Goal: Task Accomplishment & Management: Manage account settings

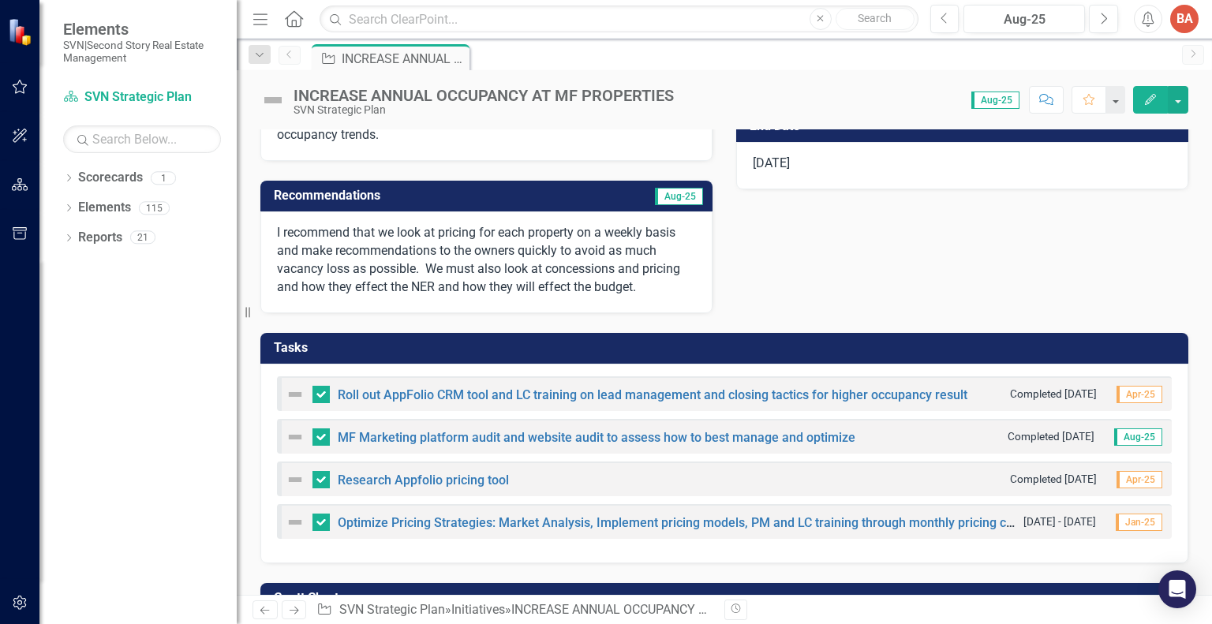
scroll to position [325, 0]
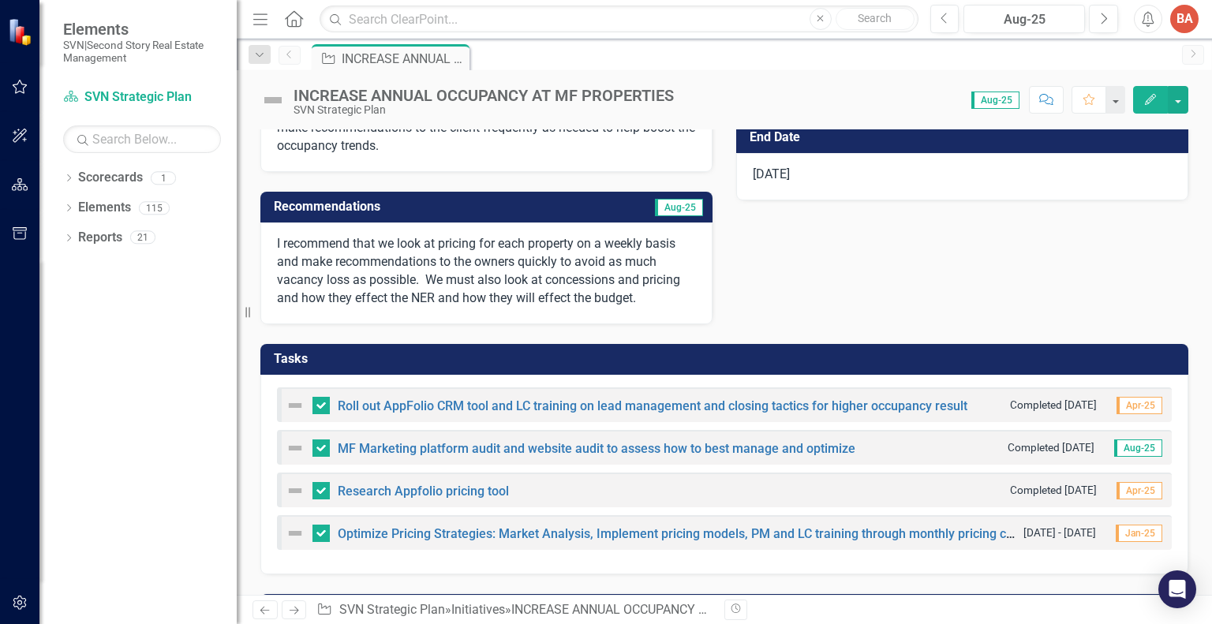
click at [290, 403] on img at bounding box center [295, 405] width 19 height 19
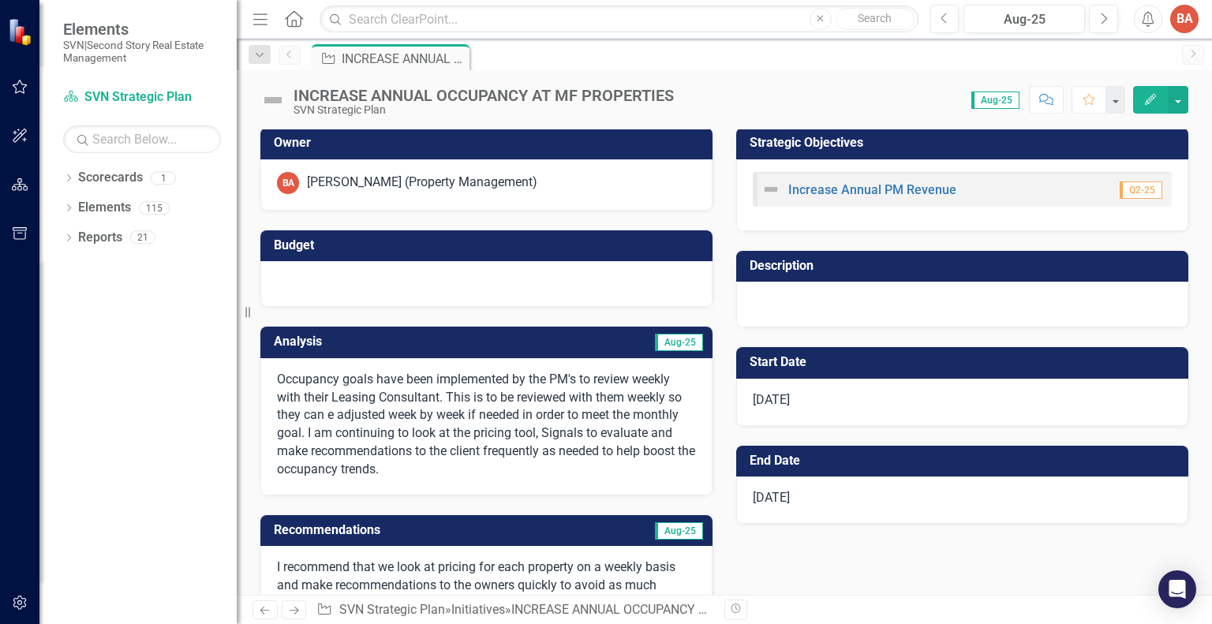
scroll to position [0, 0]
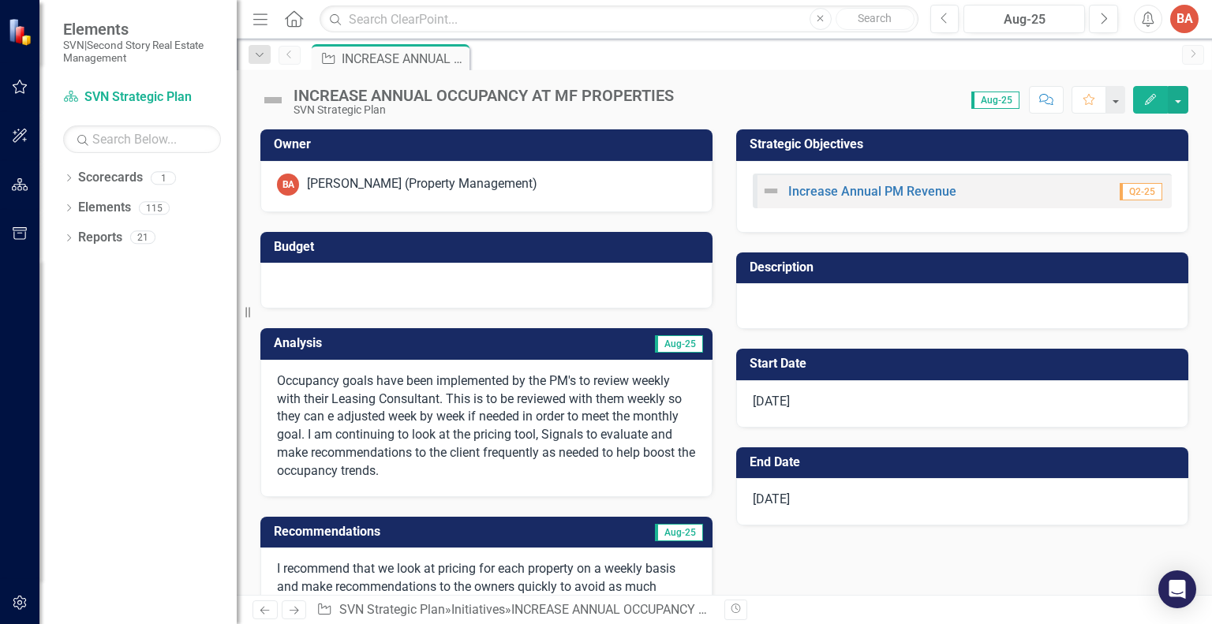
click at [1148, 99] on icon "Edit" at bounding box center [1151, 99] width 14 height 11
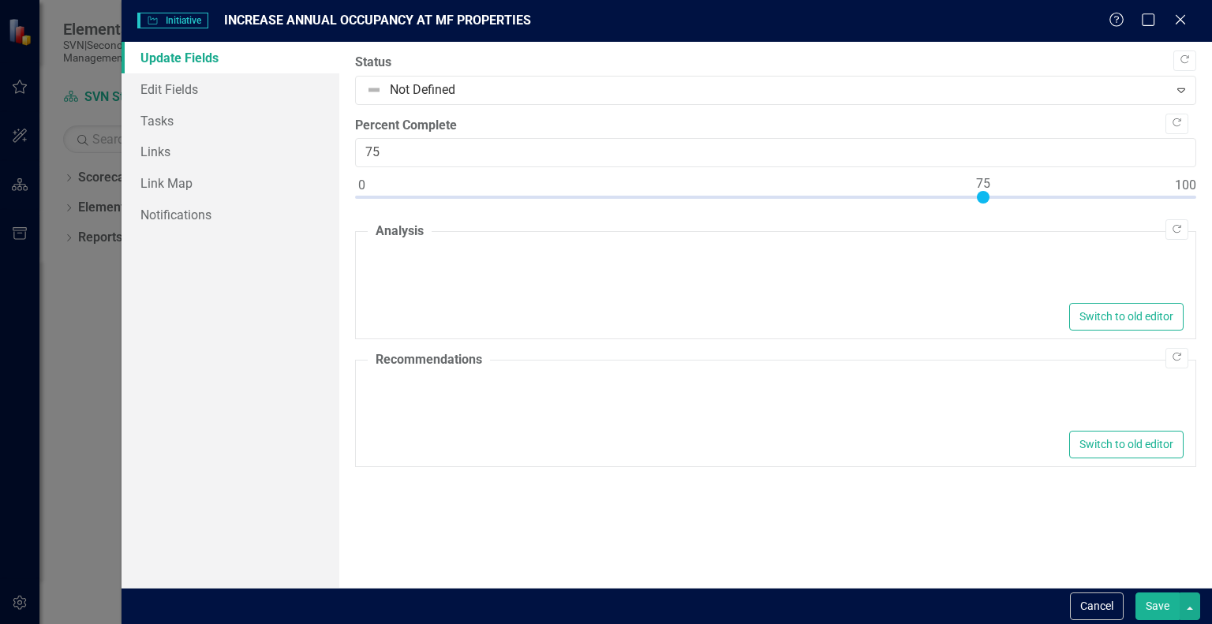
type textarea "<p>Occupancy goals have been implemented by the PM's to review weekly with thei…"
type textarea "<p>I recommend that we look at pricing for each property on a weekly basis and …"
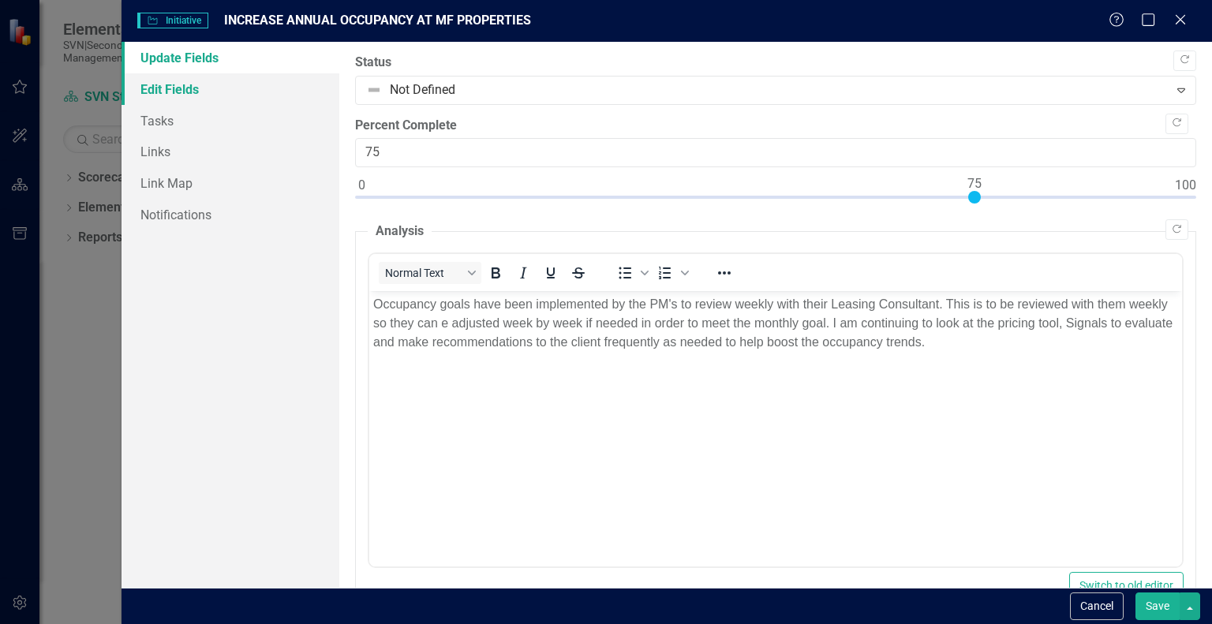
click at [185, 91] on link "Edit Fields" at bounding box center [231, 89] width 218 height 32
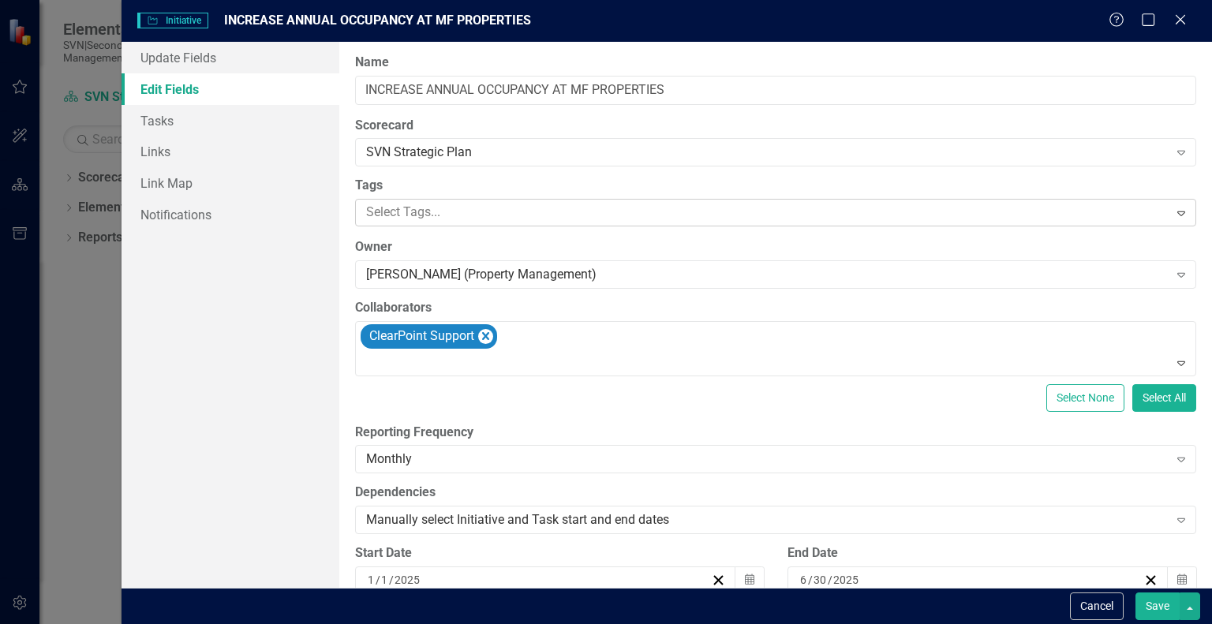
click at [527, 208] on div at bounding box center [764, 212] width 808 height 21
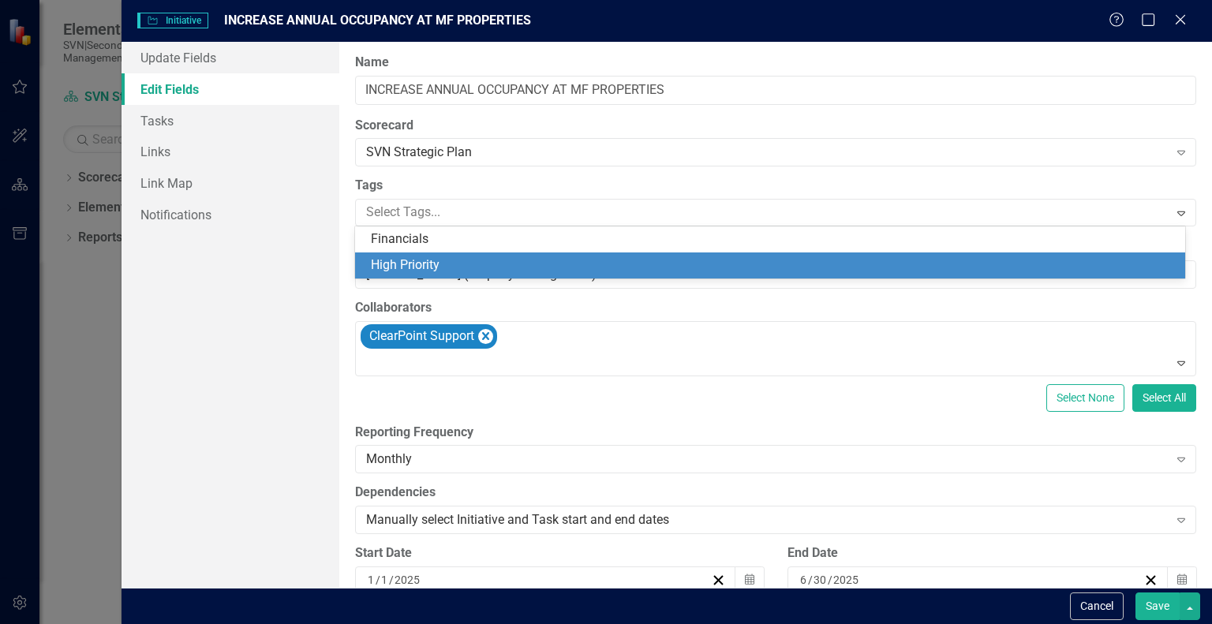
click at [490, 257] on div "High Priority" at bounding box center [773, 266] width 805 height 18
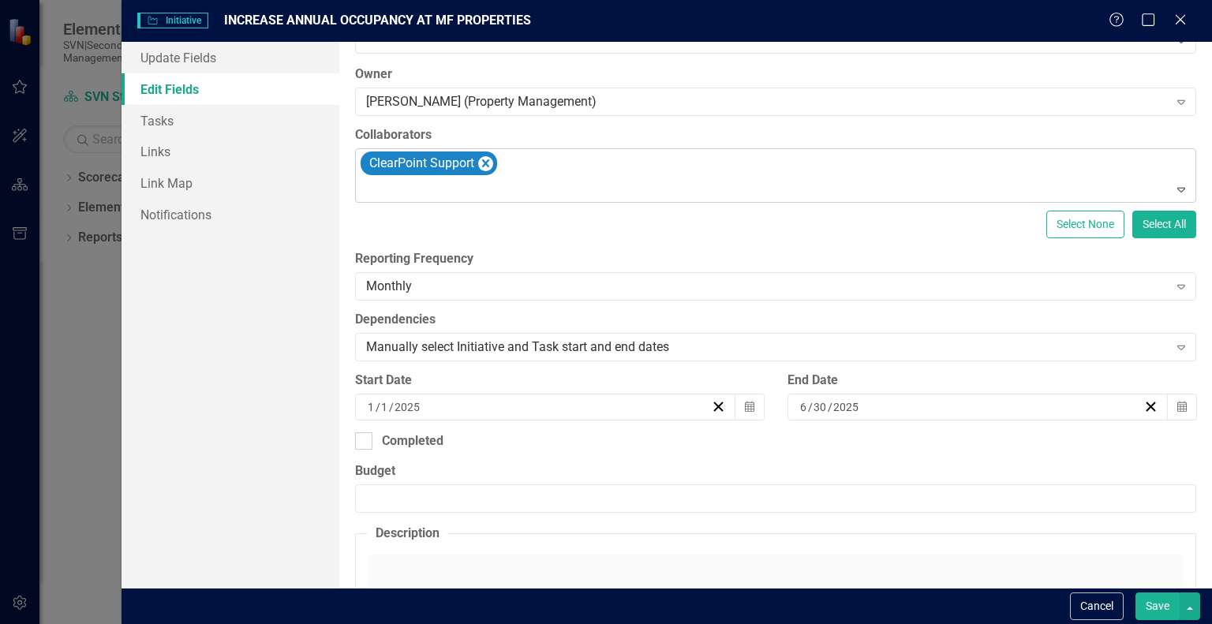
scroll to position [237, 0]
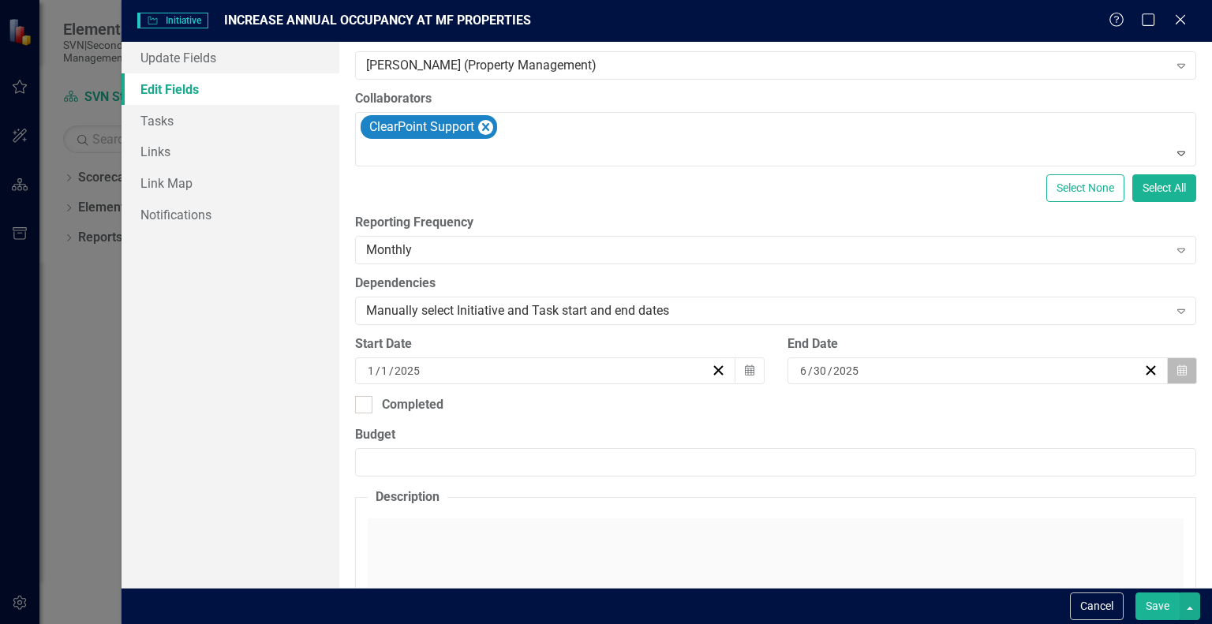
click at [1167, 368] on button "Calendar" at bounding box center [1182, 371] width 30 height 27
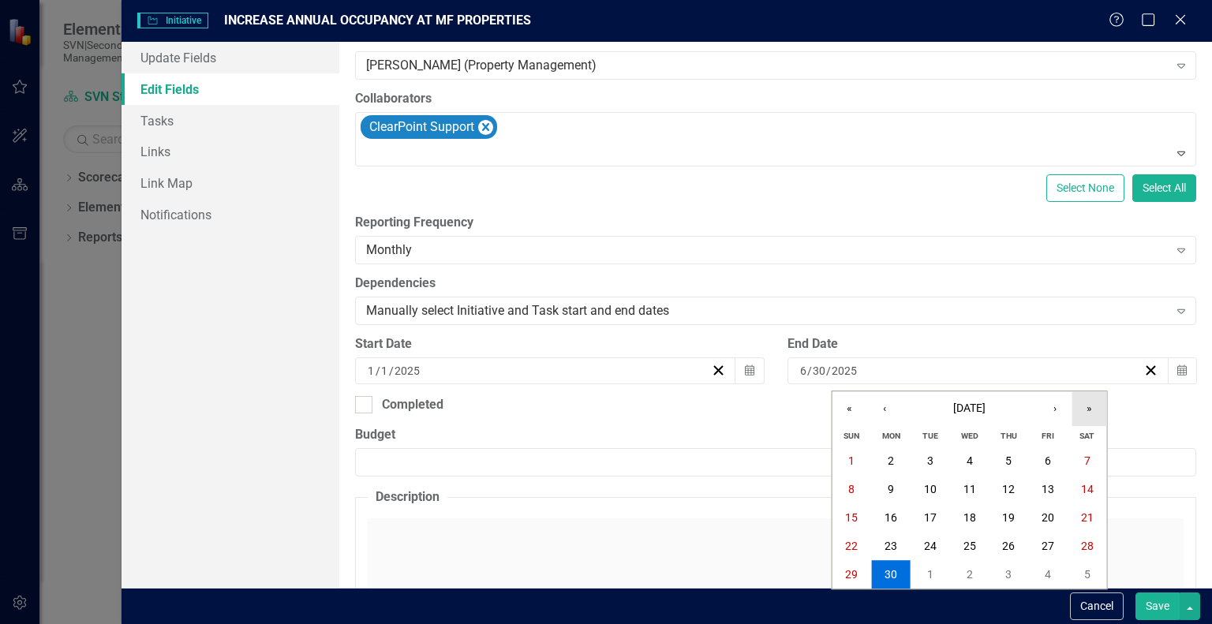
click at [1095, 410] on button "»" at bounding box center [1090, 408] width 35 height 35
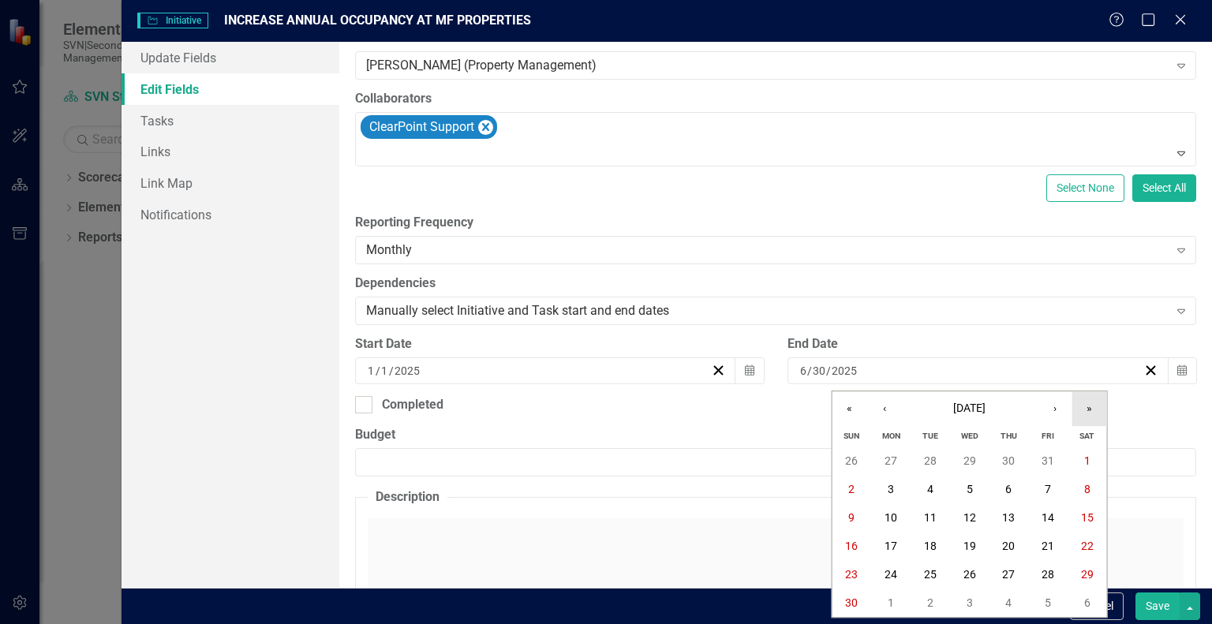
click at [1095, 410] on button "»" at bounding box center [1090, 408] width 35 height 35
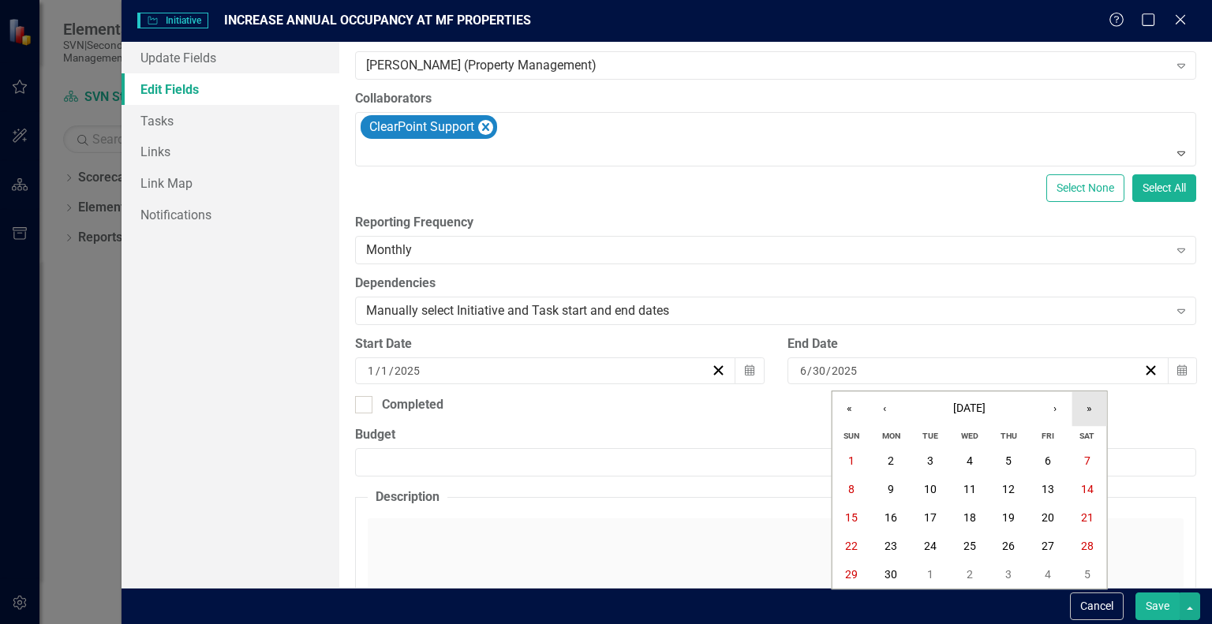
click at [1095, 410] on button "»" at bounding box center [1090, 408] width 35 height 35
click at [852, 410] on button "«" at bounding box center [850, 408] width 35 height 35
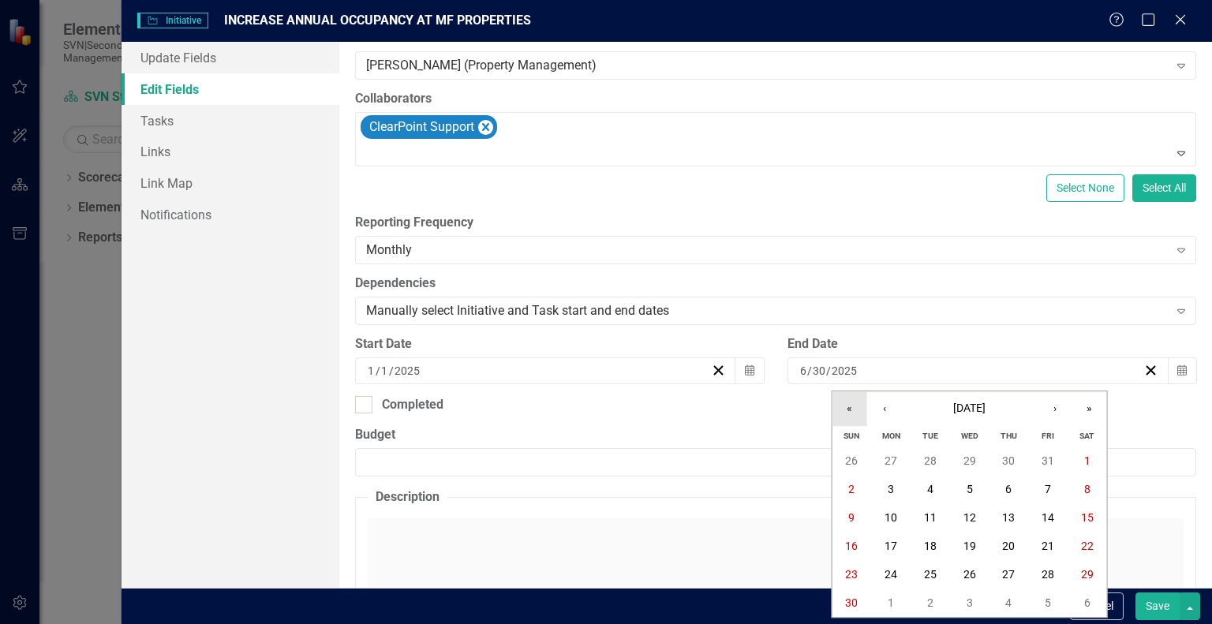
click at [852, 410] on button "«" at bounding box center [850, 408] width 35 height 35
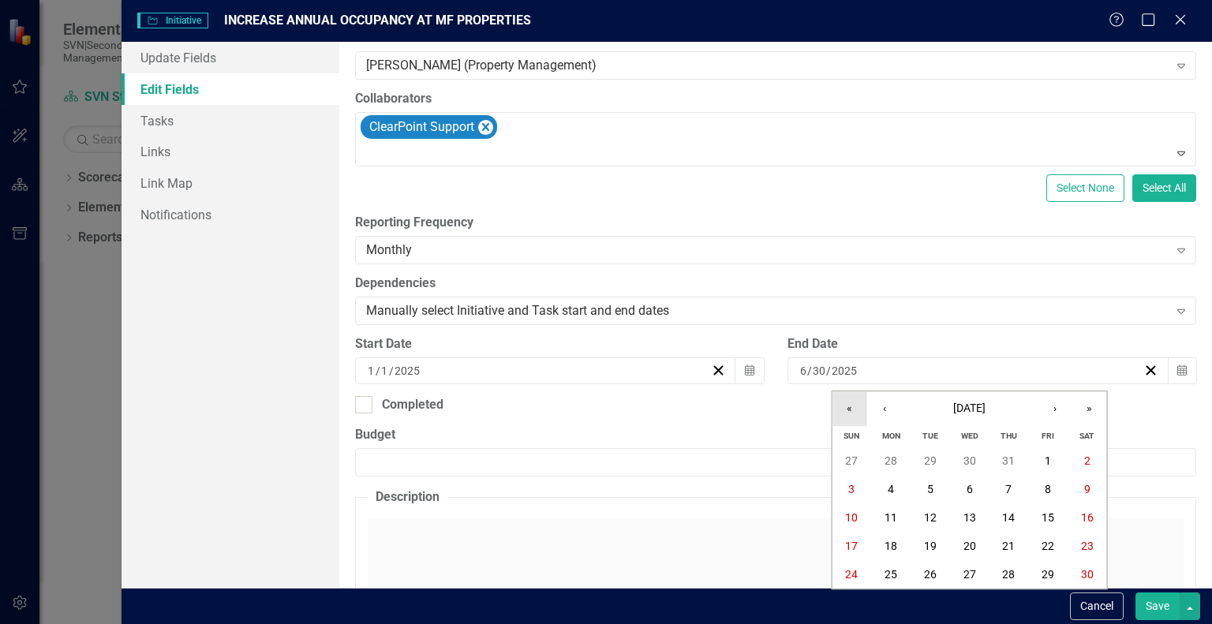
click at [852, 410] on button "«" at bounding box center [850, 408] width 35 height 35
click at [1052, 411] on button "›" at bounding box center [1055, 408] width 35 height 35
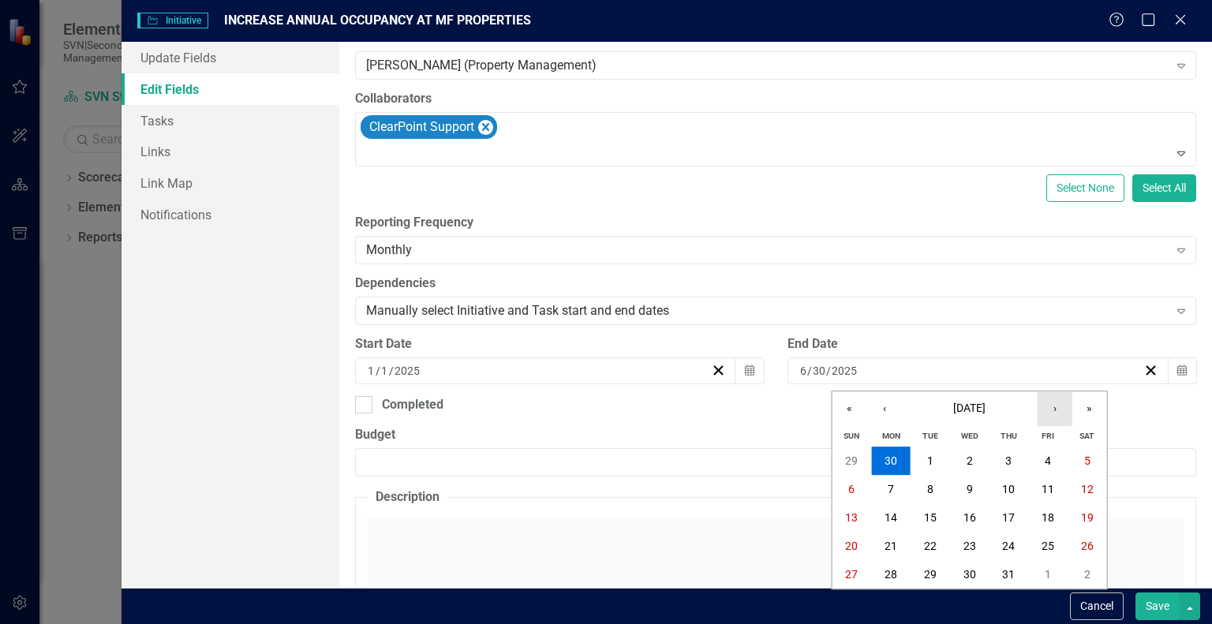
click at [1052, 411] on button "›" at bounding box center [1055, 408] width 35 height 35
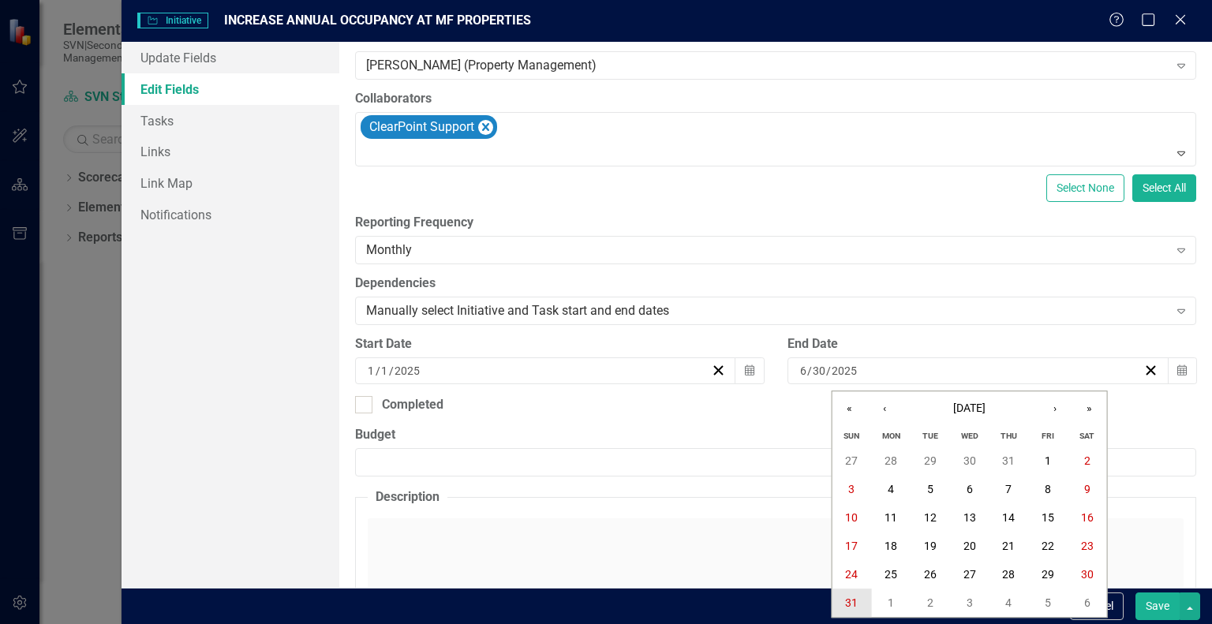
click at [845, 602] on button "31" at bounding box center [852, 603] width 39 height 28
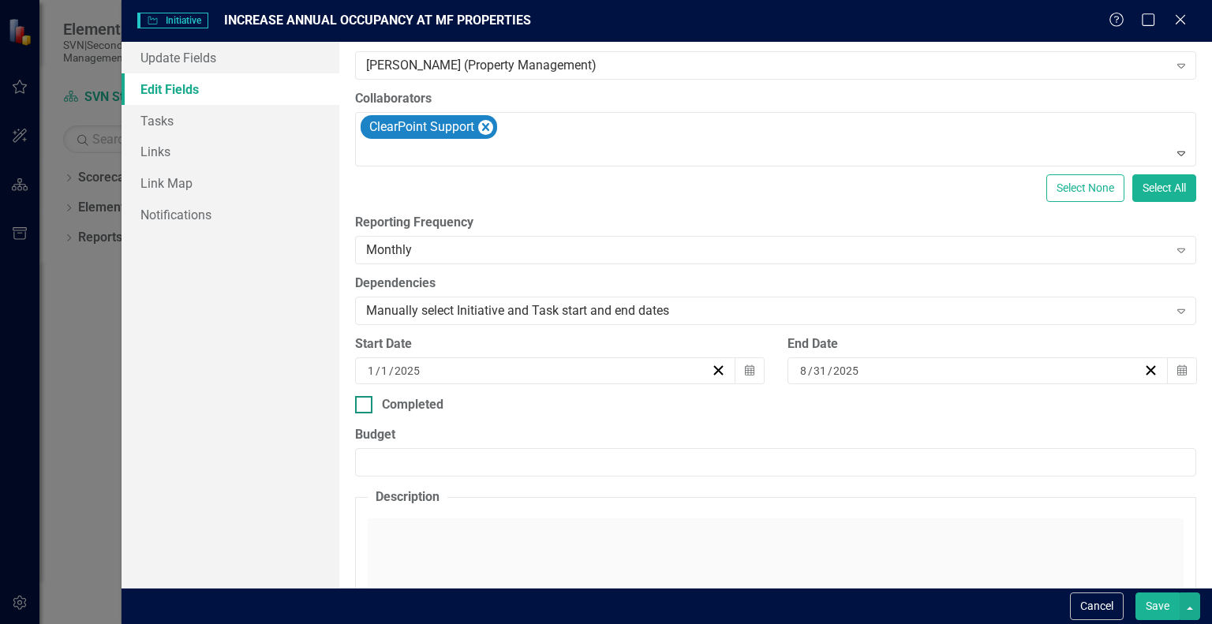
click at [370, 402] on div at bounding box center [363, 404] width 17 height 17
click at [365, 402] on input "Completed" at bounding box center [360, 401] width 10 height 10
checkbox input "true"
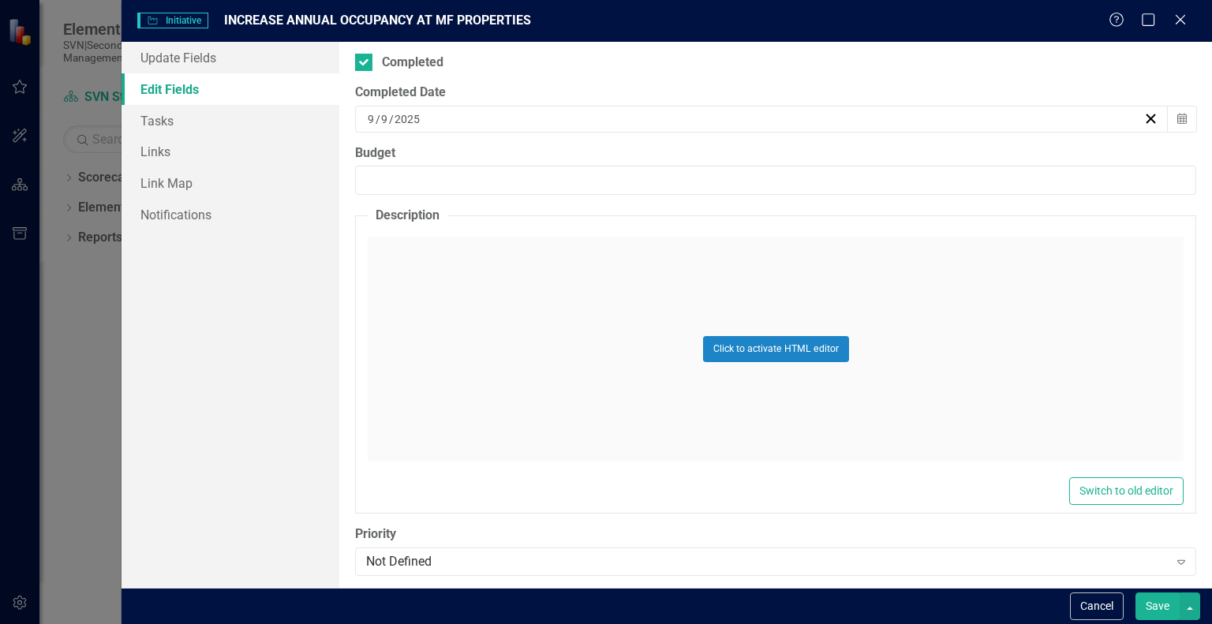
scroll to position [586, 0]
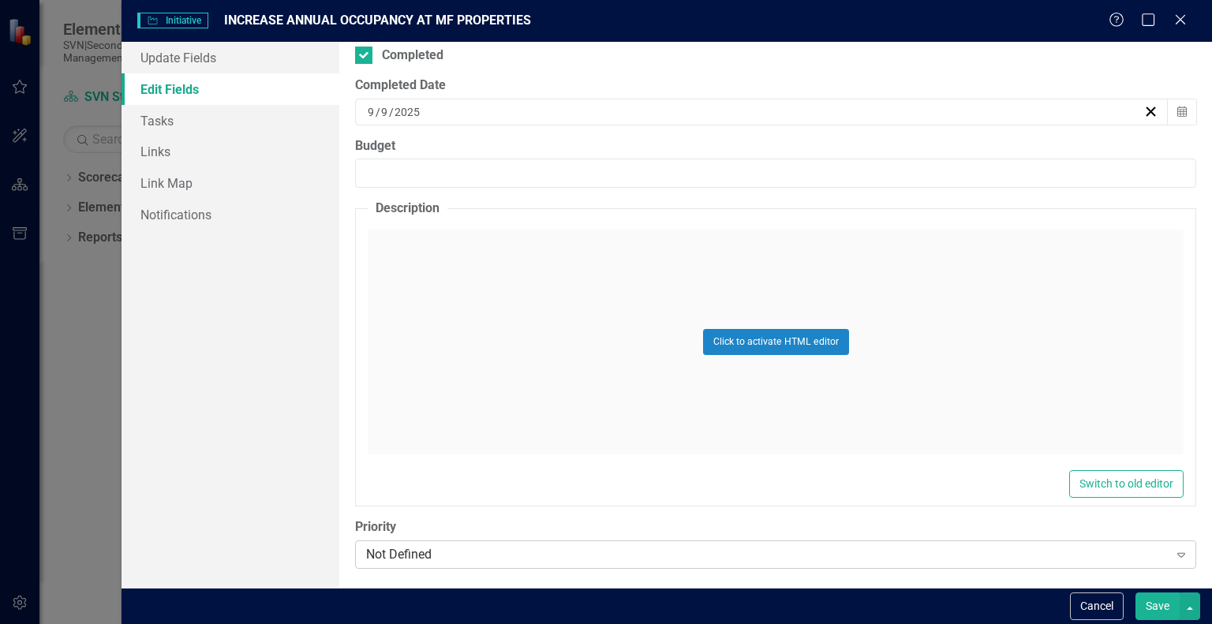
click at [1174, 556] on icon "Expand" at bounding box center [1182, 555] width 16 height 13
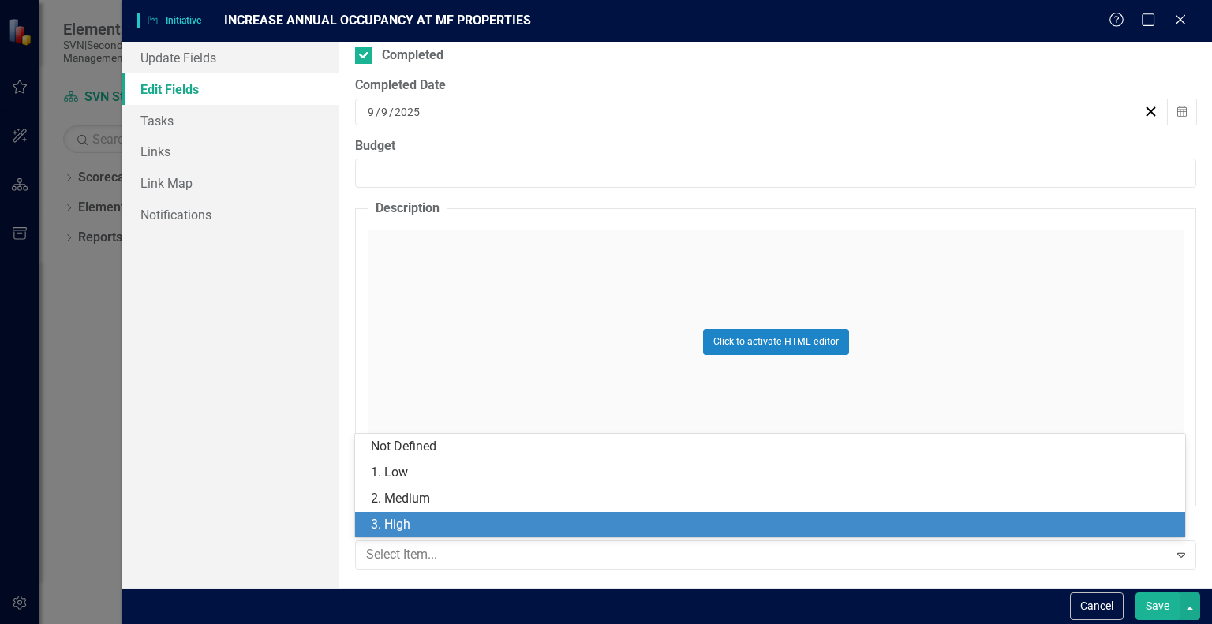
click at [600, 519] on div "3. High" at bounding box center [773, 525] width 805 height 18
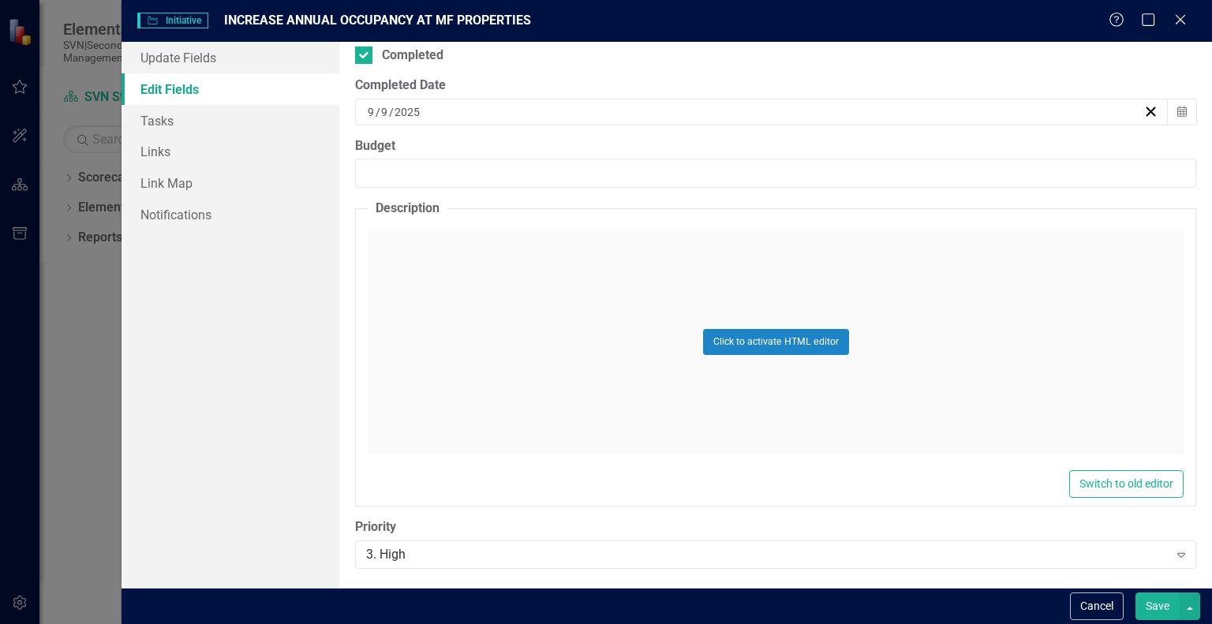
click at [410, 252] on div "Click to activate HTML editor" at bounding box center [776, 342] width 816 height 225
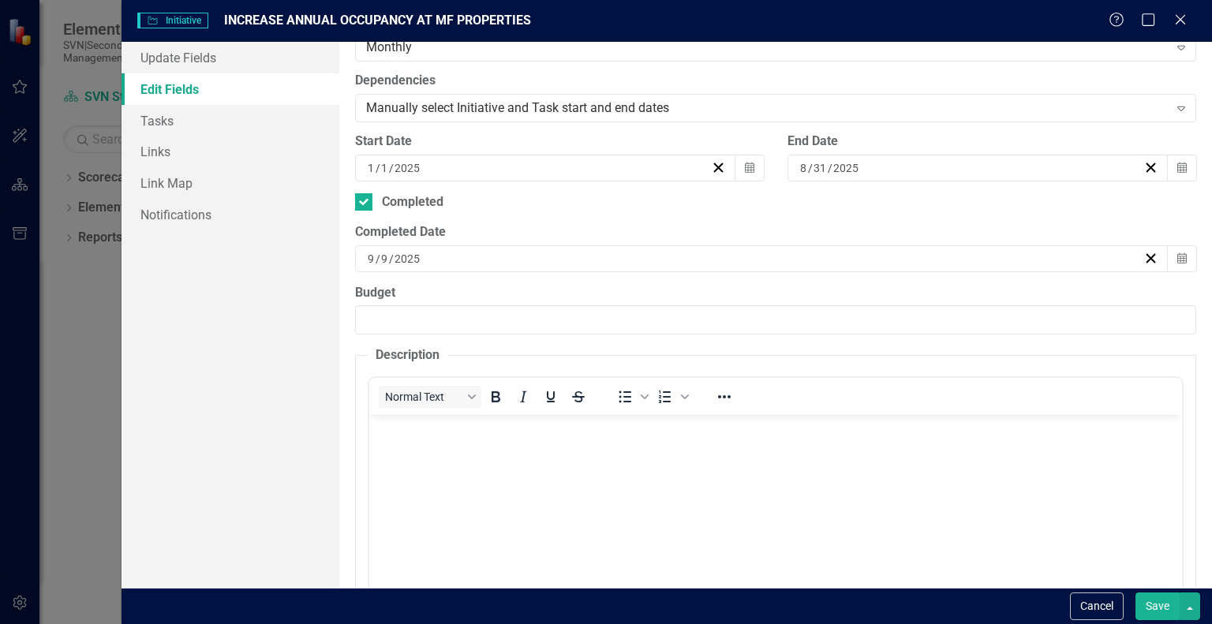
scroll to position [474, 0]
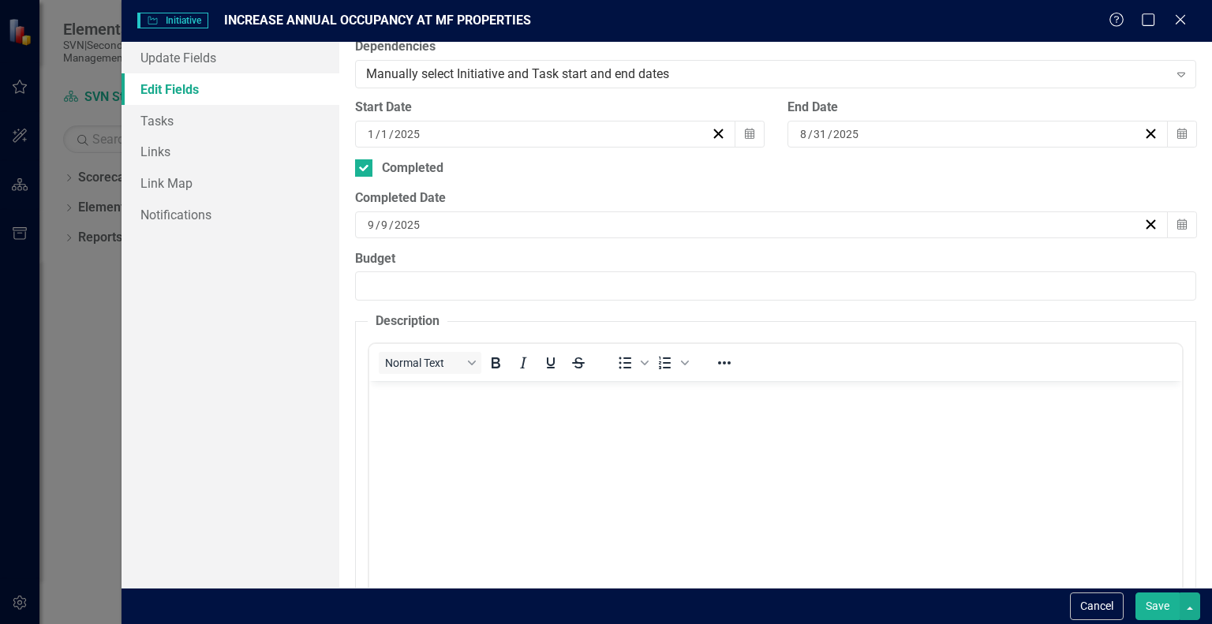
click at [392, 402] on p "Rich Text Area. Press ALT-0 for help." at bounding box center [775, 394] width 805 height 19
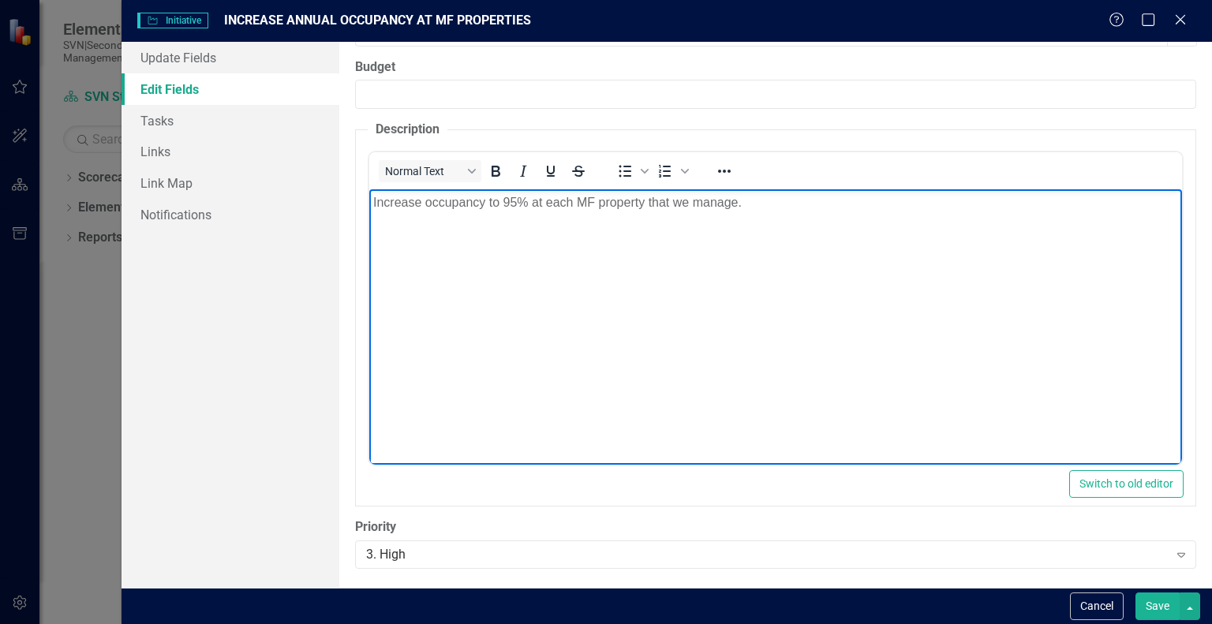
scroll to position [586, 0]
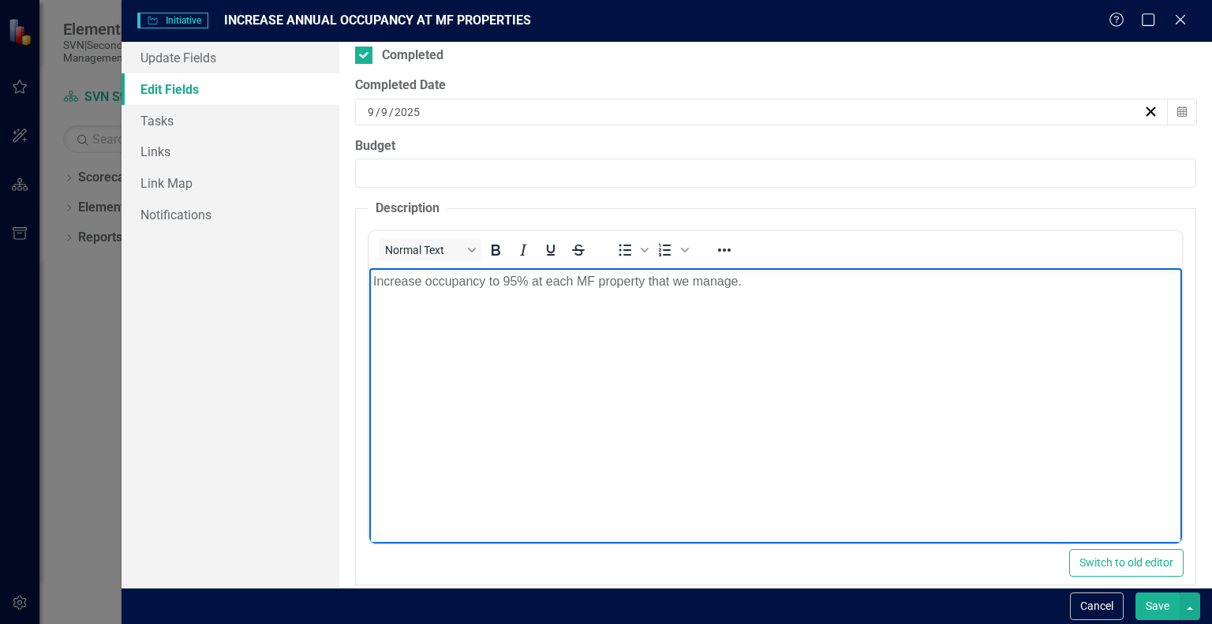
click at [1156, 602] on button "Save" at bounding box center [1158, 607] width 44 height 28
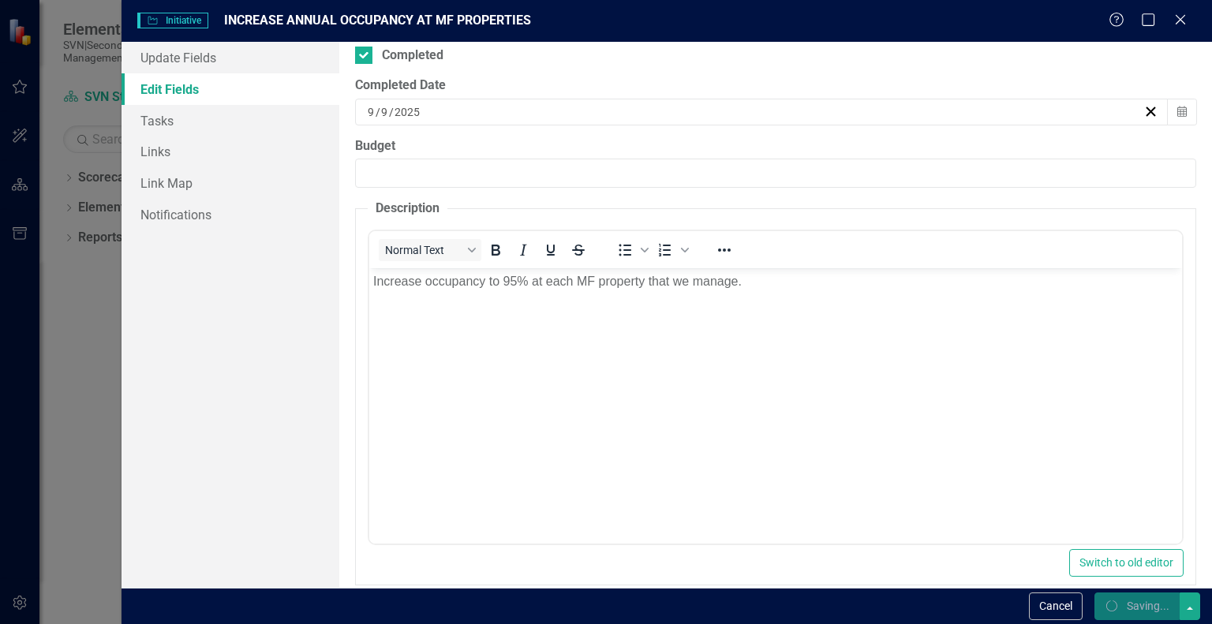
checkbox input "false"
checkbox input "true"
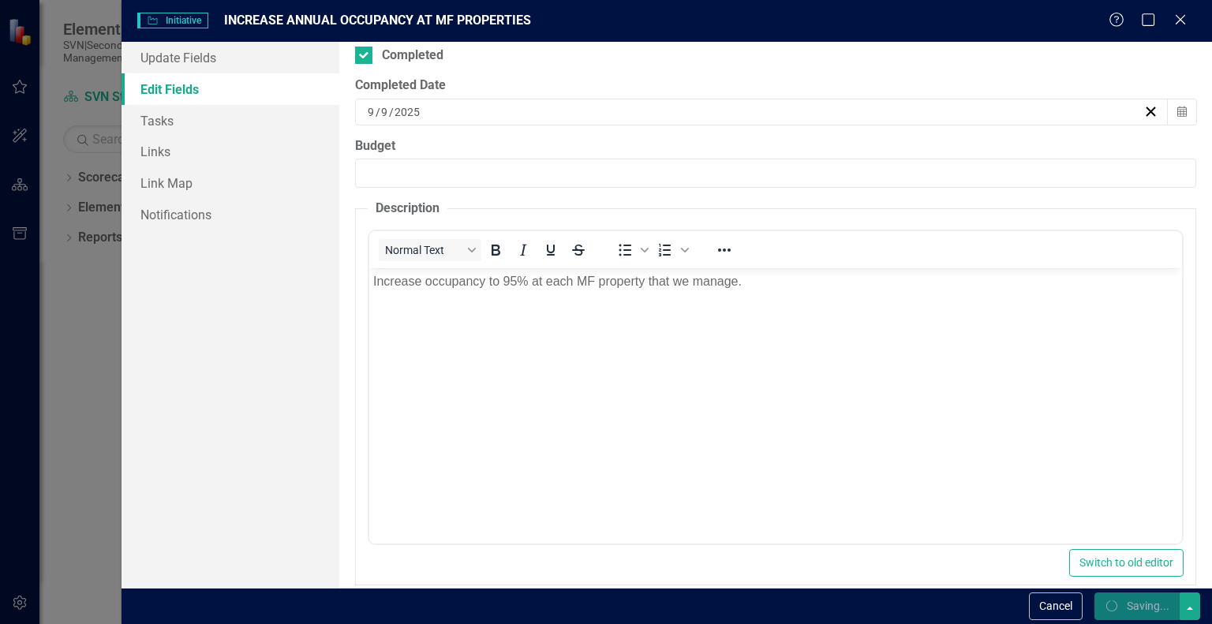
checkbox input "true"
checkbox input "false"
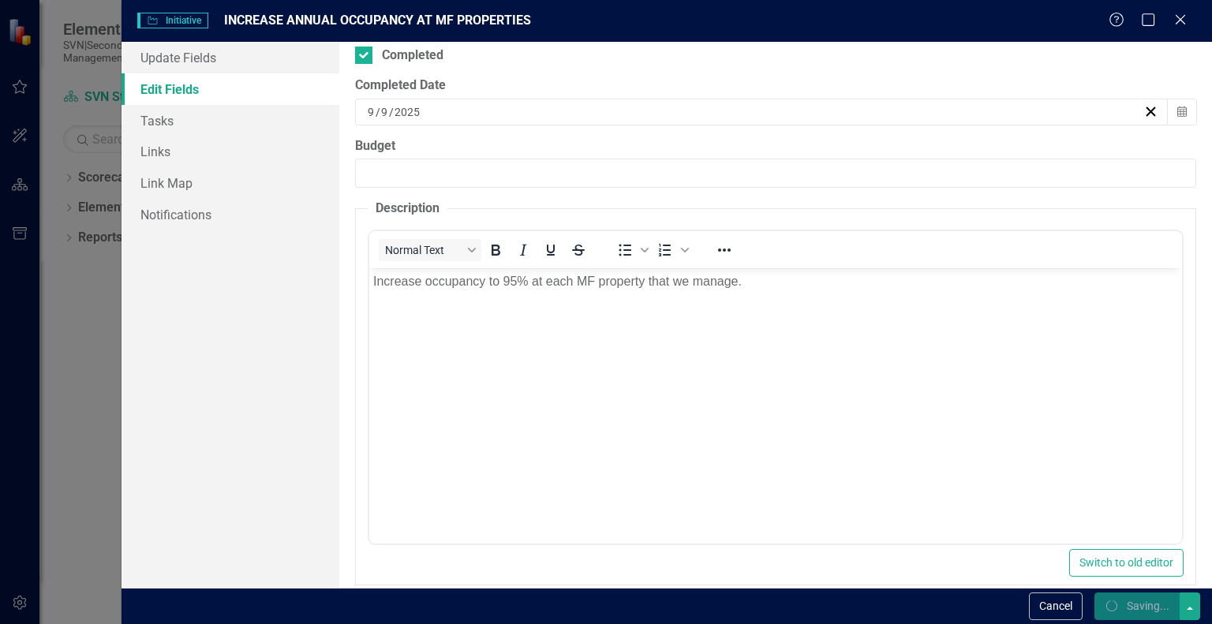
checkbox input "false"
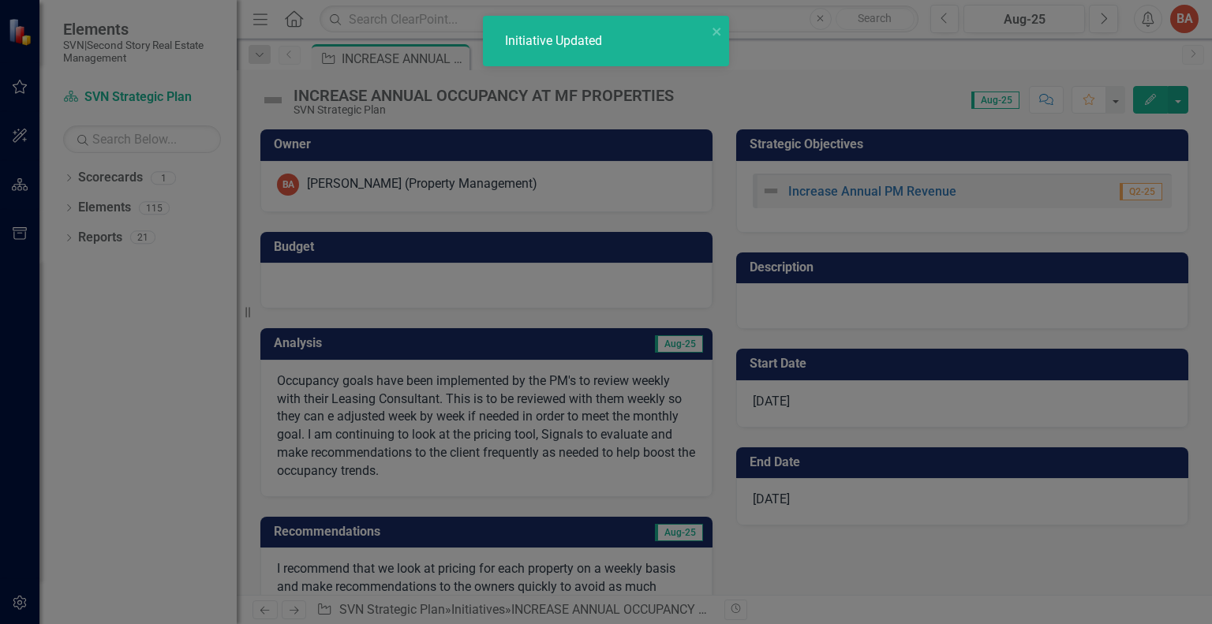
checkbox input "true"
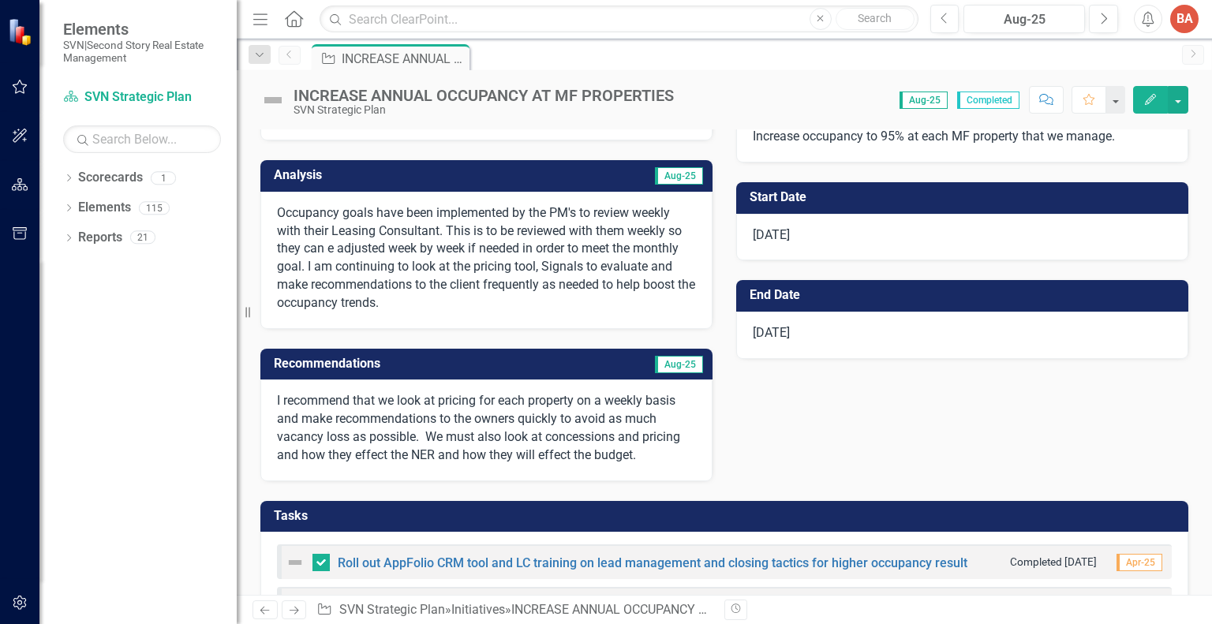
scroll to position [0, 0]
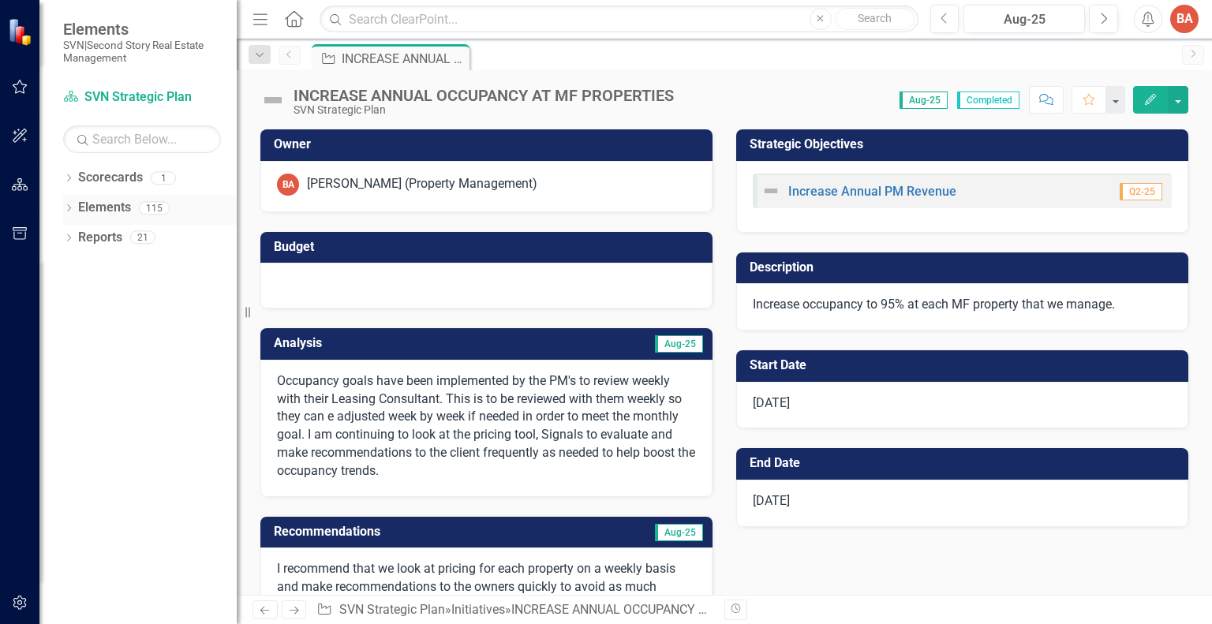
click at [133, 201] on div "Elements 115" at bounding box center [157, 210] width 159 height 30
click at [148, 204] on div "115" at bounding box center [154, 207] width 31 height 13
click at [98, 208] on link "Elements" at bounding box center [104, 208] width 53 height 18
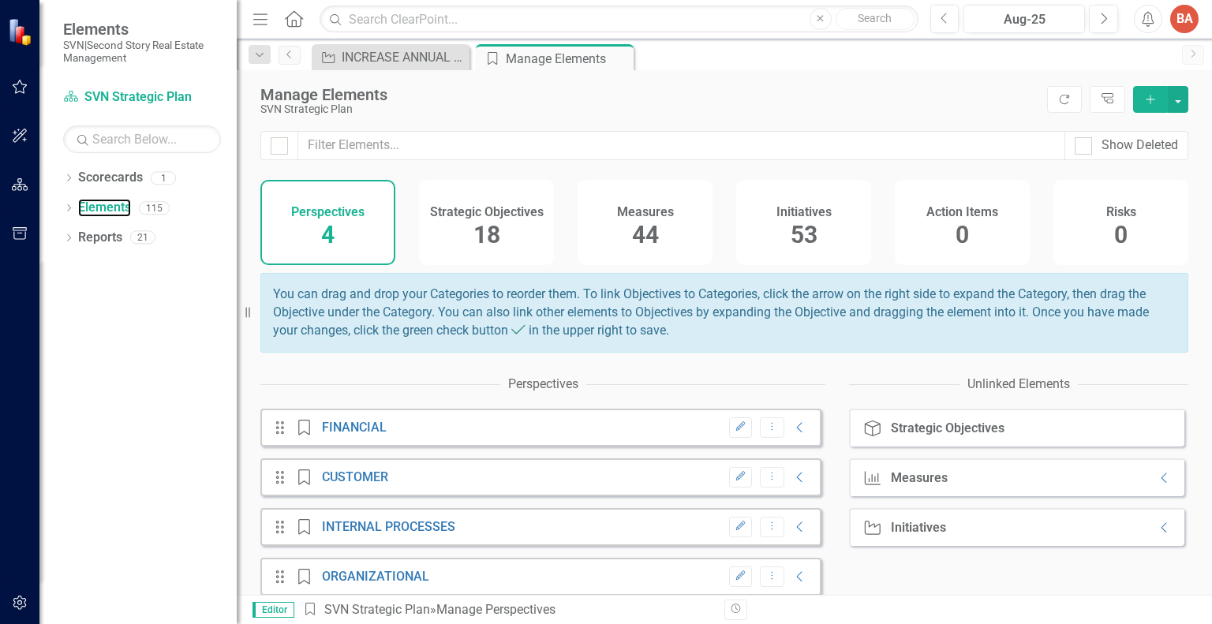
scroll to position [22, 0]
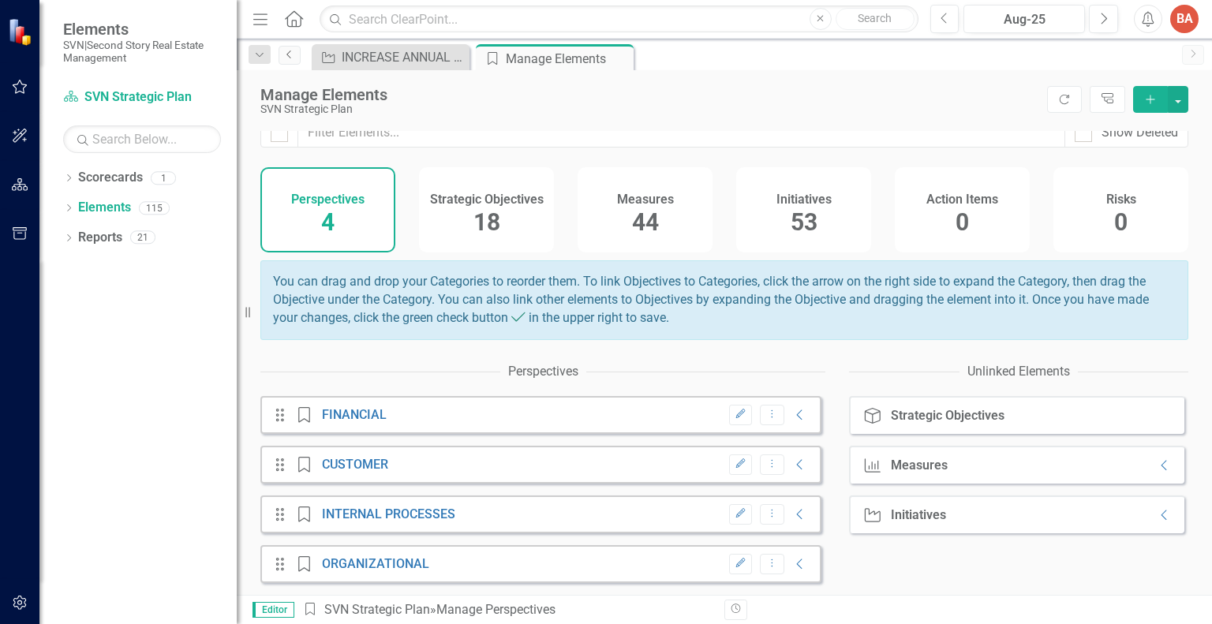
click at [290, 57] on icon "Previous" at bounding box center [289, 54] width 13 height 9
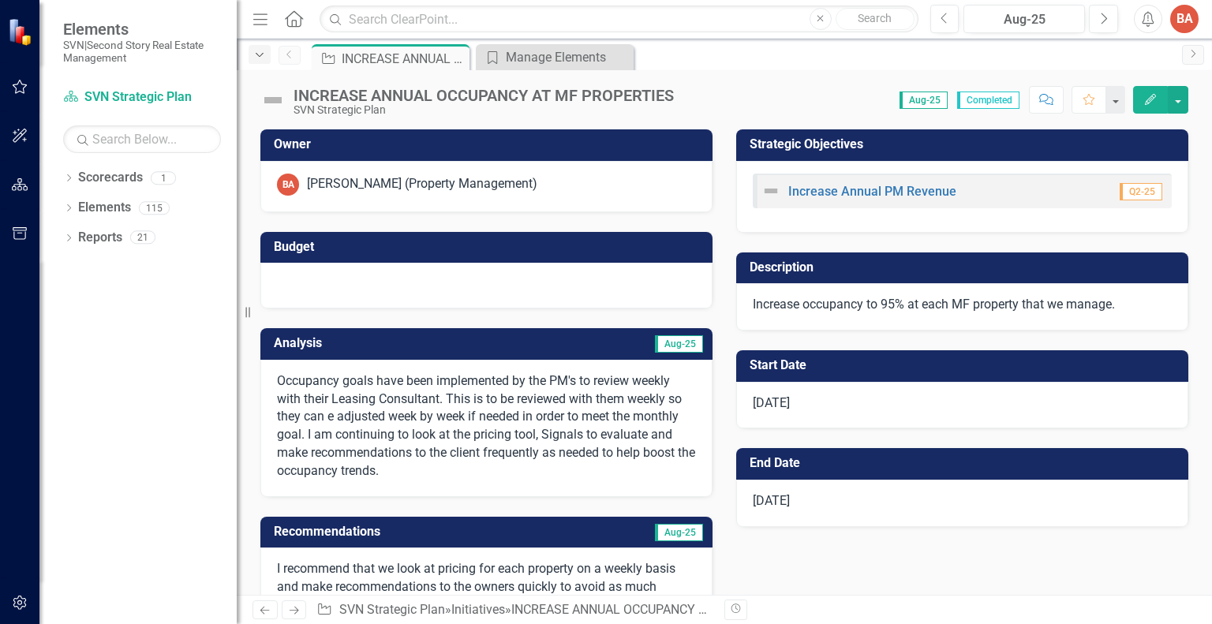
click at [258, 56] on icon "Dropdown" at bounding box center [260, 55] width 14 height 11
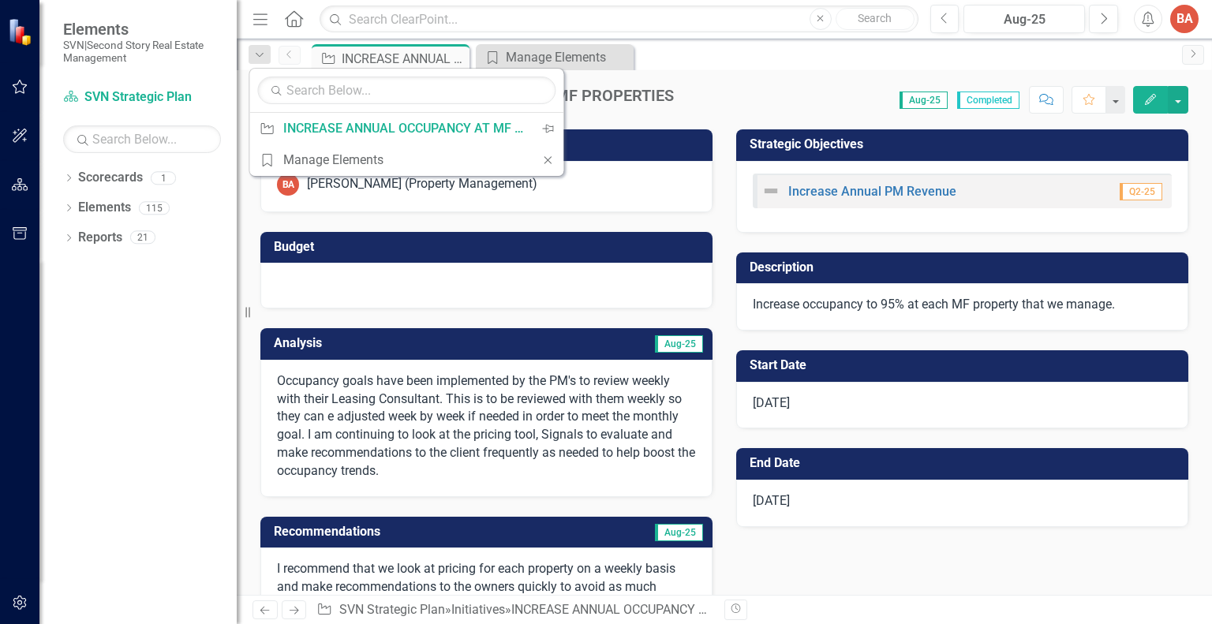
click at [871, 76] on div "INCREASE ANNUAL OCCUPANCY AT MF PROPERTIES SVN Strategic Plan Score: 0.00 Aug-2…" at bounding box center [725, 93] width 976 height 47
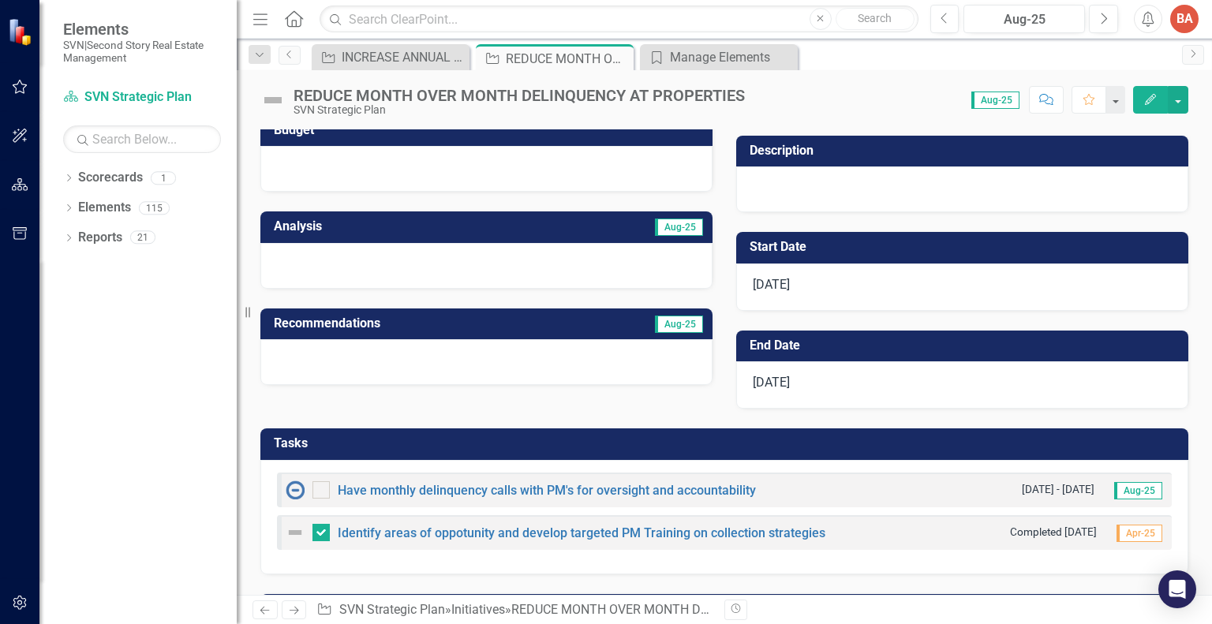
scroll to position [158, 0]
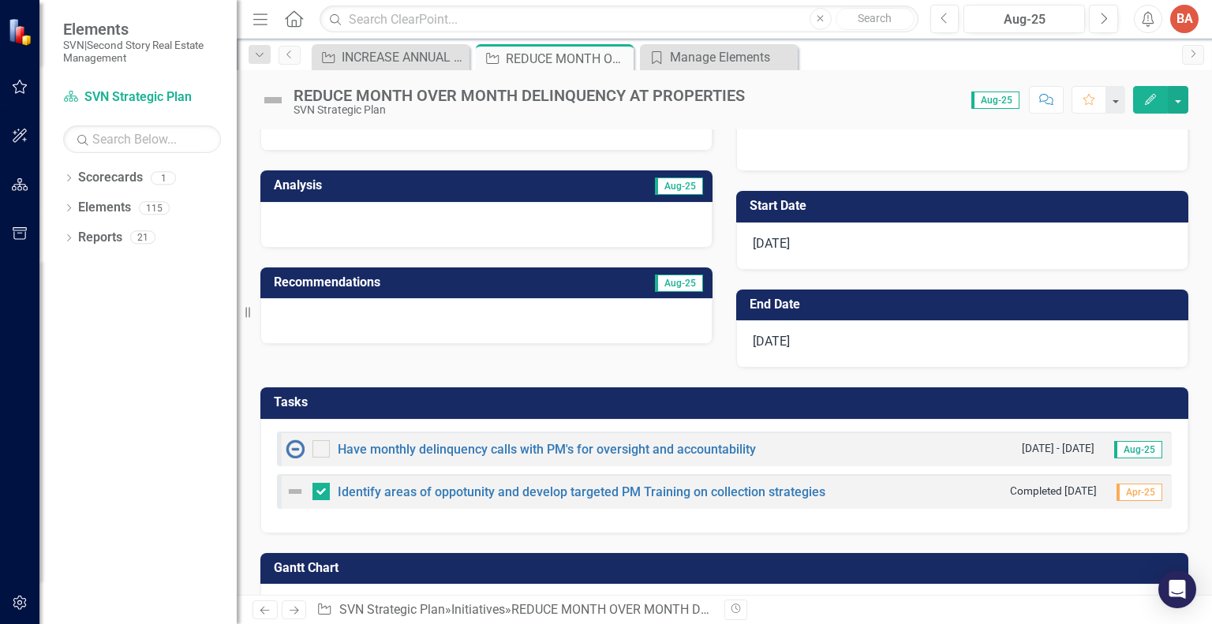
click at [319, 182] on h3 "Analysis" at bounding box center [380, 185] width 212 height 14
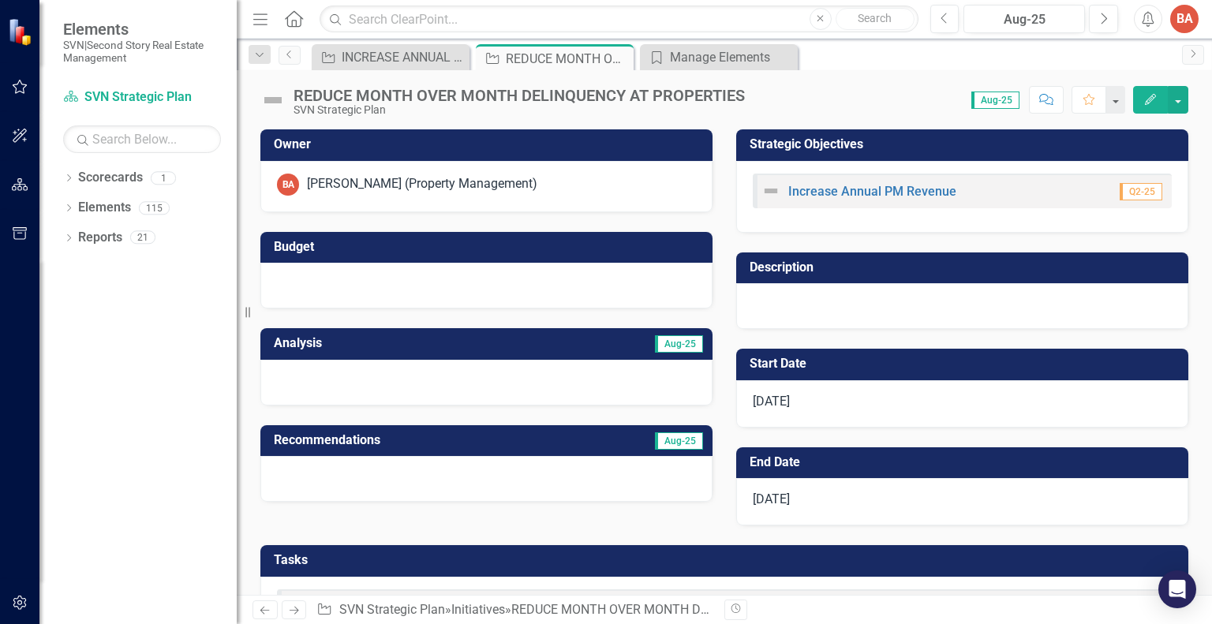
click at [1155, 98] on icon "Edit" at bounding box center [1151, 99] width 14 height 11
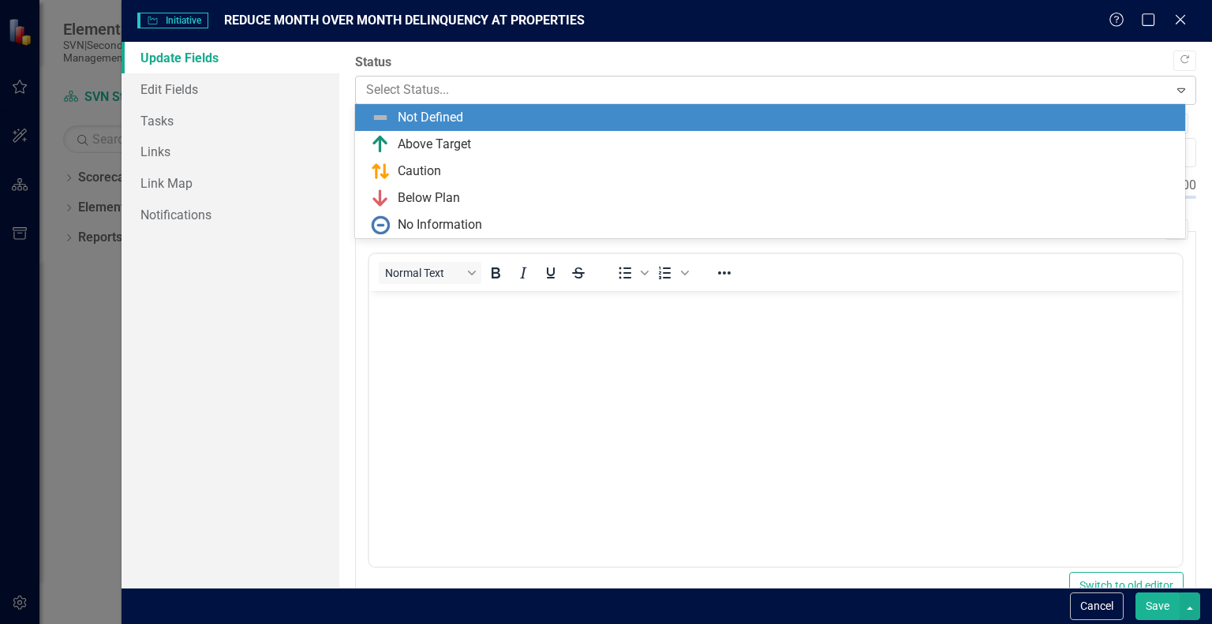
click at [1174, 88] on icon "Expand" at bounding box center [1182, 90] width 16 height 13
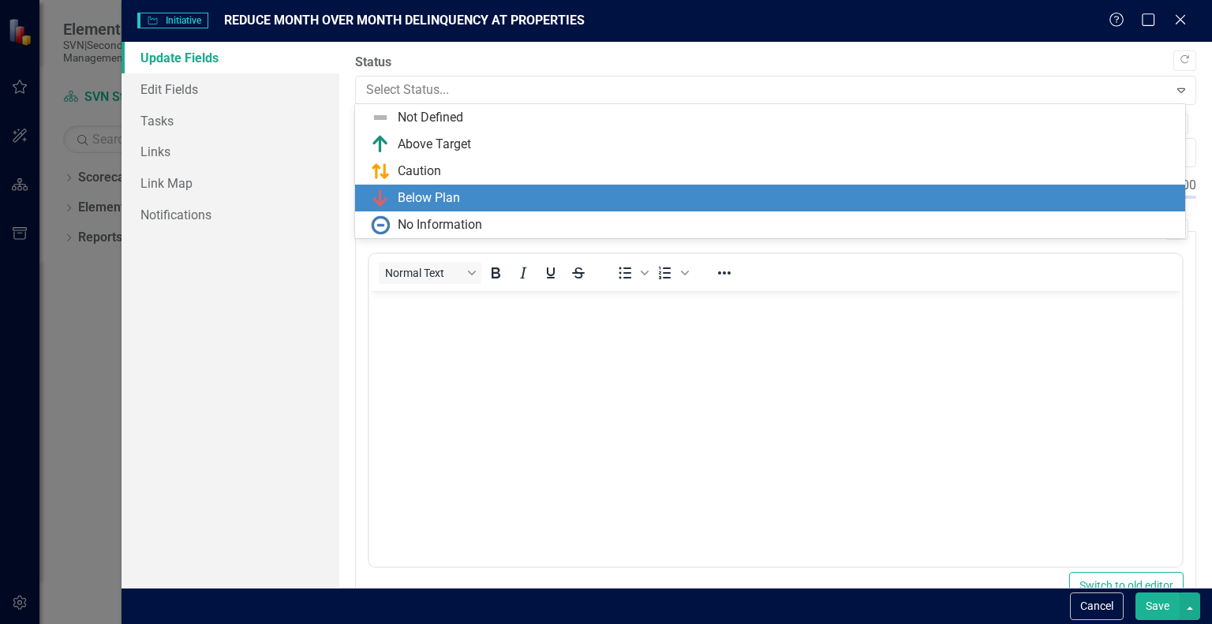
click at [546, 197] on div "Below Plan" at bounding box center [773, 198] width 805 height 19
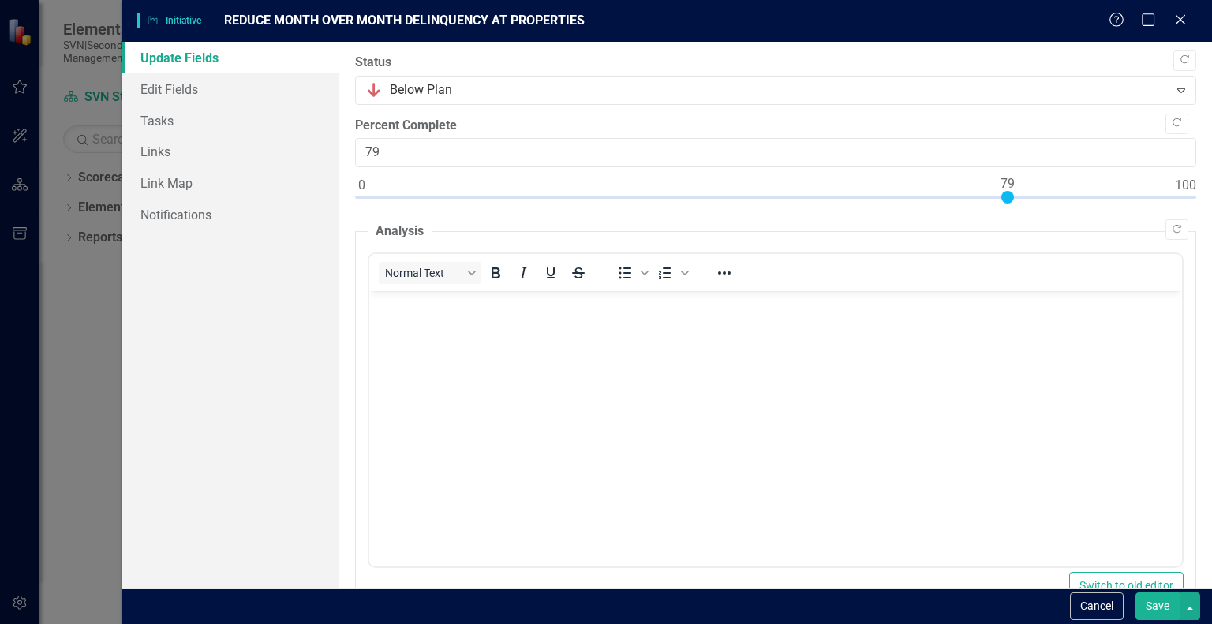
type input "80"
drag, startPoint x: 361, startPoint y: 195, endPoint x: 1017, endPoint y: 183, distance: 656.0
click at [1017, 191] on div at bounding box center [1015, 197] width 13 height 13
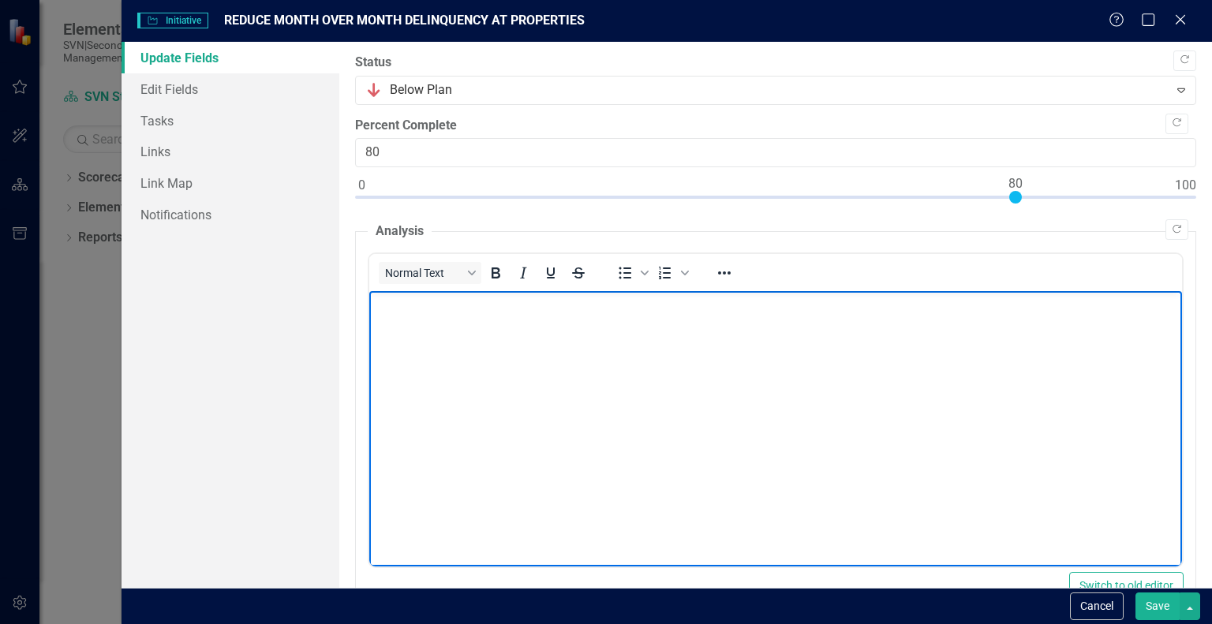
click at [683, 433] on body "Rich Text Area. Press ALT-0 for help." at bounding box center [775, 409] width 813 height 237
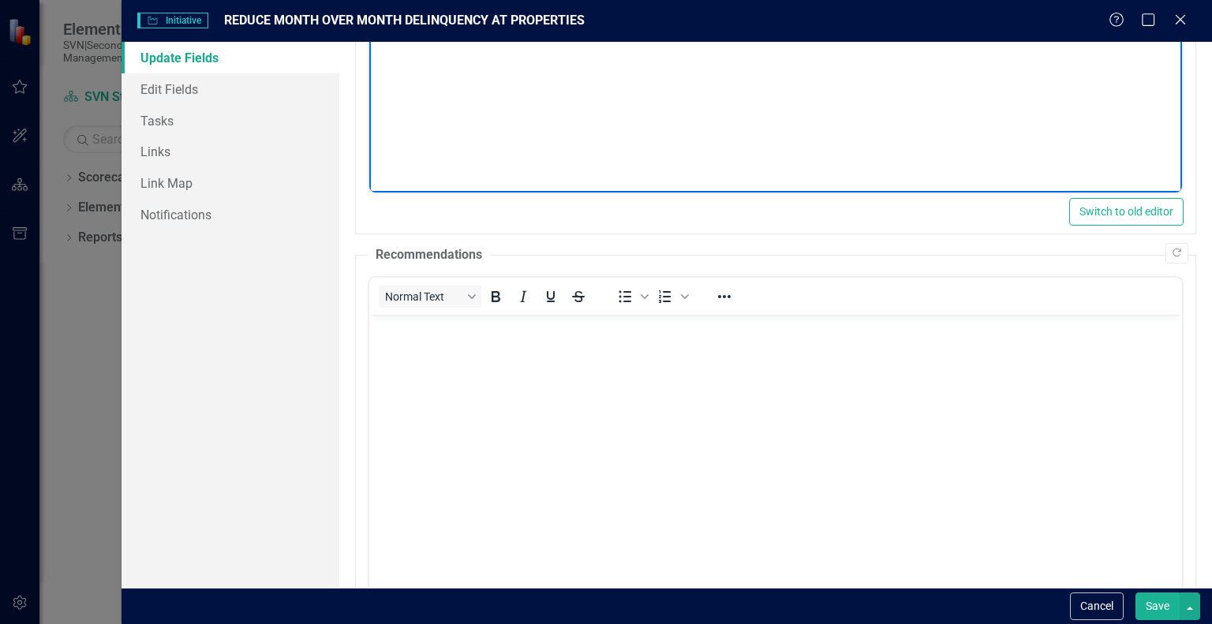
scroll to position [440, 0]
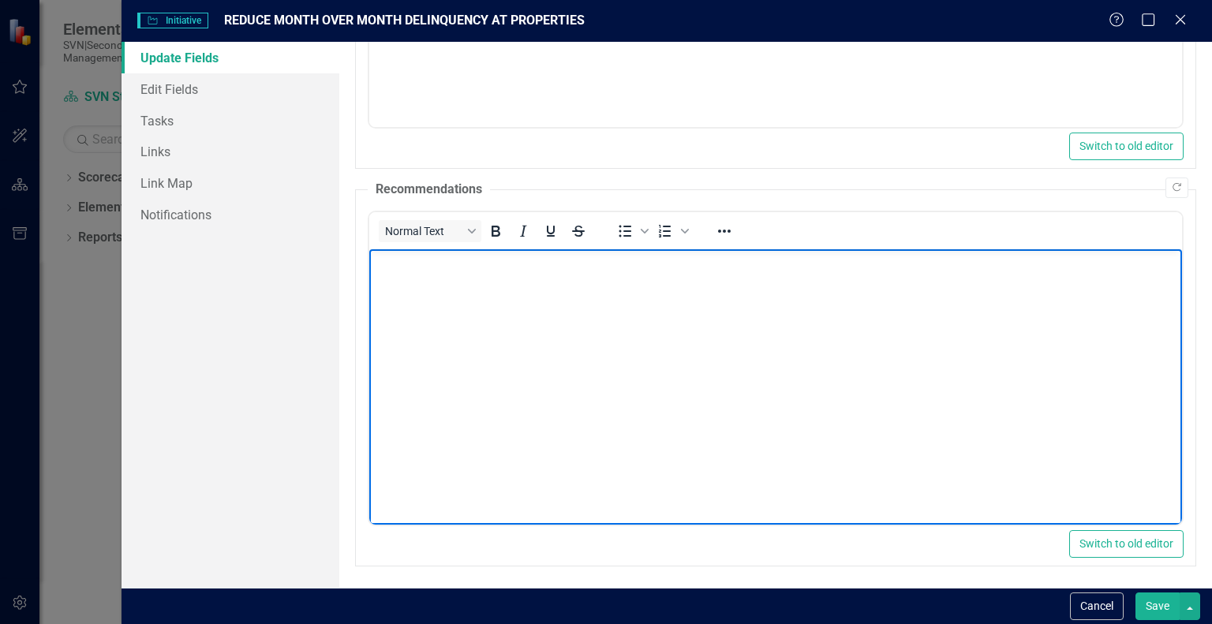
click at [399, 263] on p "Rich Text Area. Press ALT-0 for help." at bounding box center [775, 262] width 805 height 19
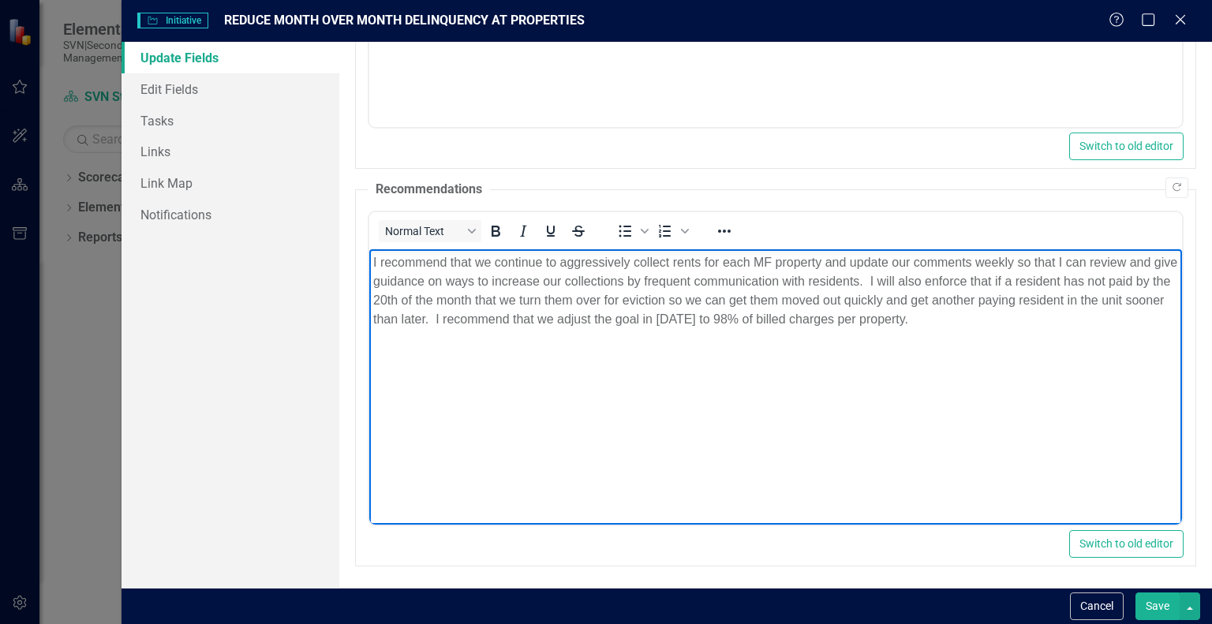
click at [1156, 606] on button "Save" at bounding box center [1158, 607] width 44 height 28
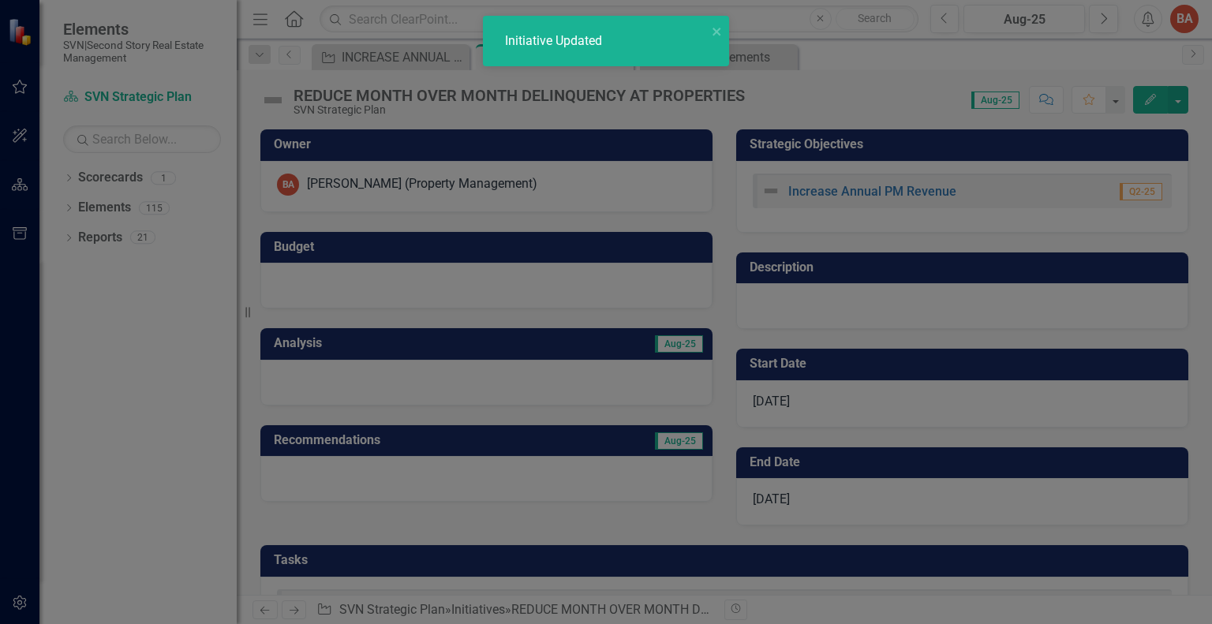
checkbox input "true"
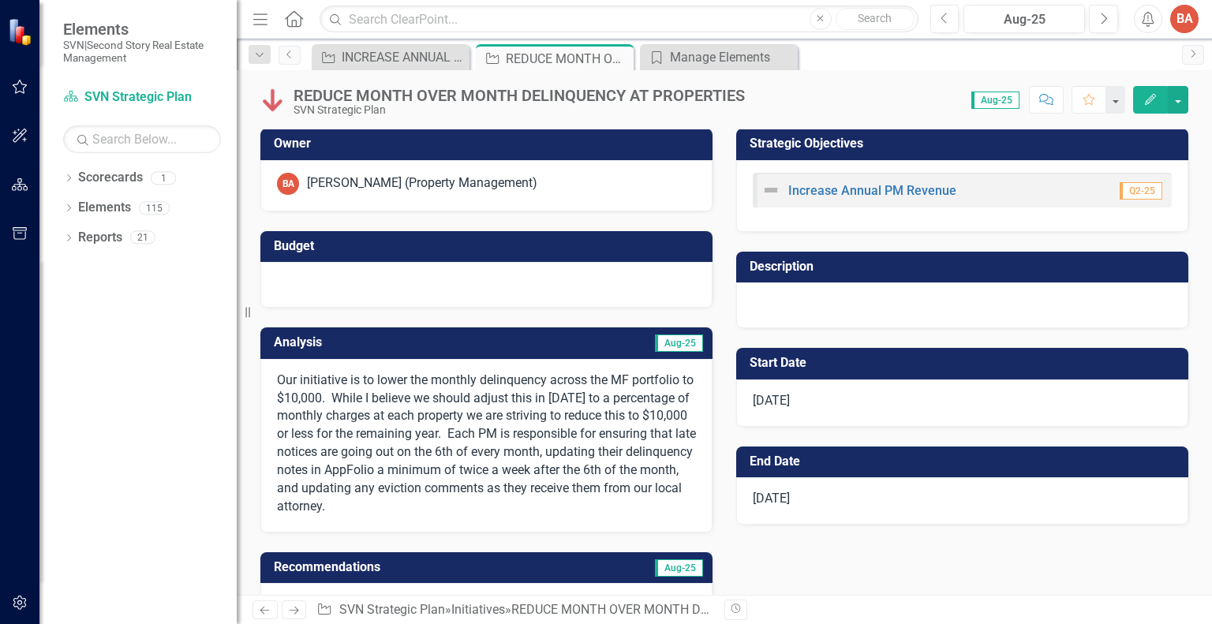
scroll to position [0, 0]
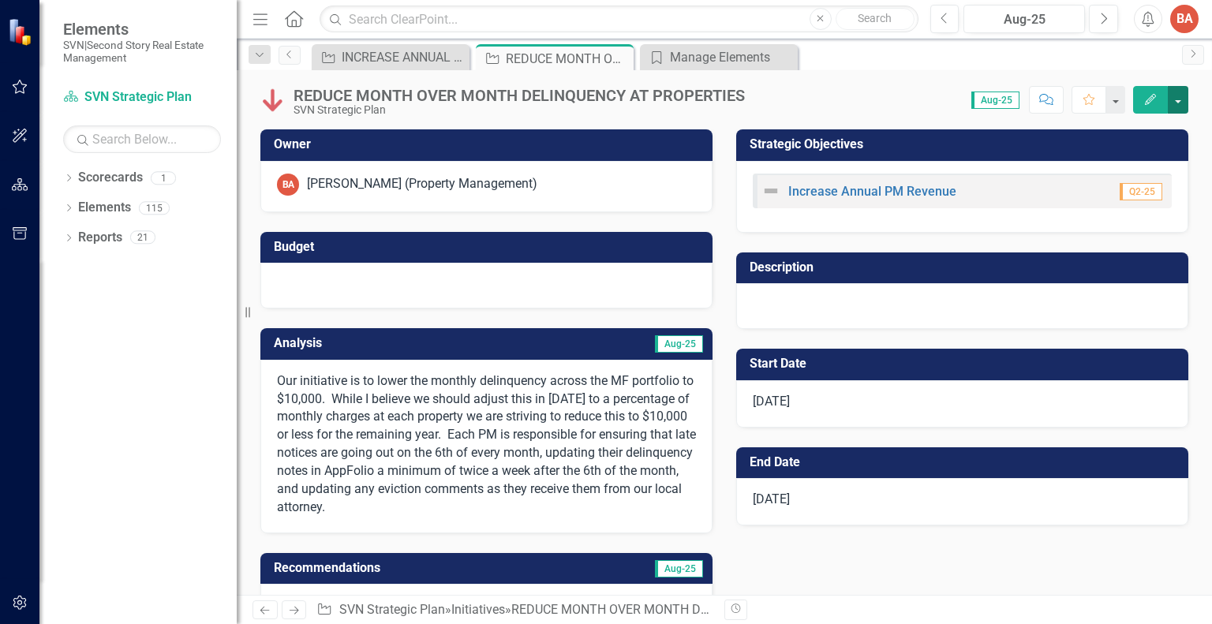
click at [1174, 98] on button "button" at bounding box center [1178, 100] width 21 height 28
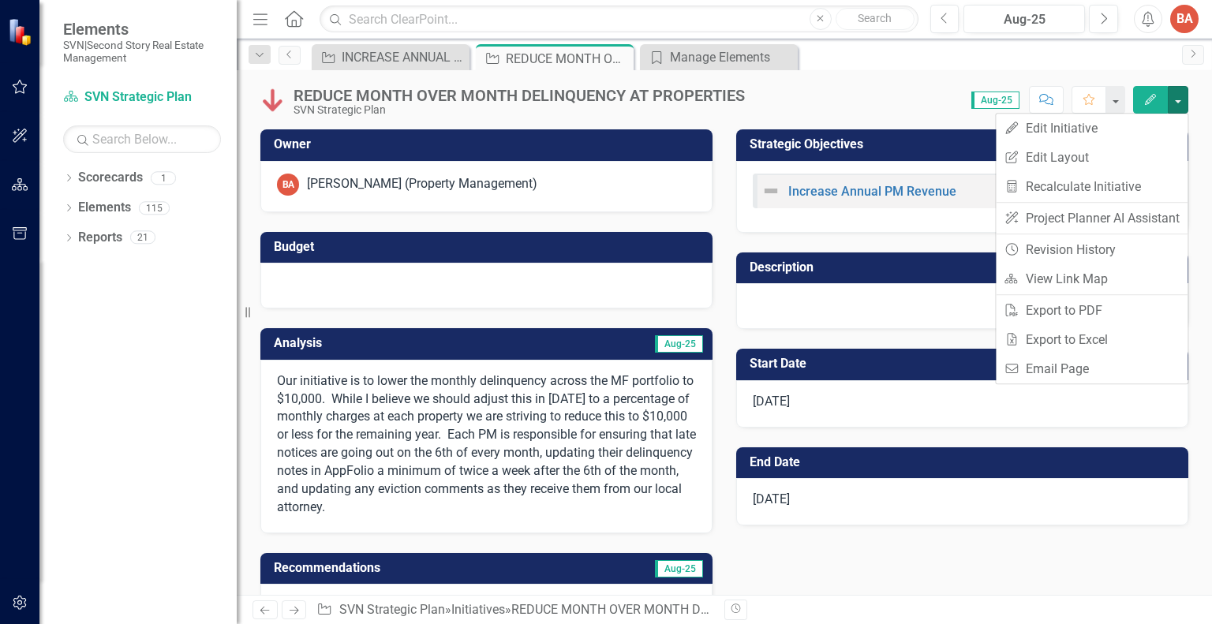
click at [909, 70] on div "REDUCE MONTH OVER MONTH DELINQUENCY AT PROPERTIES SVN Strategic Plan Score: 0.0…" at bounding box center [725, 93] width 976 height 47
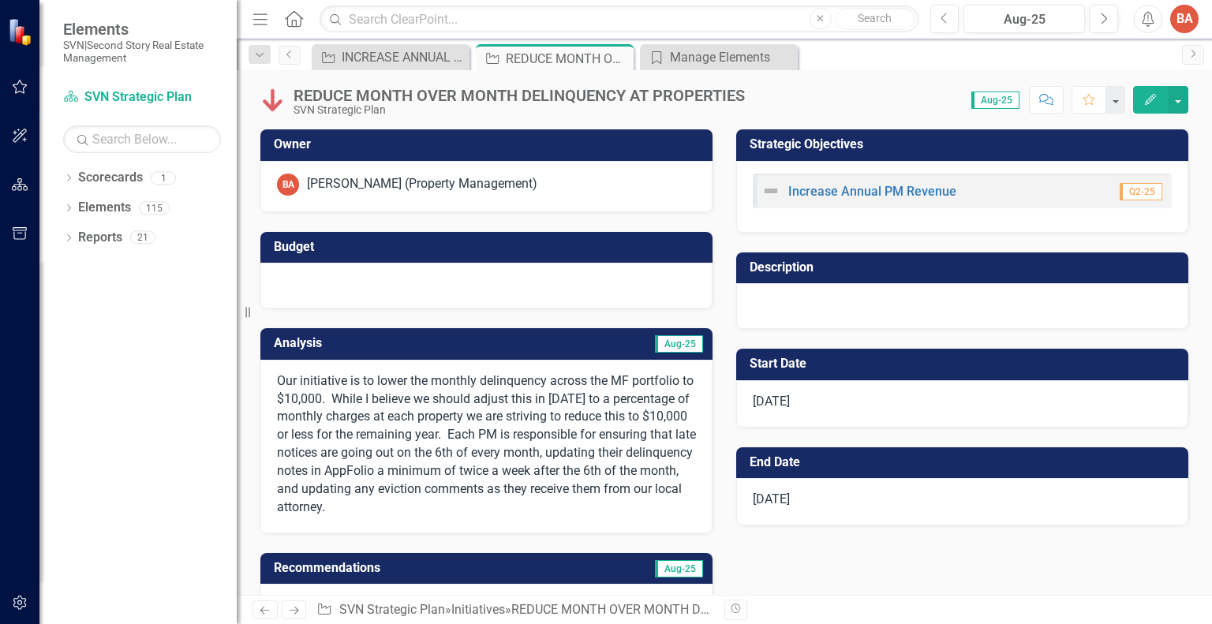
click at [309, 243] on h3 "Budget" at bounding box center [489, 247] width 431 height 14
click at [1145, 94] on icon "Edit" at bounding box center [1151, 99] width 14 height 11
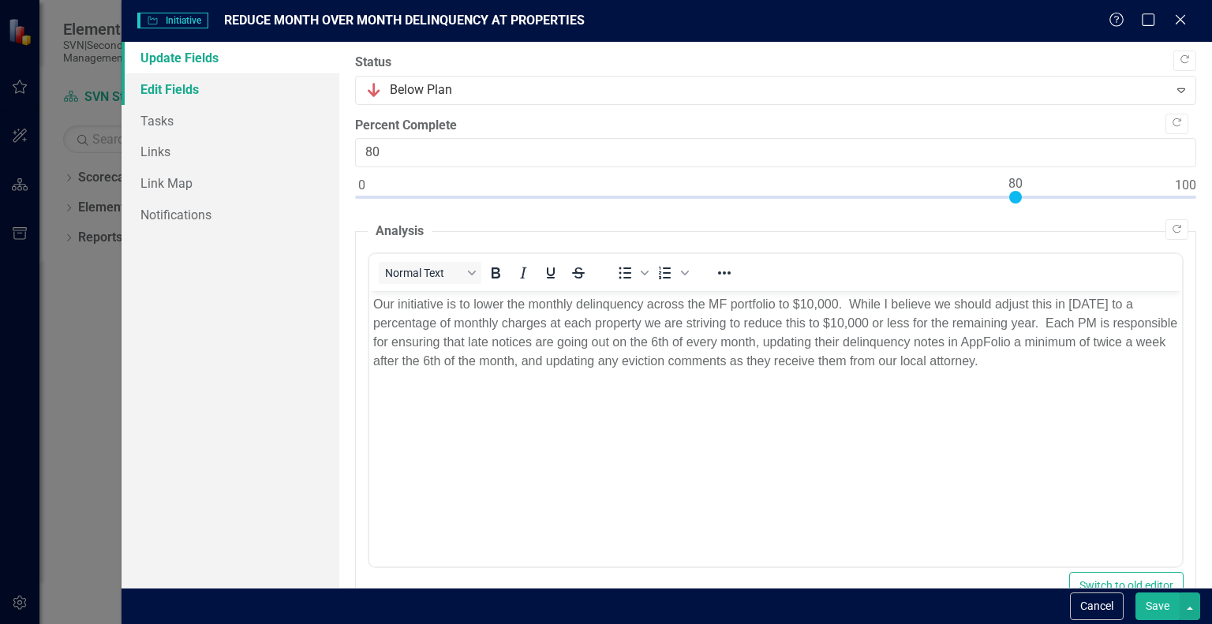
click at [180, 89] on link "Edit Fields" at bounding box center [231, 89] width 218 height 32
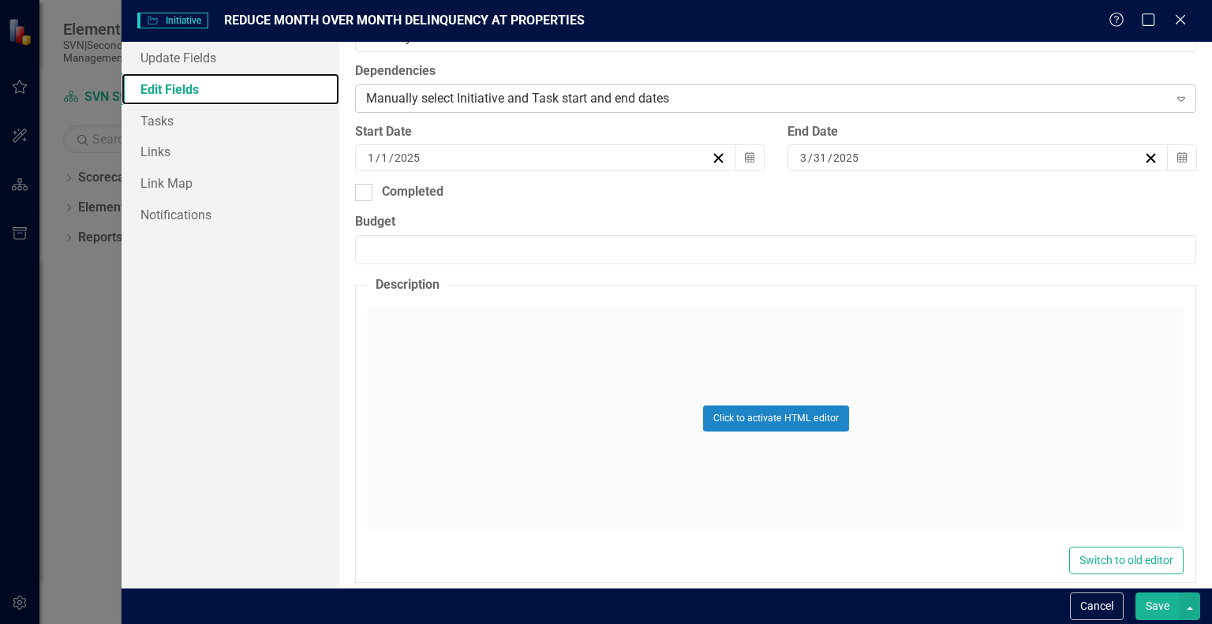
scroll to position [471, 0]
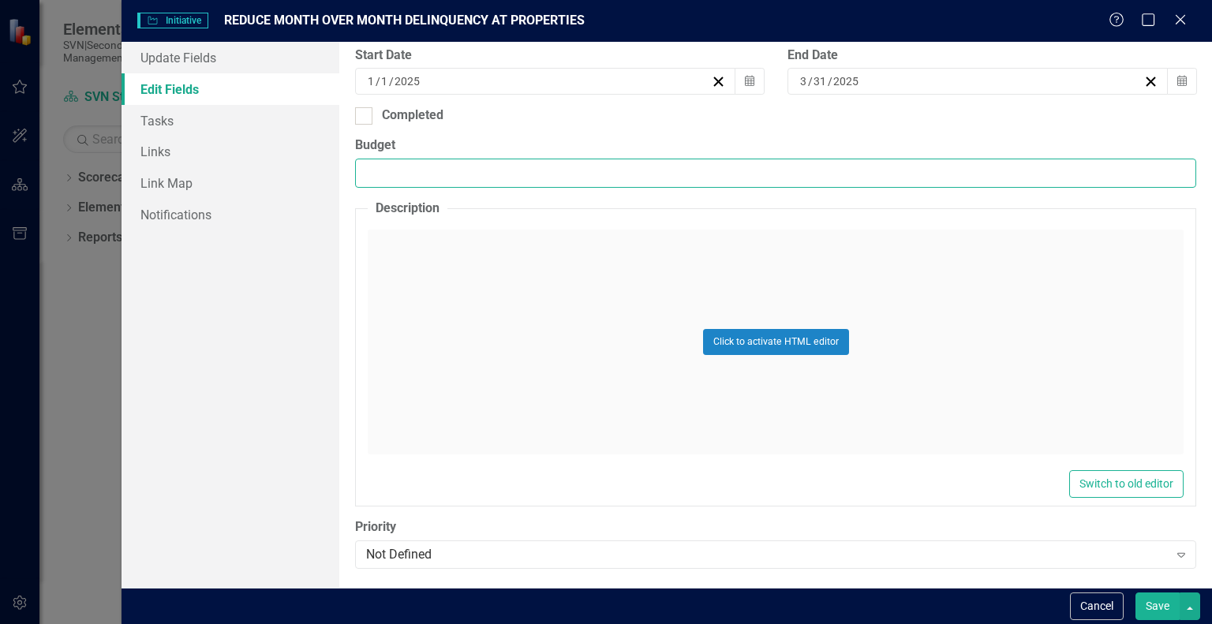
click at [398, 164] on input "Budget" at bounding box center [775, 173] width 841 height 29
type input "1"
click at [1169, 167] on input "1" at bounding box center [775, 173] width 841 height 29
type input "10000"
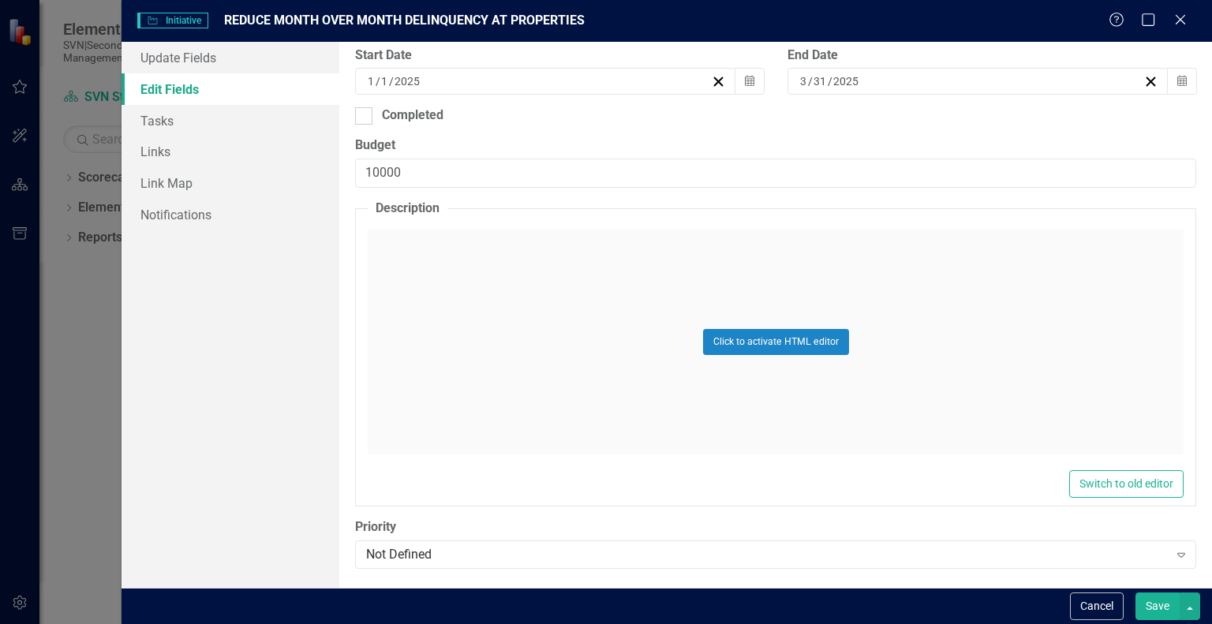
click at [1068, 220] on fieldset "Description Click to activate HTML editor Switch to old editor" at bounding box center [775, 353] width 841 height 307
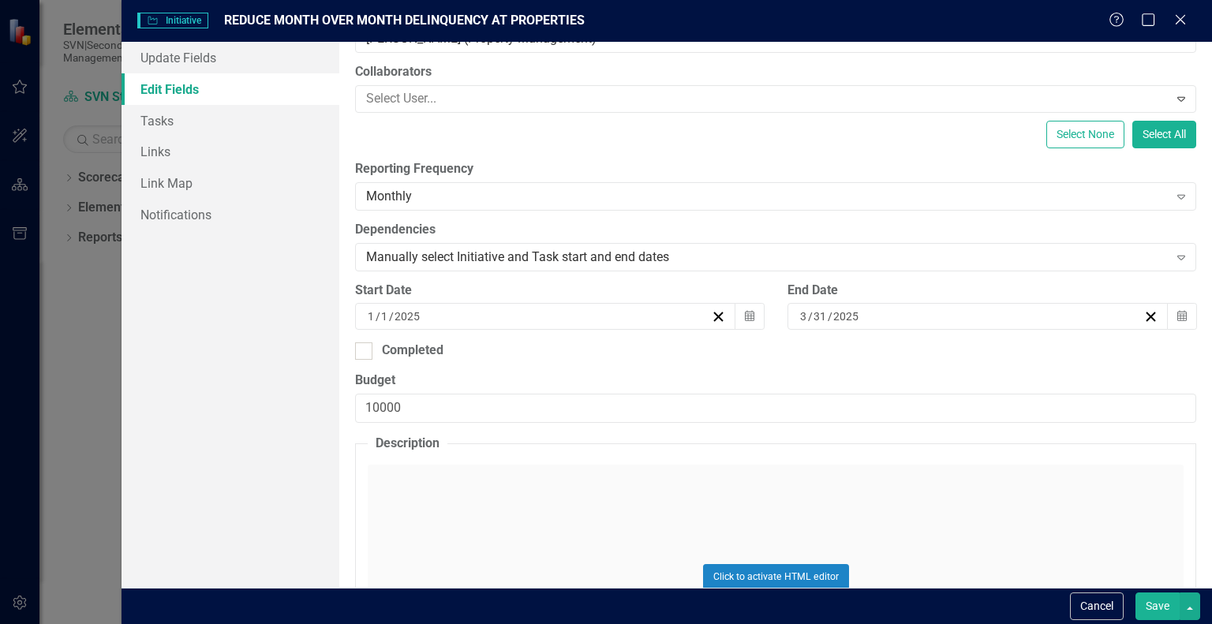
scroll to position [237, 0]
click at [922, 309] on div "3 / 31 / 2025" at bounding box center [971, 316] width 346 height 16
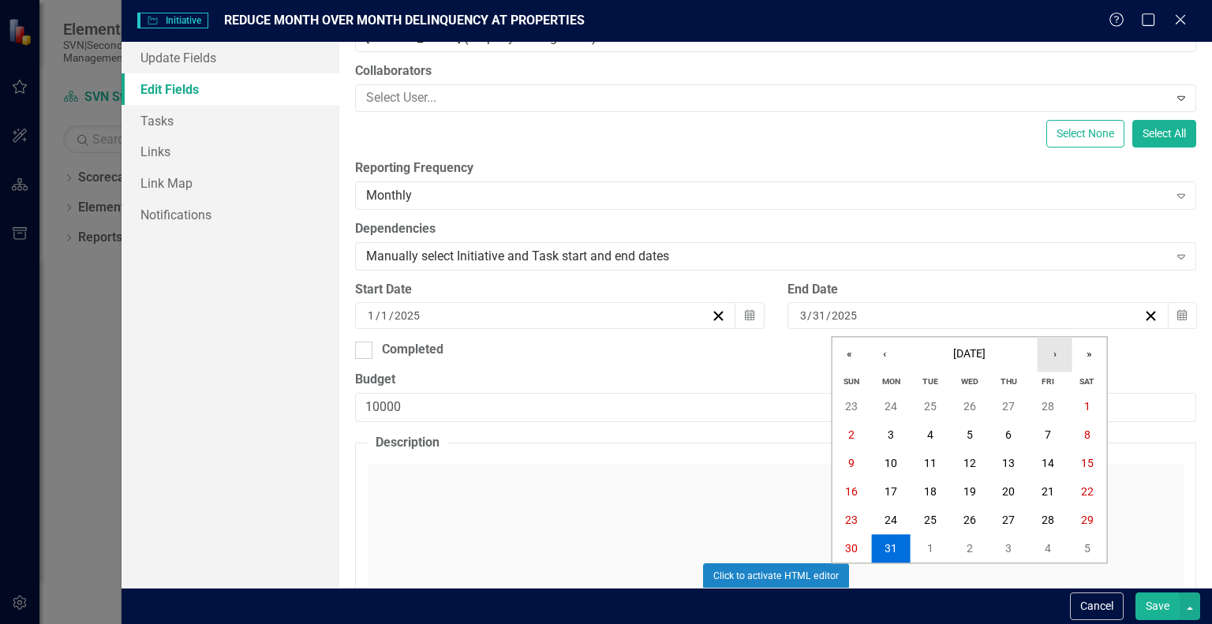
click at [1058, 356] on button "›" at bounding box center [1055, 354] width 35 height 35
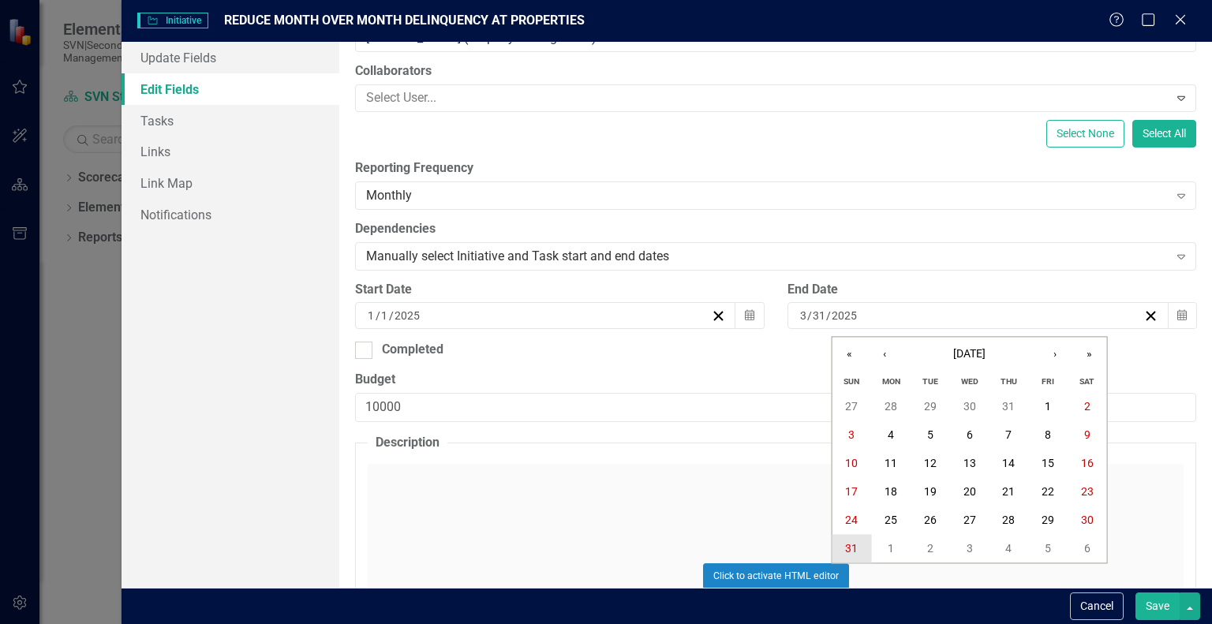
click at [836, 546] on button "31" at bounding box center [852, 549] width 39 height 28
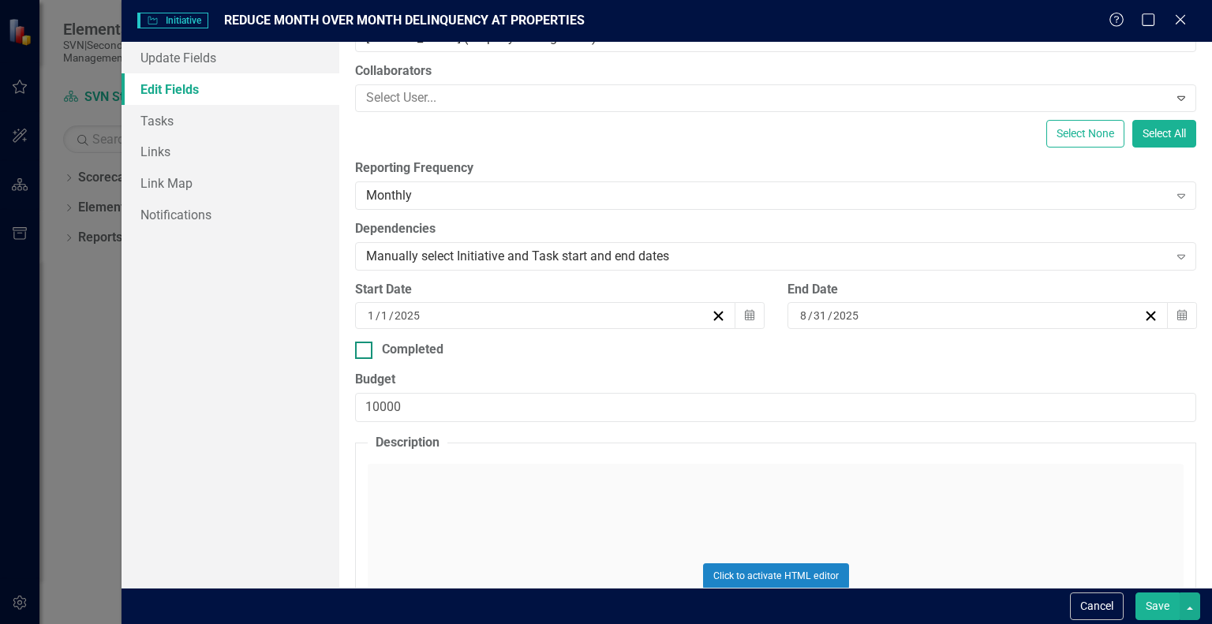
click at [365, 350] on input "Completed" at bounding box center [360, 347] width 10 height 10
checkbox input "true"
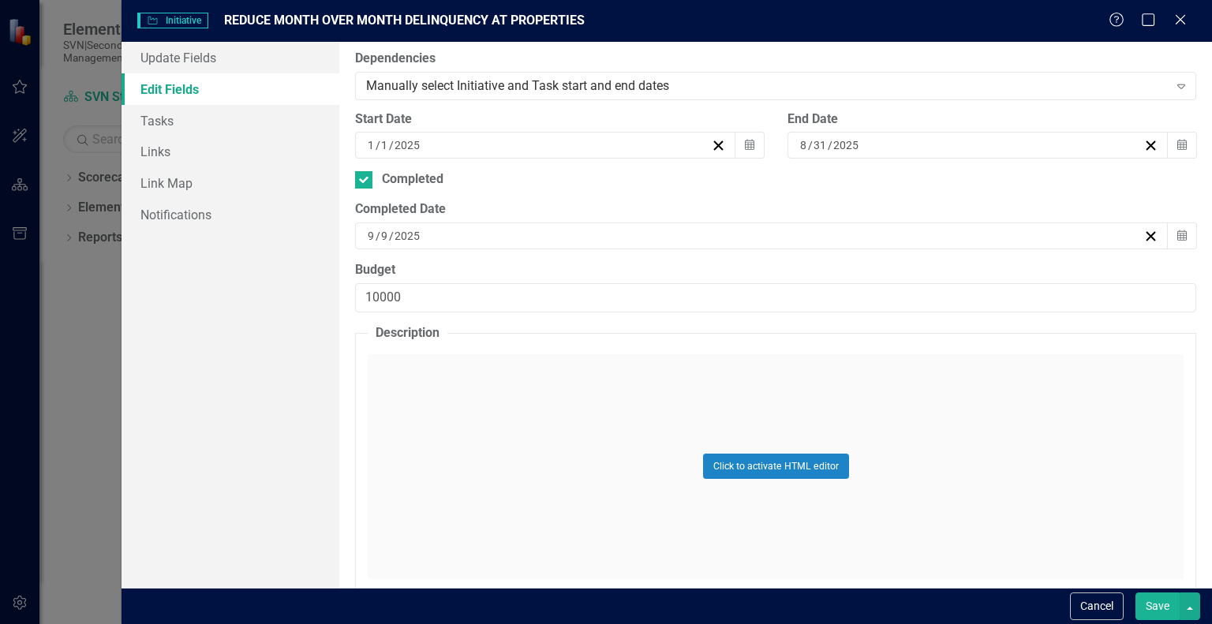
scroll to position [374, 0]
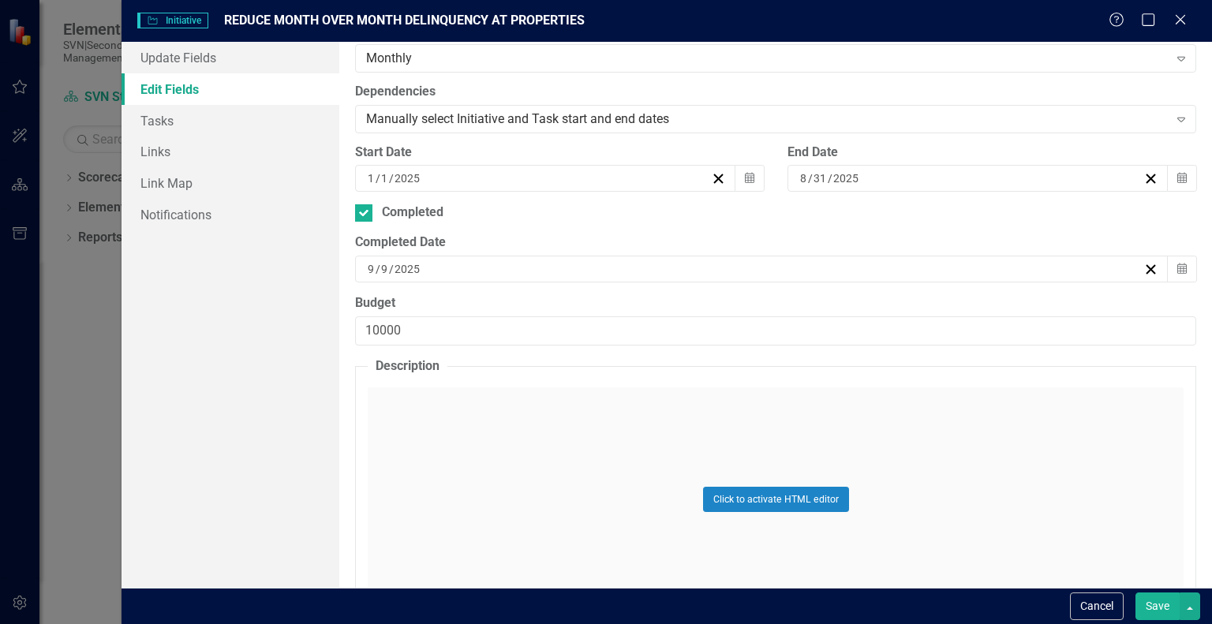
click at [395, 403] on div "Click to activate HTML editor" at bounding box center [776, 500] width 816 height 225
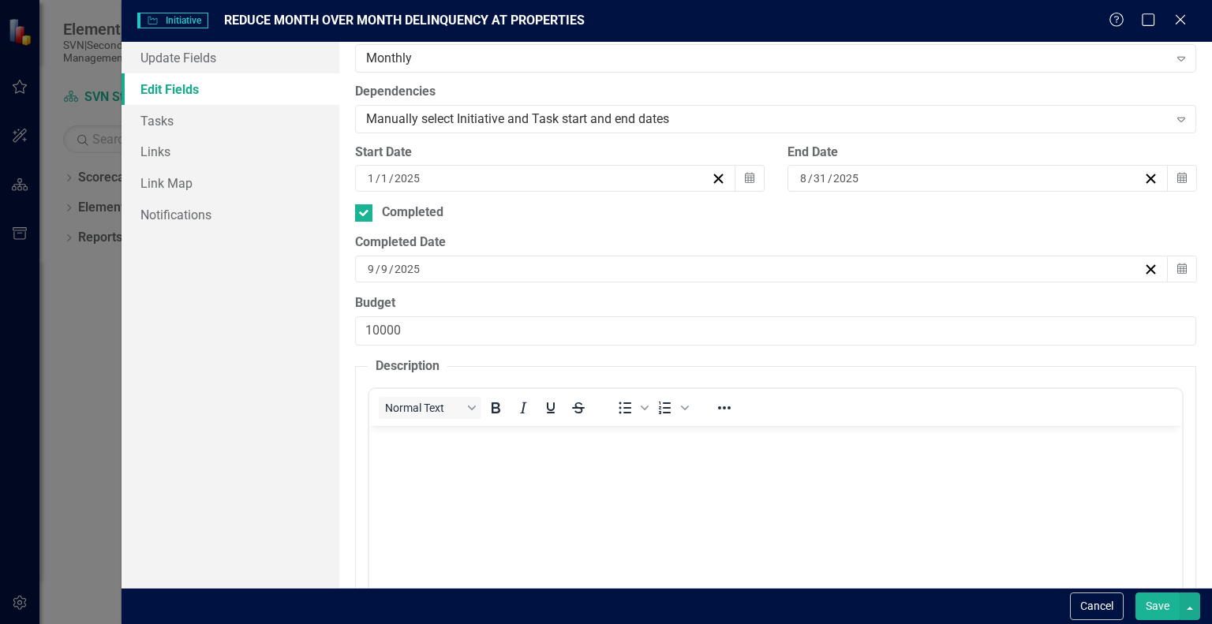
scroll to position [0, 0]
click at [399, 449] on body "Rich Text Area. Press ALT-0 for help." at bounding box center [775, 543] width 813 height 237
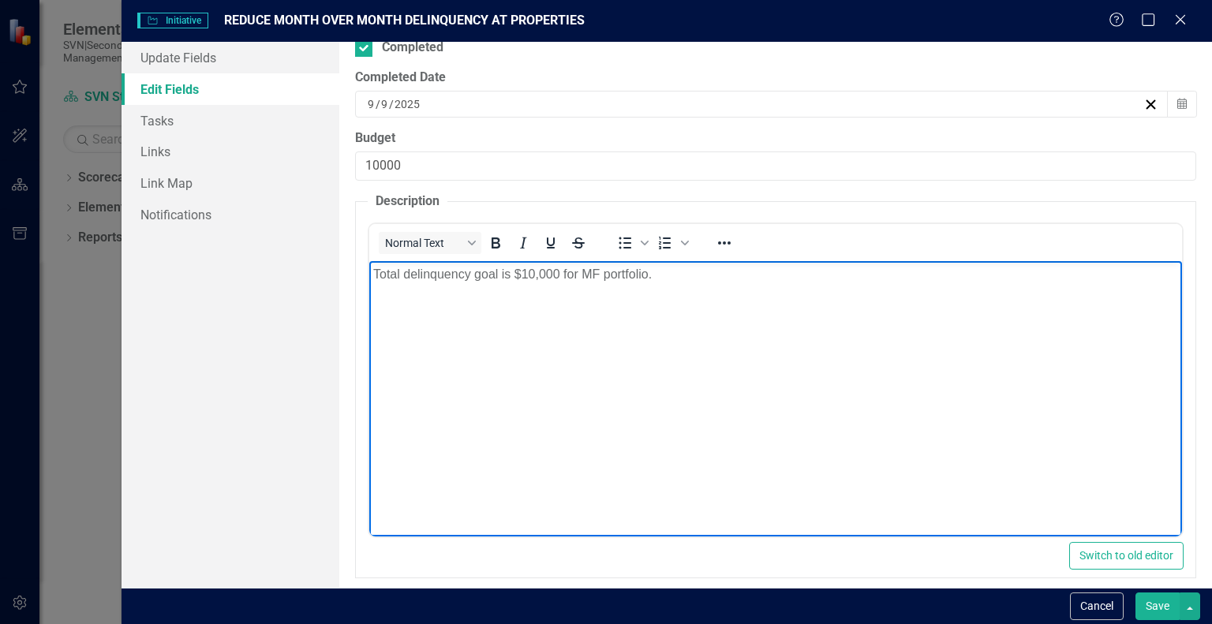
scroll to position [611, 0]
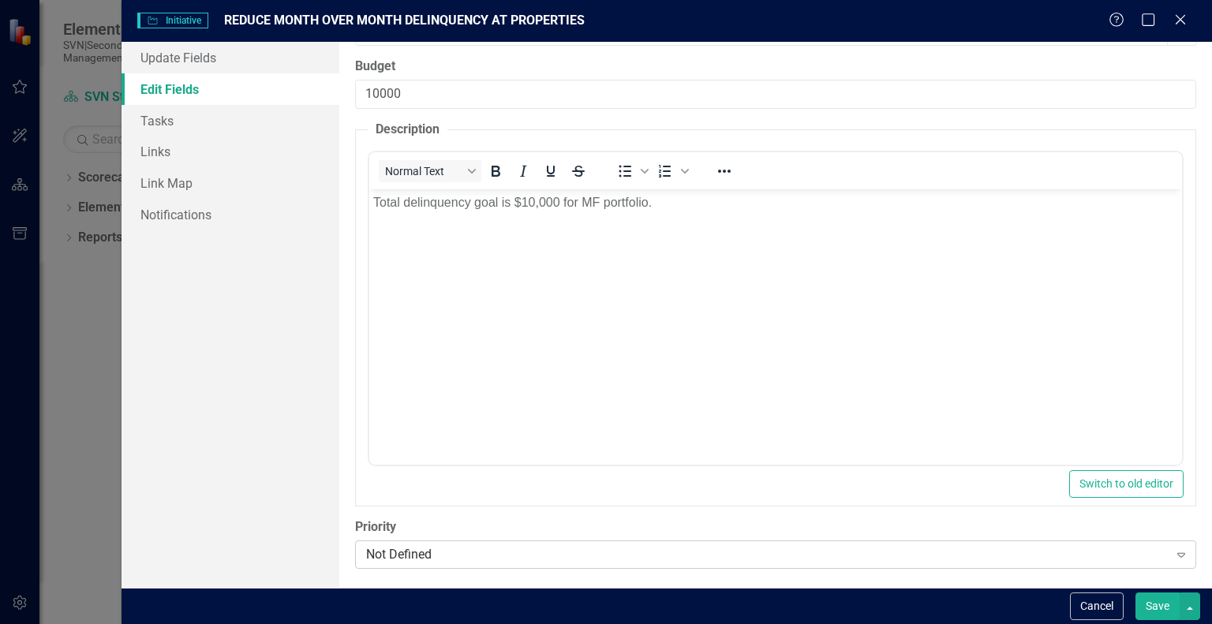
click at [1174, 549] on icon "Expand" at bounding box center [1182, 555] width 16 height 13
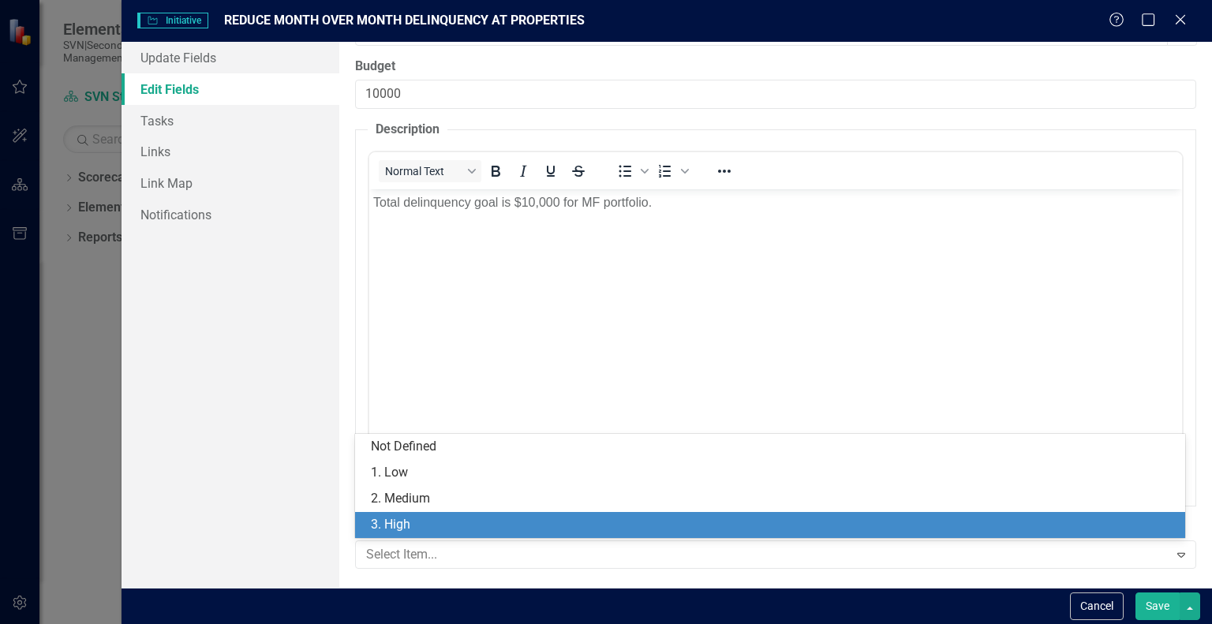
click at [442, 516] on div "3. High" at bounding box center [773, 525] width 805 height 18
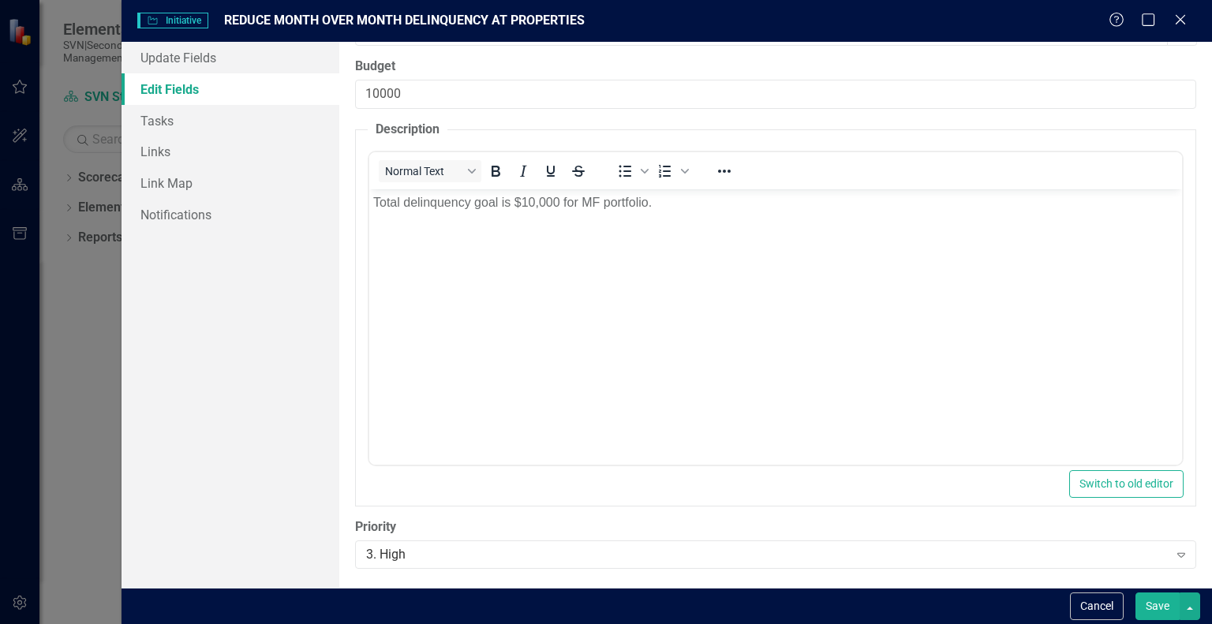
click at [1150, 601] on button "Save" at bounding box center [1158, 607] width 44 height 28
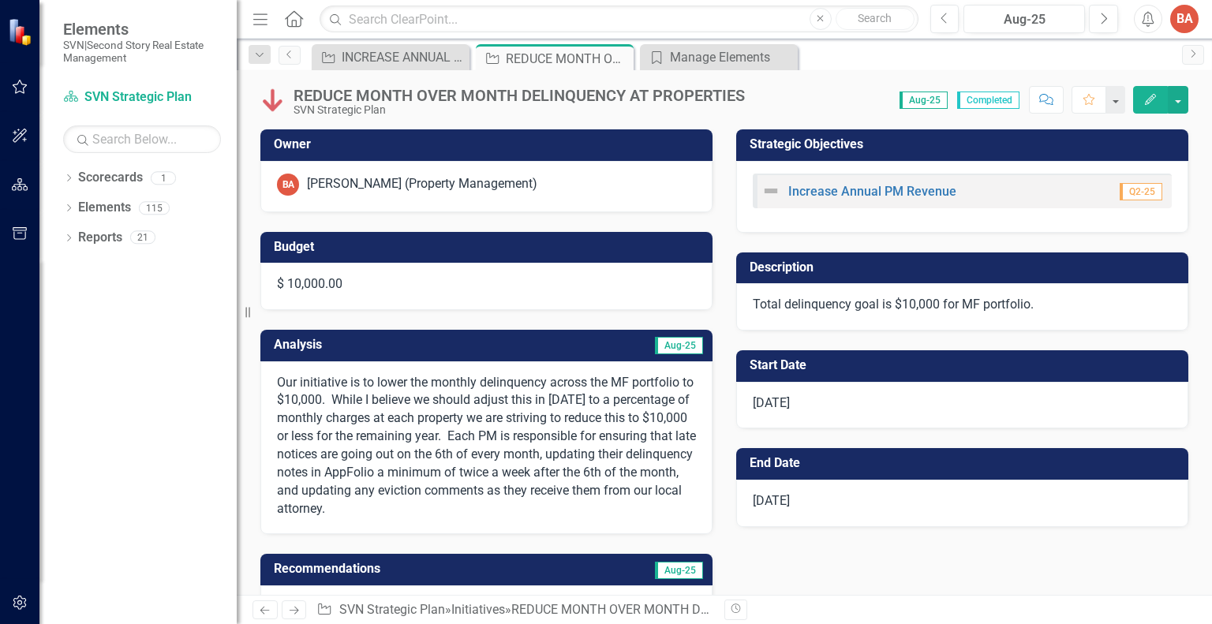
checkbox input "true"
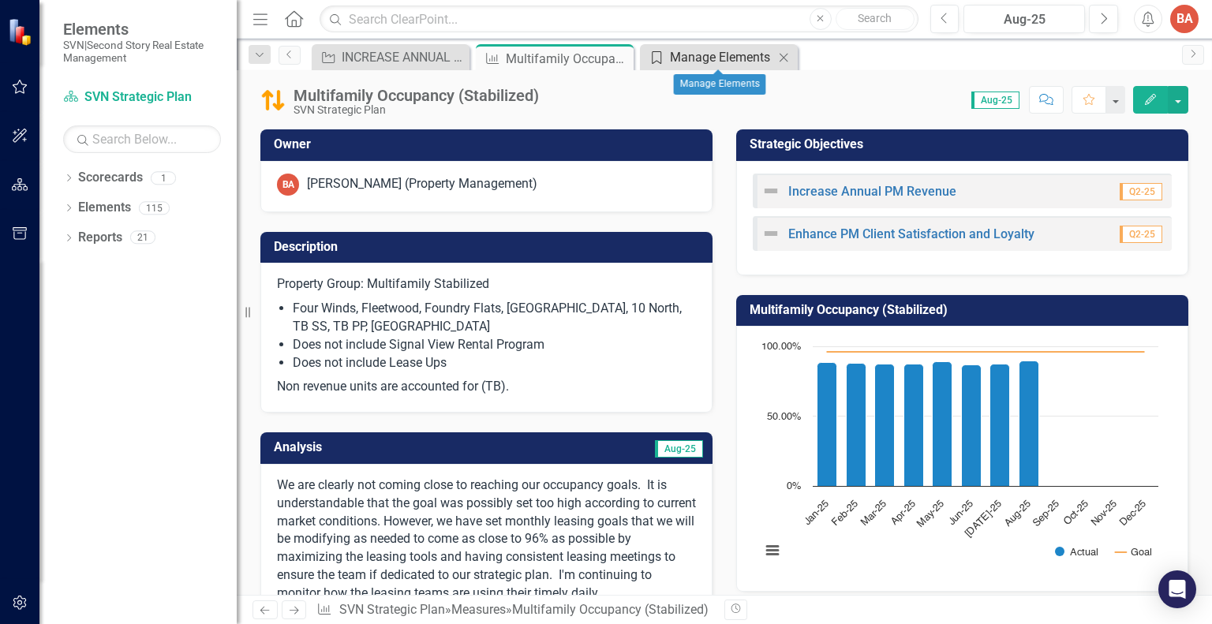
click at [717, 60] on div "Manage Elements" at bounding box center [722, 57] width 104 height 20
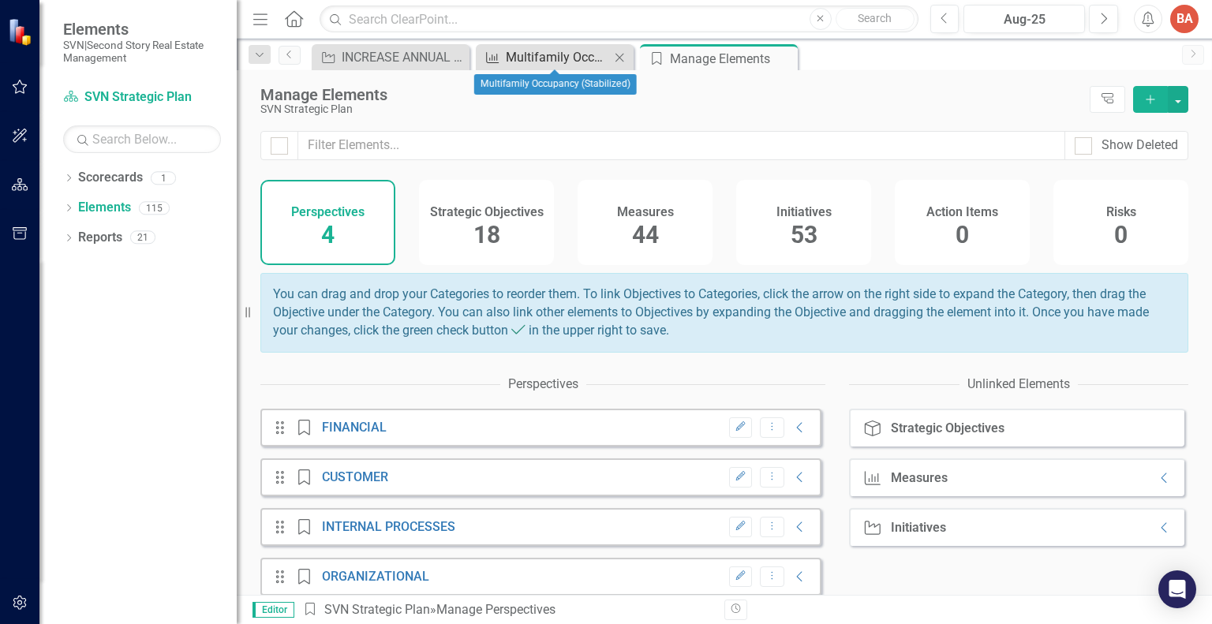
click at [578, 60] on div "Multifamily Occupancy (Stabilized)" at bounding box center [558, 57] width 104 height 20
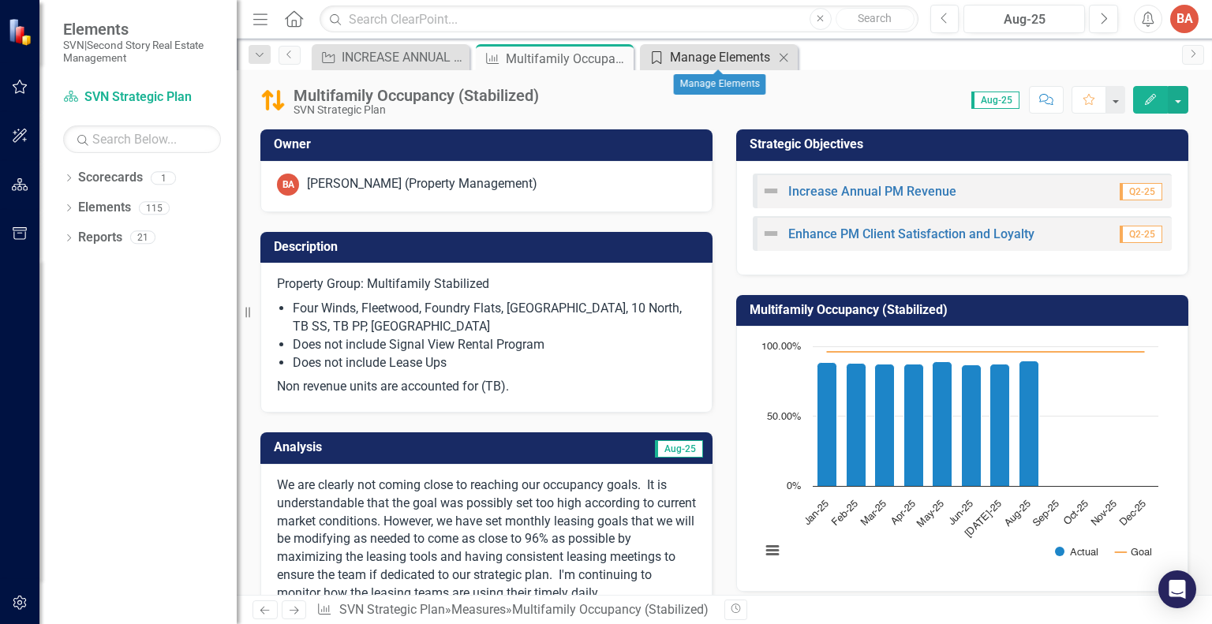
click at [670, 58] on div "Manage Elements" at bounding box center [722, 57] width 104 height 20
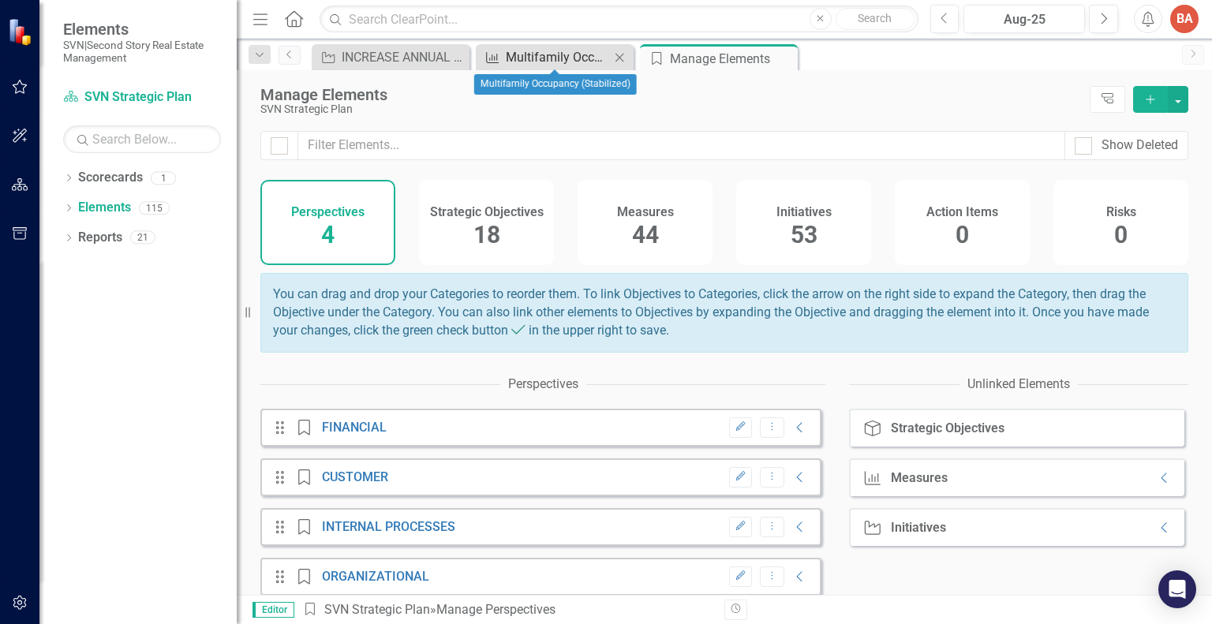
click at [556, 58] on div "Multifamily Occupancy (Stabilized)" at bounding box center [558, 57] width 104 height 20
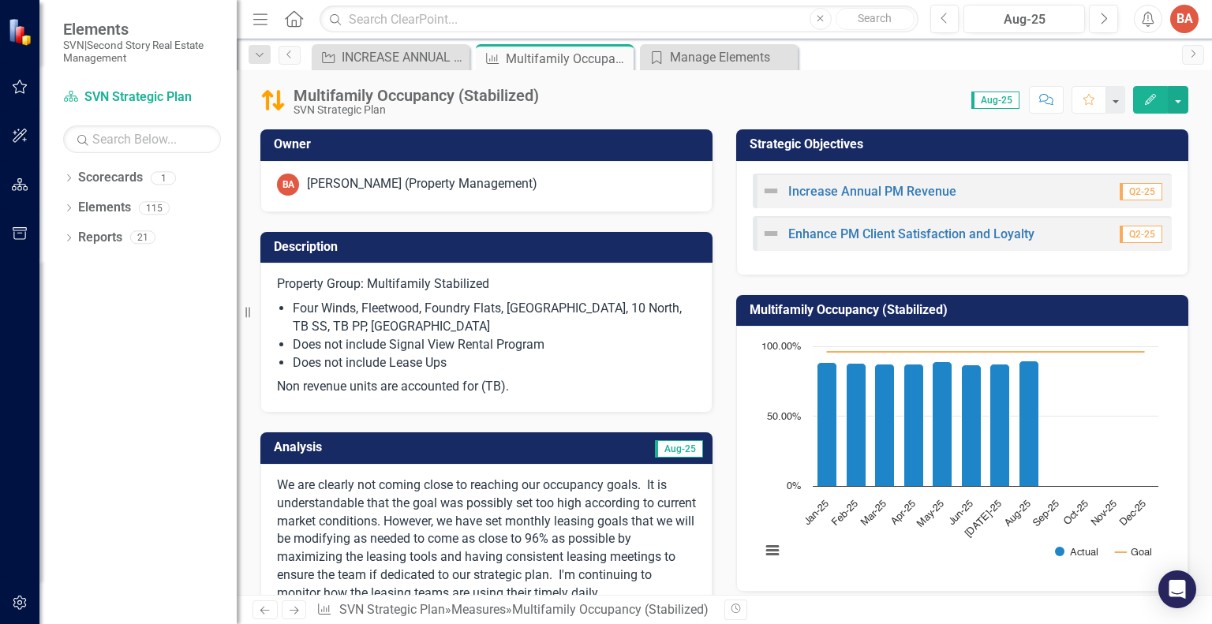
click at [1152, 97] on icon "Edit" at bounding box center [1151, 99] width 14 height 11
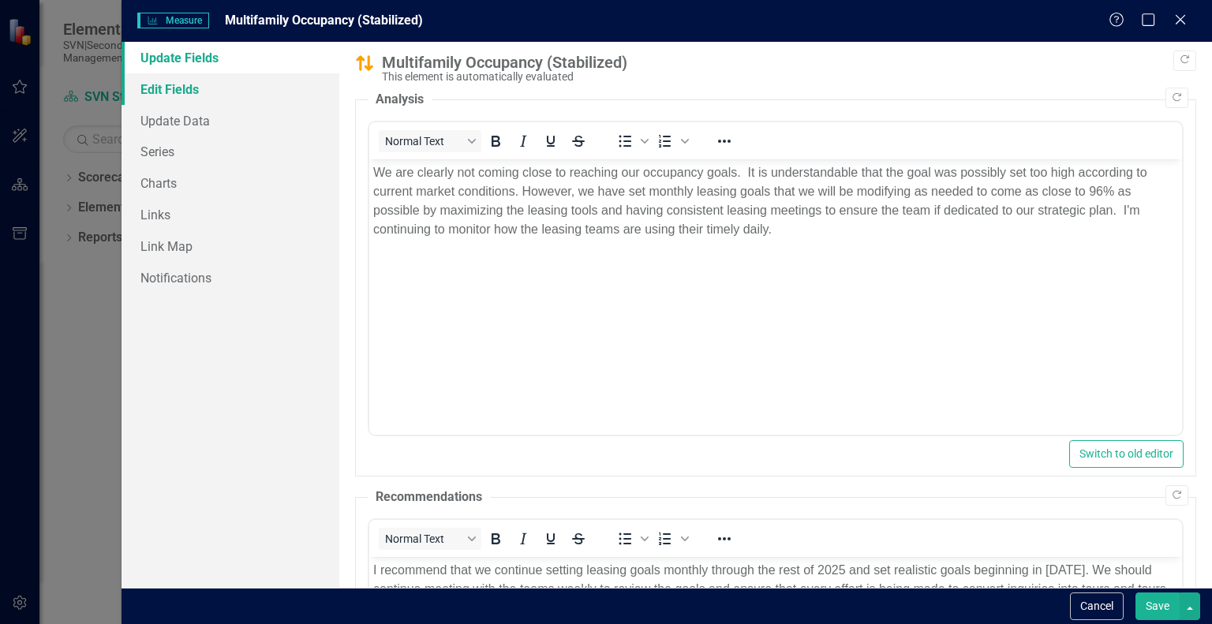
click at [174, 89] on link "Edit Fields" at bounding box center [231, 89] width 218 height 32
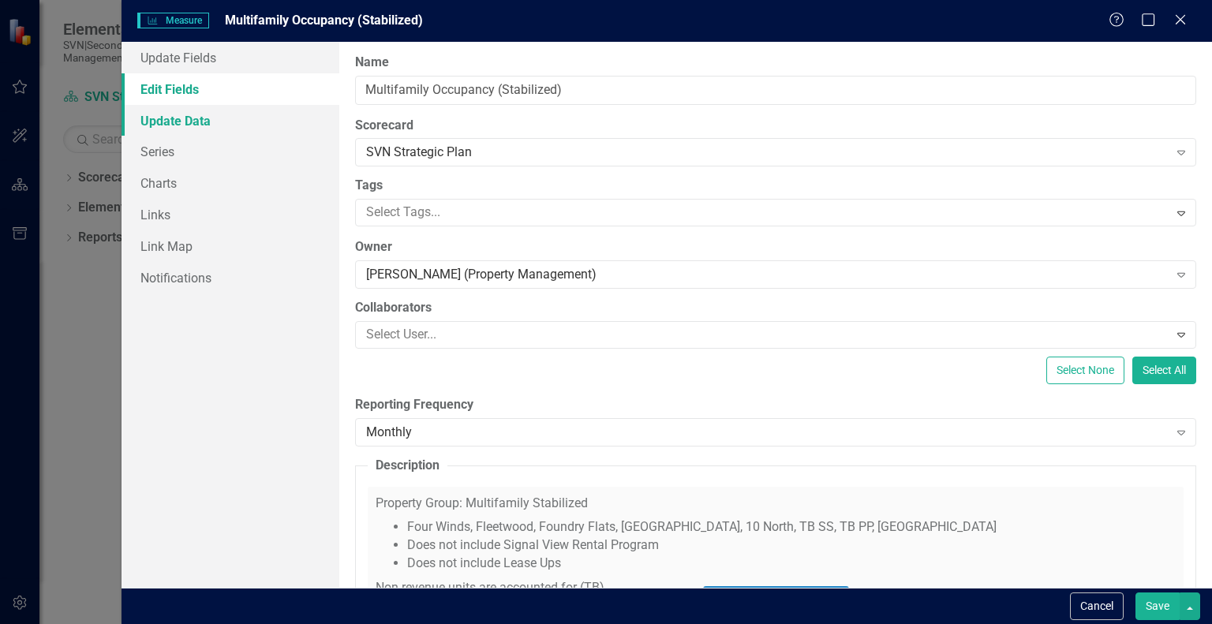
click at [197, 124] on link "Update Data" at bounding box center [231, 121] width 218 height 32
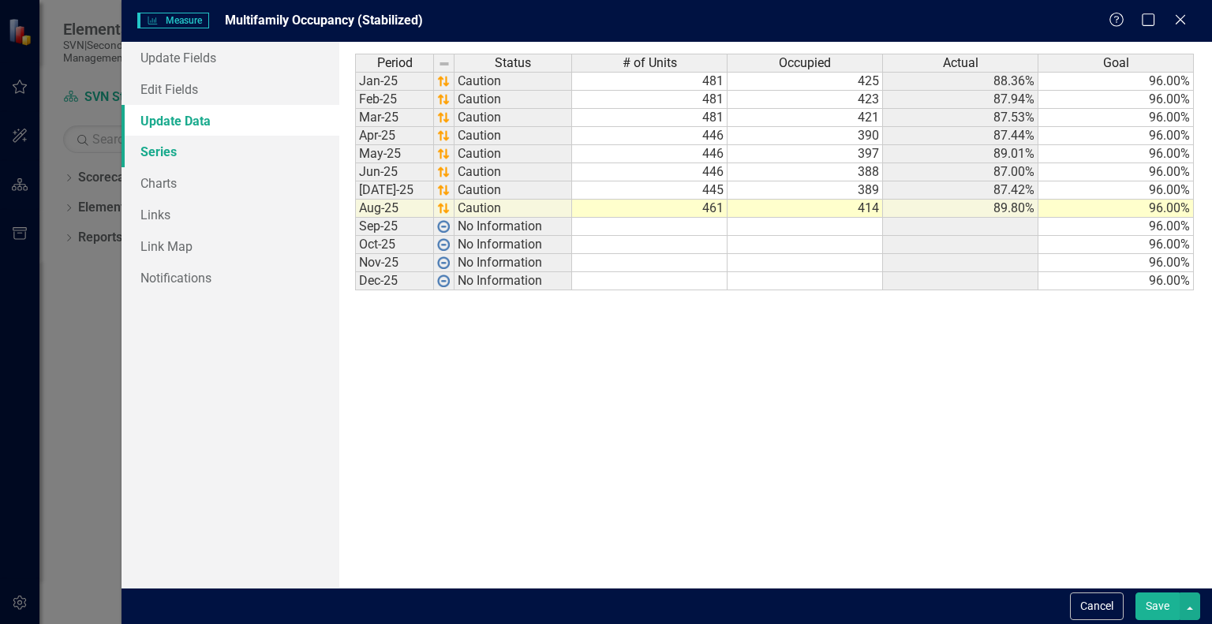
click at [170, 148] on link "Series" at bounding box center [231, 152] width 218 height 32
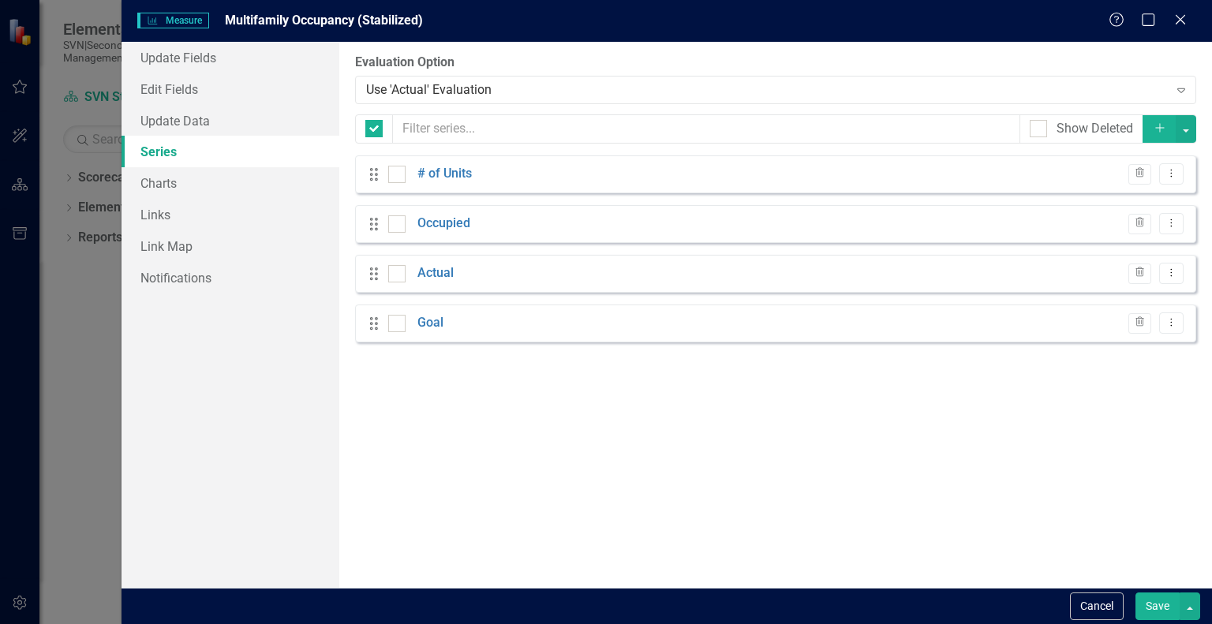
checkbox input "false"
click at [167, 182] on link "Charts" at bounding box center [231, 183] width 218 height 32
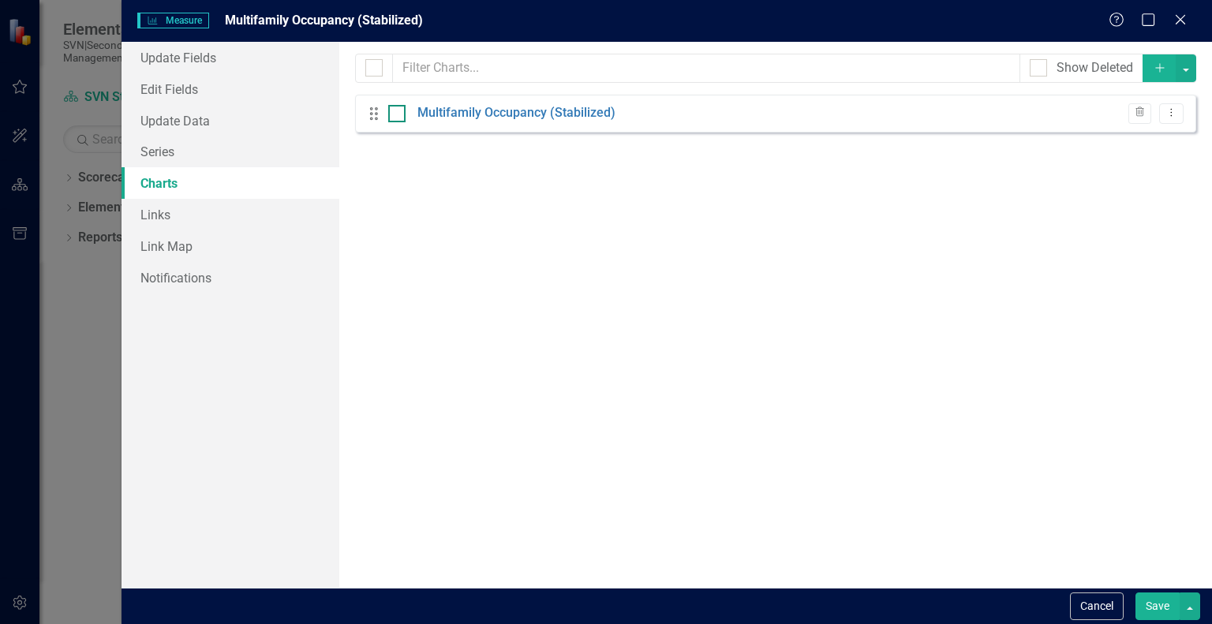
click at [391, 113] on input "checkbox" at bounding box center [393, 110] width 10 height 10
checkbox input "true"
click at [1153, 597] on button "Save" at bounding box center [1158, 607] width 44 height 28
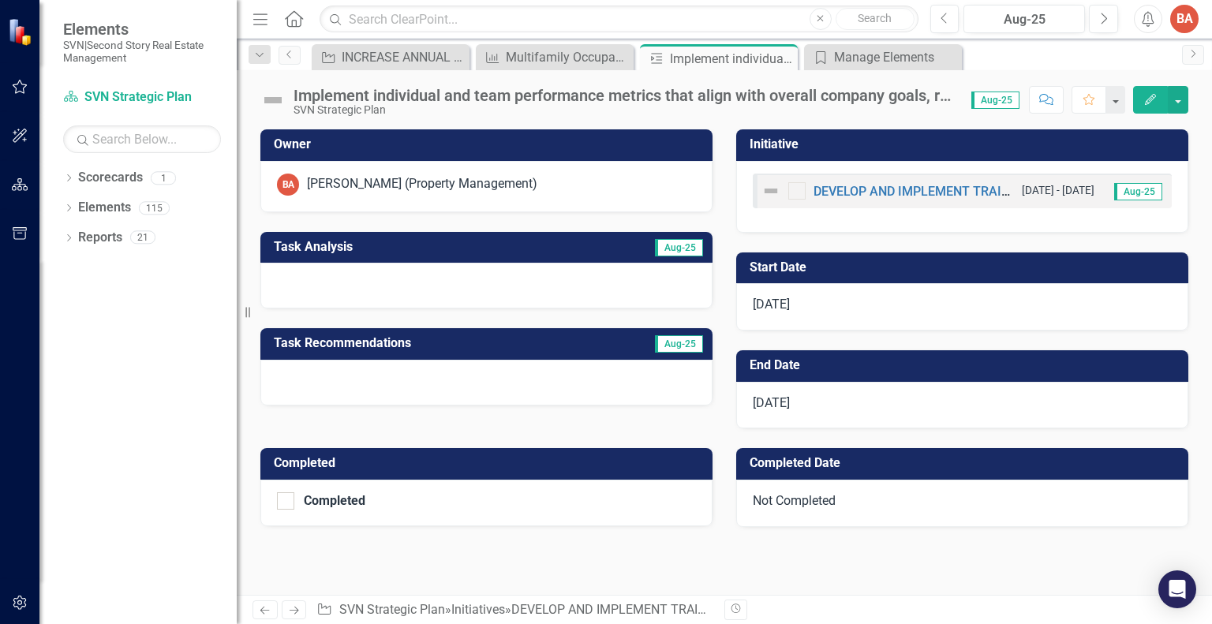
click at [1131, 186] on span "Aug-25" at bounding box center [1138, 191] width 48 height 17
click at [1151, 92] on button "Edit" at bounding box center [1150, 100] width 35 height 28
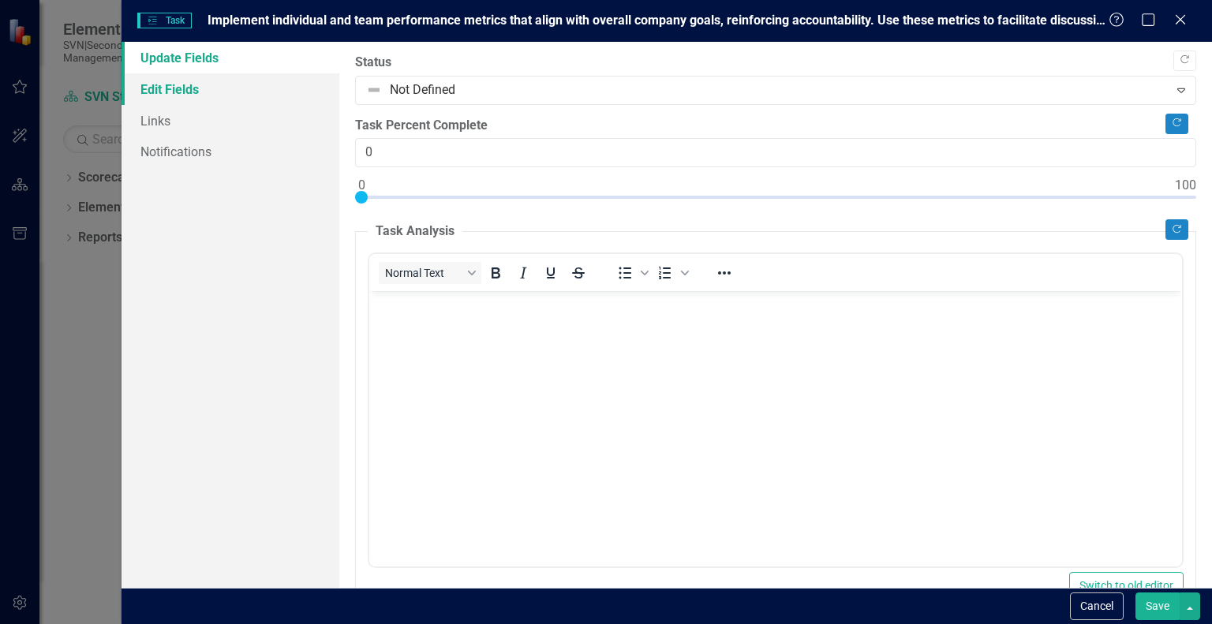
click at [196, 85] on link "Edit Fields" at bounding box center [231, 89] width 218 height 32
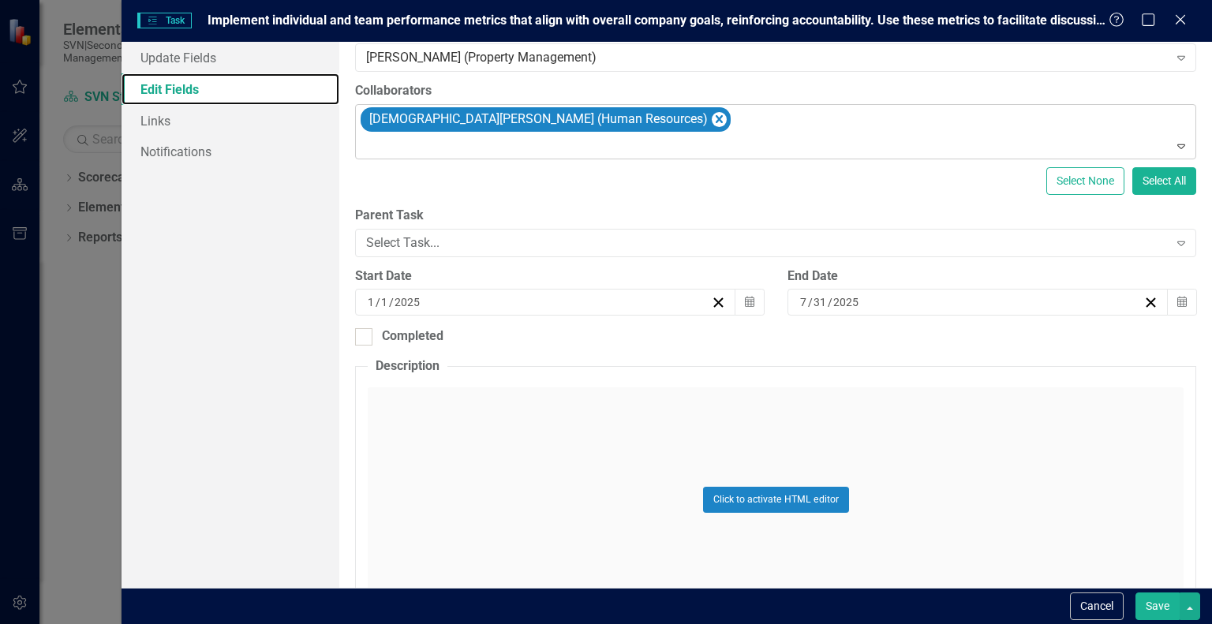
scroll to position [158, 0]
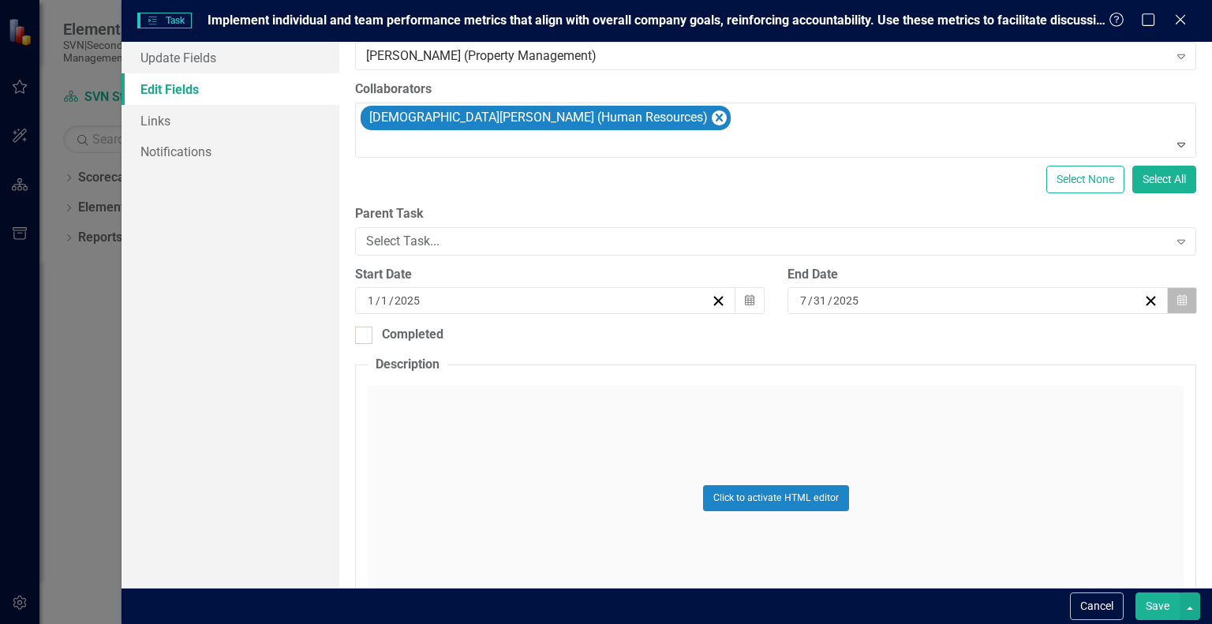
click at [1178, 298] on icon "Calendar" at bounding box center [1182, 300] width 9 height 11
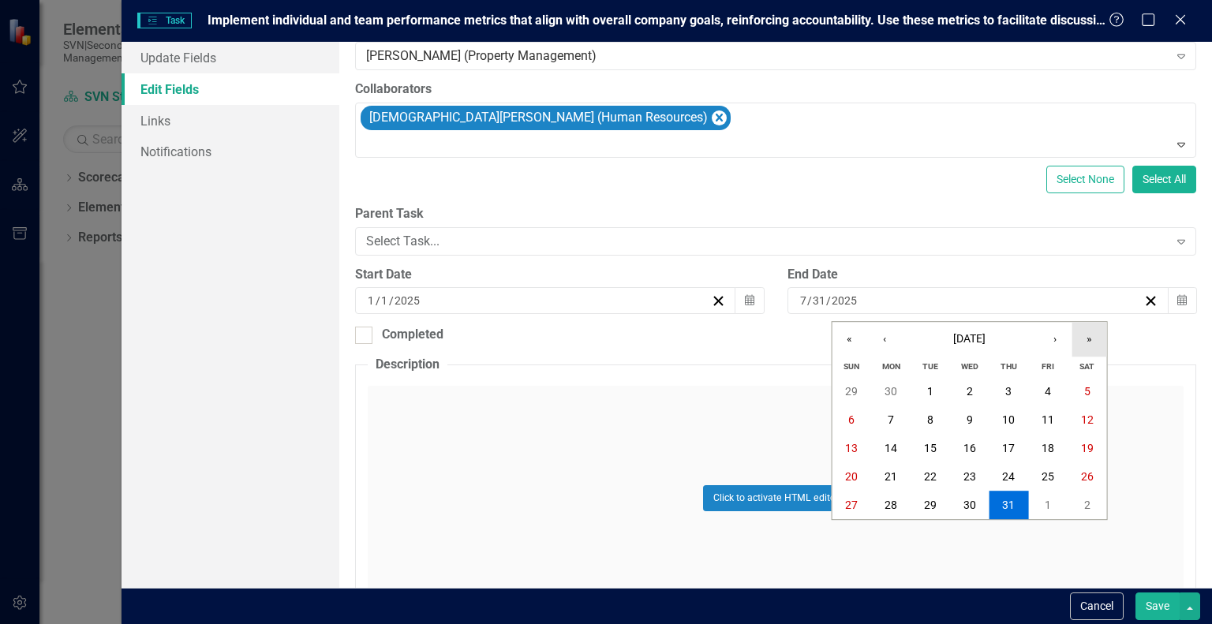
click at [1084, 337] on button "»" at bounding box center [1090, 339] width 35 height 35
click at [1092, 346] on button "»" at bounding box center [1090, 339] width 35 height 35
click at [1059, 343] on button "›" at bounding box center [1055, 339] width 35 height 35
click at [888, 337] on button "‹" at bounding box center [884, 339] width 35 height 35
click at [855, 338] on button "«" at bounding box center [850, 339] width 35 height 35
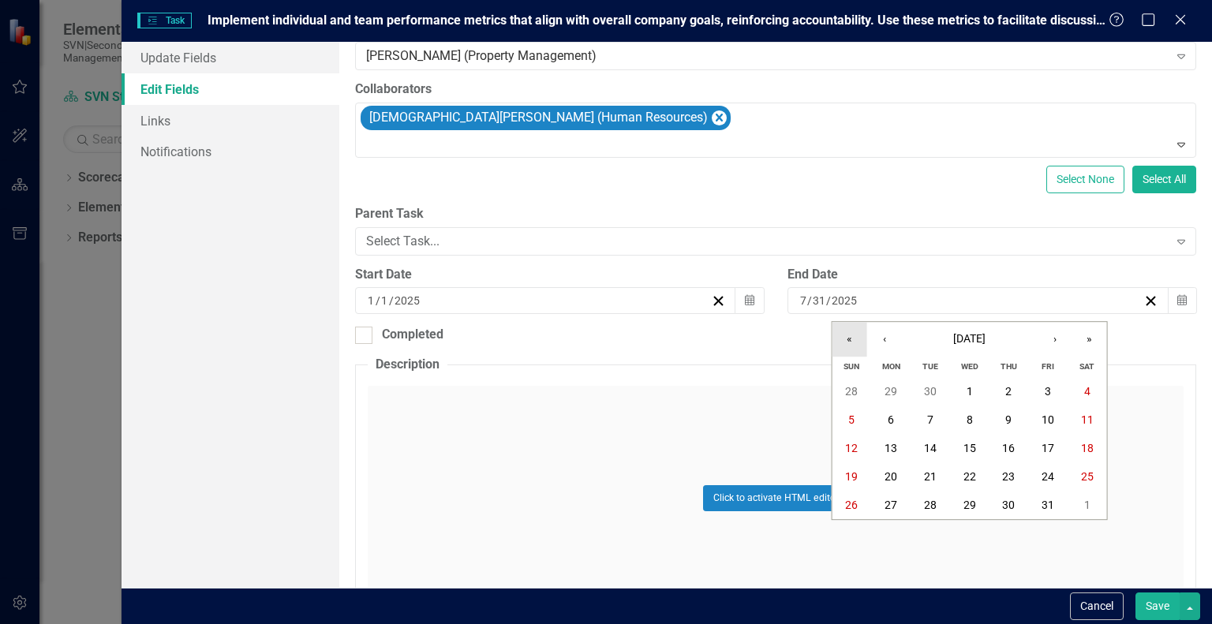
click at [854, 338] on button "«" at bounding box center [850, 339] width 35 height 35
click at [1049, 339] on button "›" at bounding box center [1055, 339] width 35 height 35
click at [861, 530] on button "31" at bounding box center [852, 533] width 39 height 28
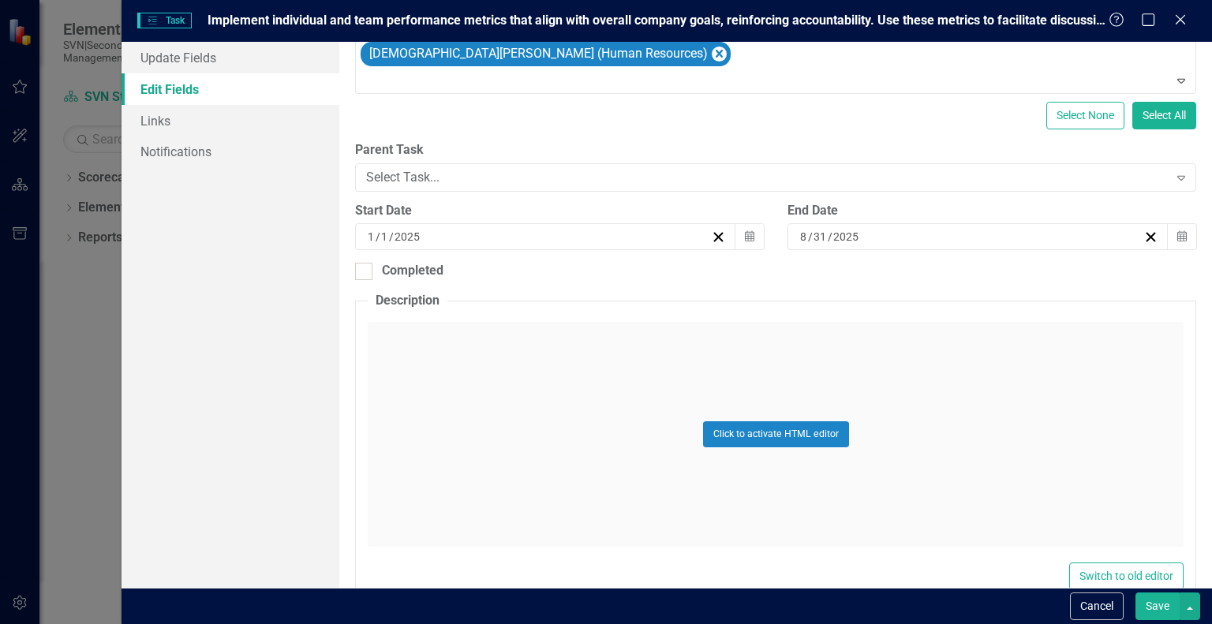
scroll to position [237, 0]
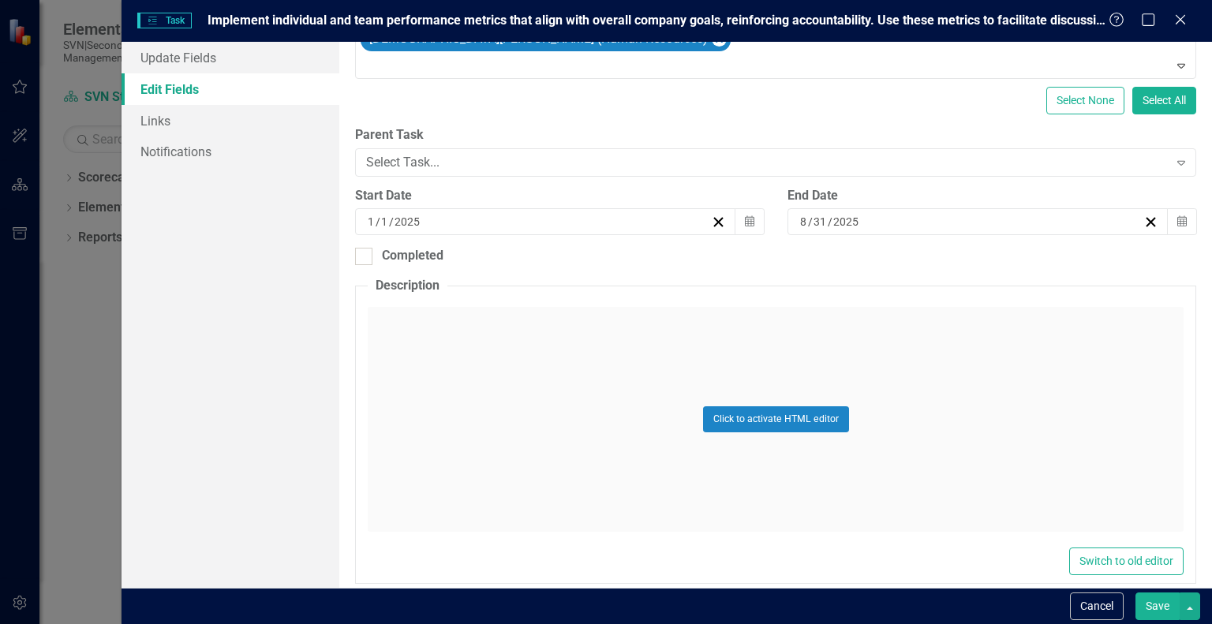
click at [392, 317] on div "Click to activate HTML editor" at bounding box center [776, 419] width 816 height 225
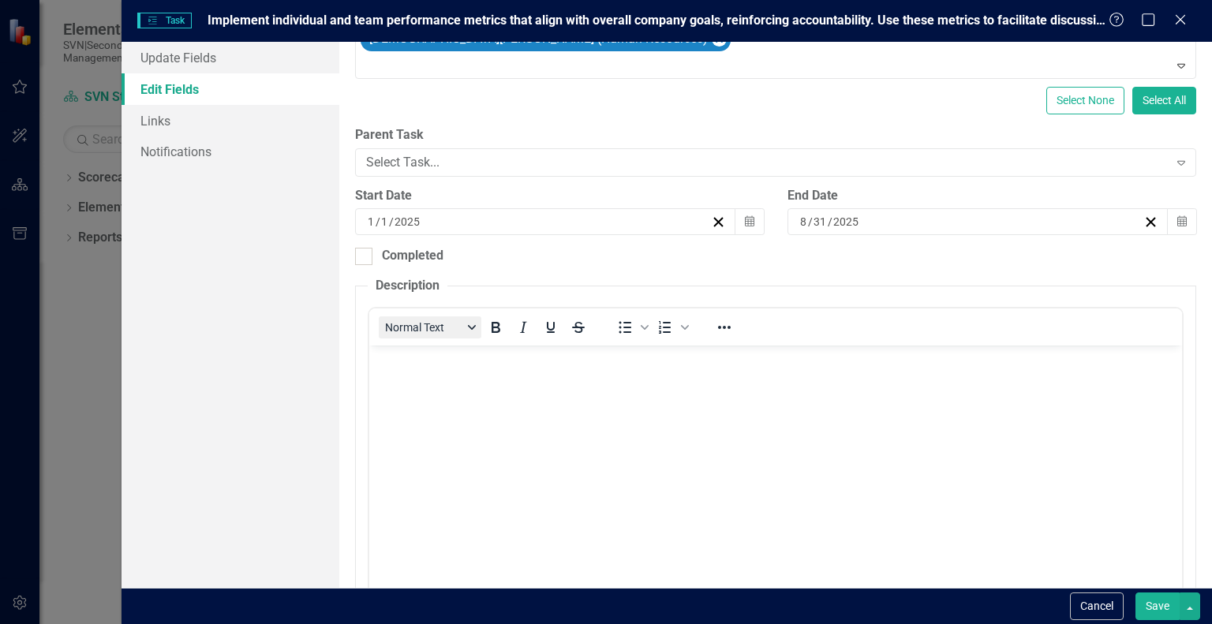
scroll to position [0, 0]
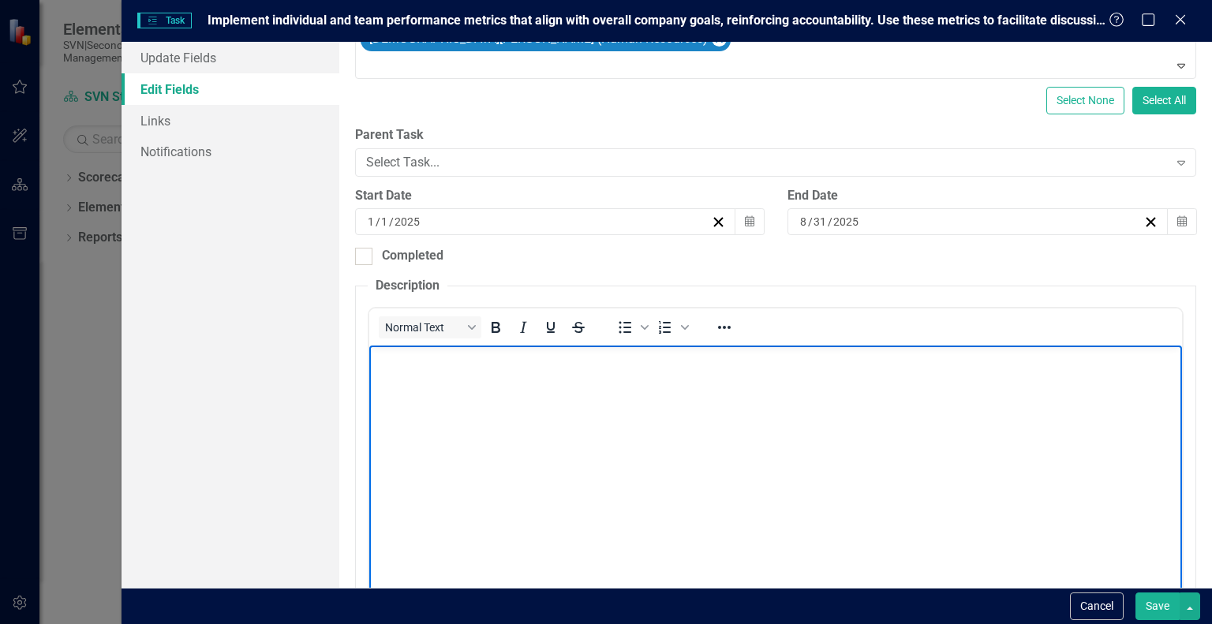
click at [398, 376] on body "Rich Text Area. Press ALT-0 for help." at bounding box center [775, 464] width 813 height 237
click at [398, 376] on body "Implementing individual and MF portfolio goals" at bounding box center [775, 464] width 813 height 237
click at [650, 358] on p "Implementing individual and MF portfolio goals" at bounding box center [775, 359] width 805 height 19
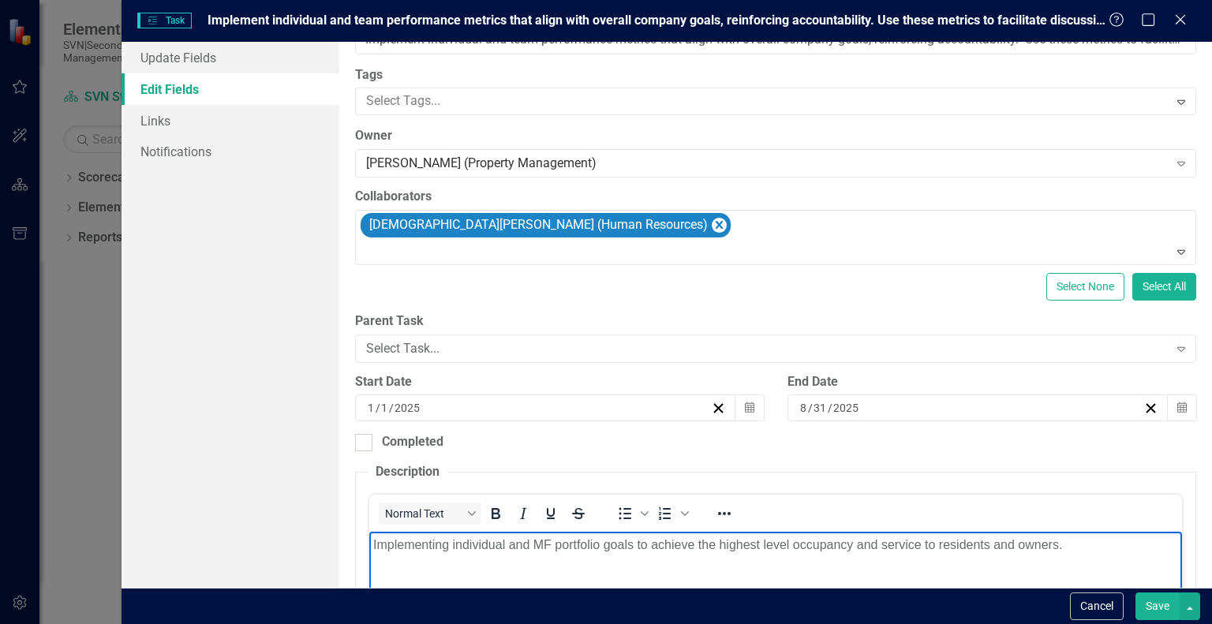
scroll to position [79, 0]
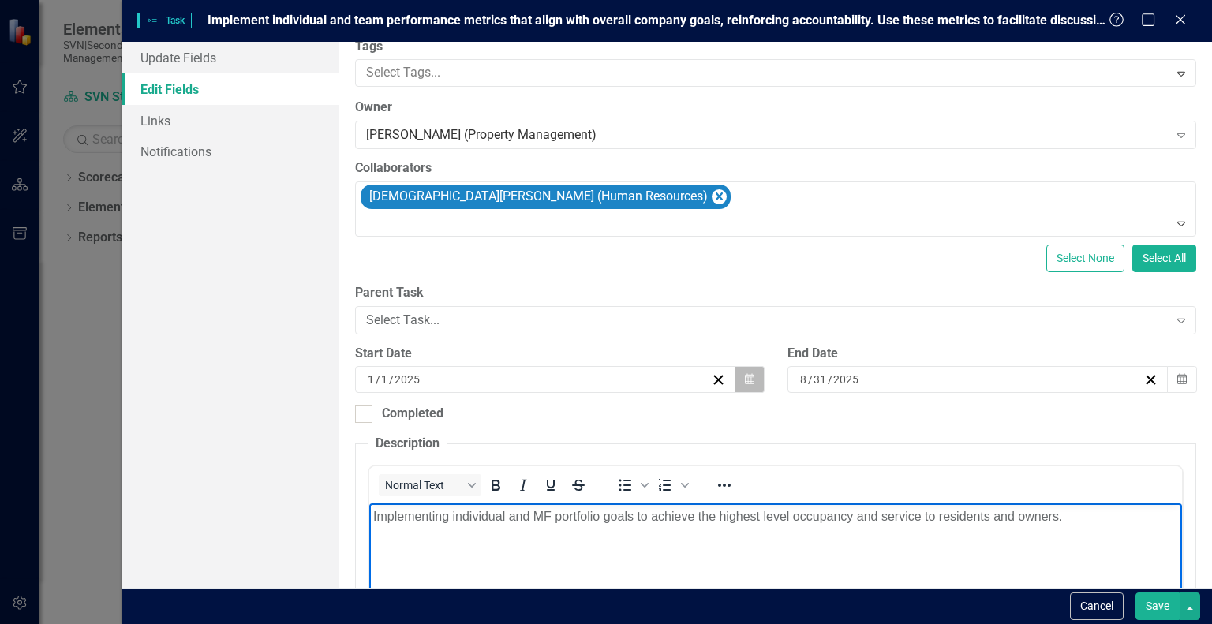
click at [736, 380] on button "Calendar" at bounding box center [750, 379] width 30 height 27
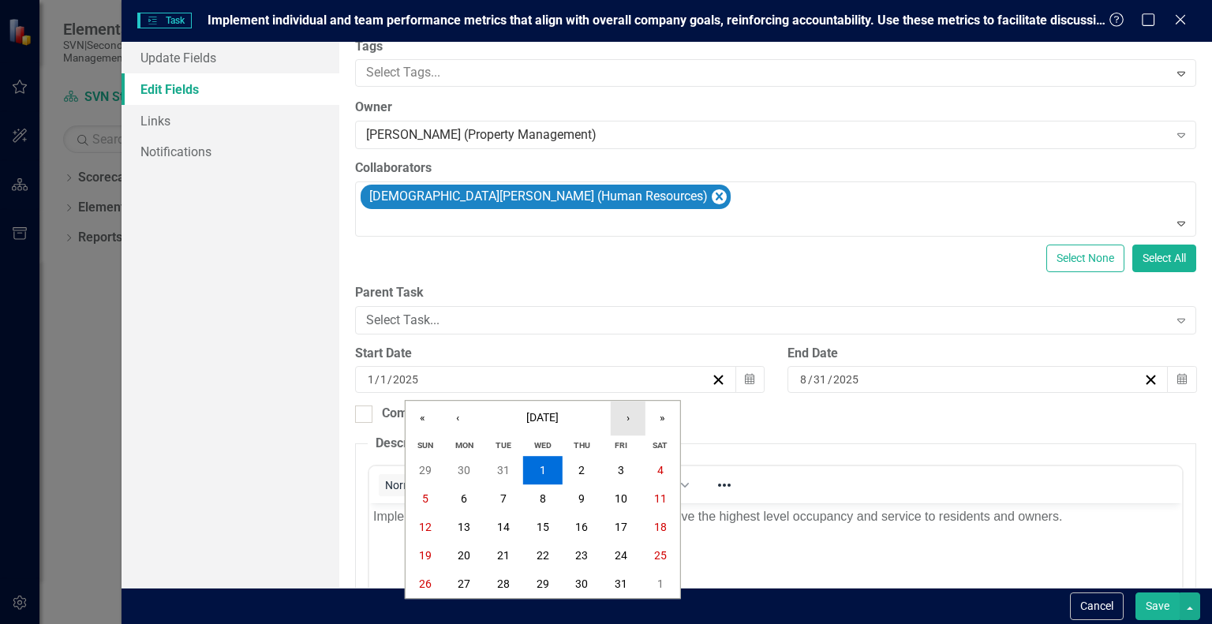
click at [634, 419] on button "›" at bounding box center [628, 418] width 35 height 35
click at [633, 419] on button "›" at bounding box center [628, 418] width 35 height 35
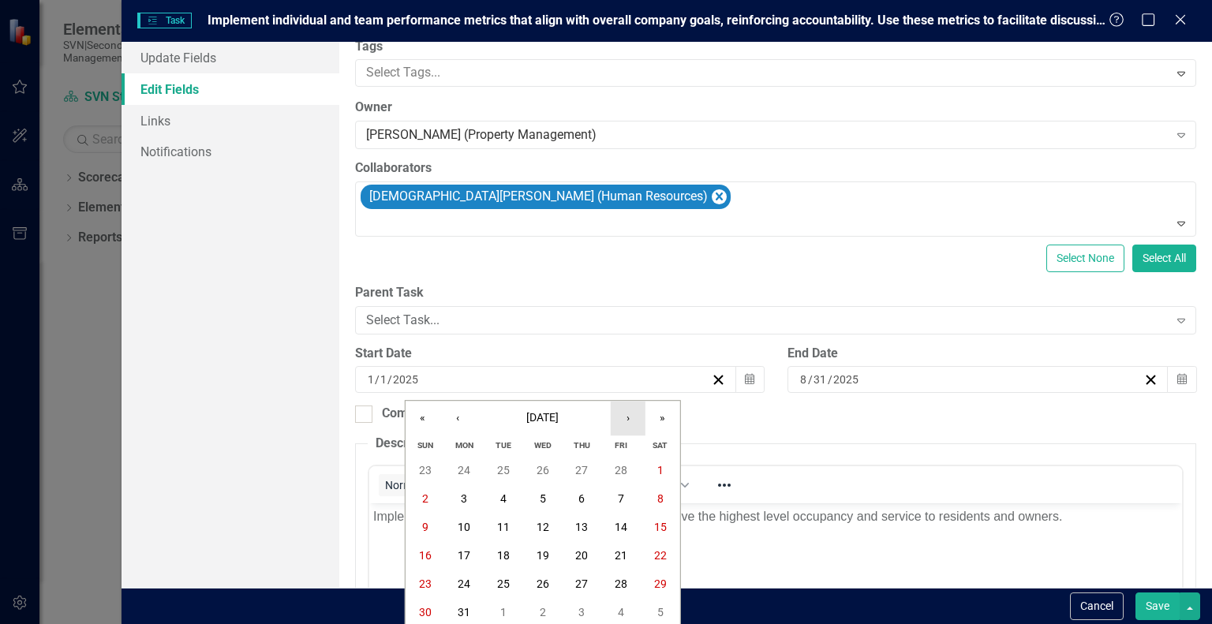
click at [633, 419] on button "›" at bounding box center [628, 418] width 35 height 35
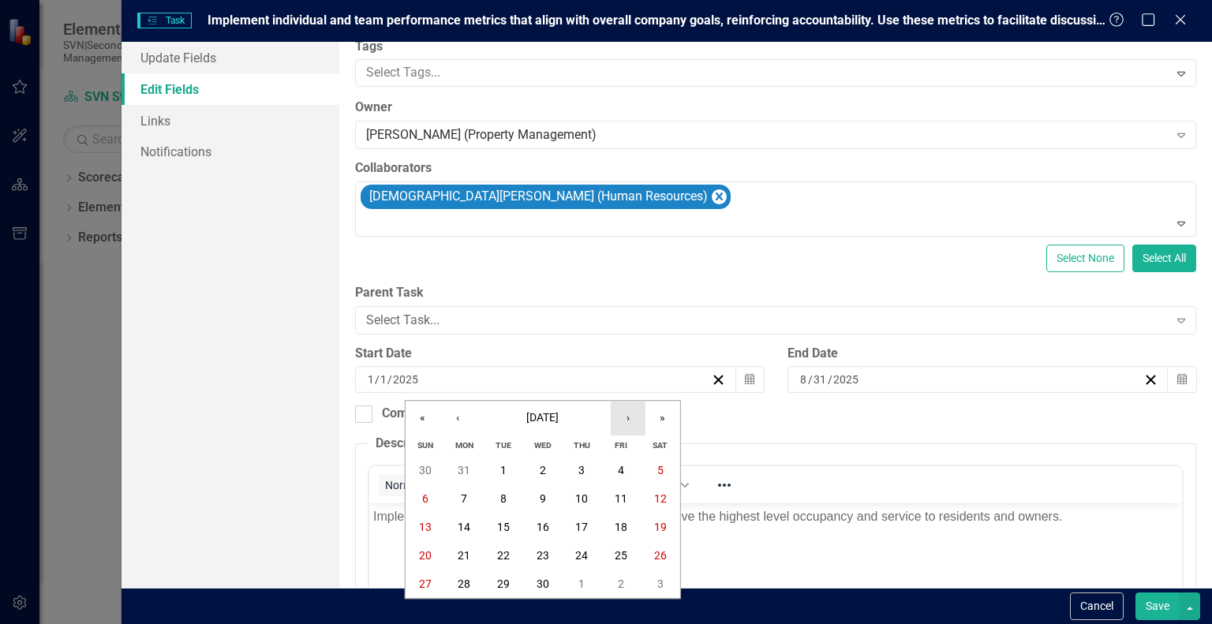
click at [633, 419] on button "›" at bounding box center [628, 418] width 35 height 35
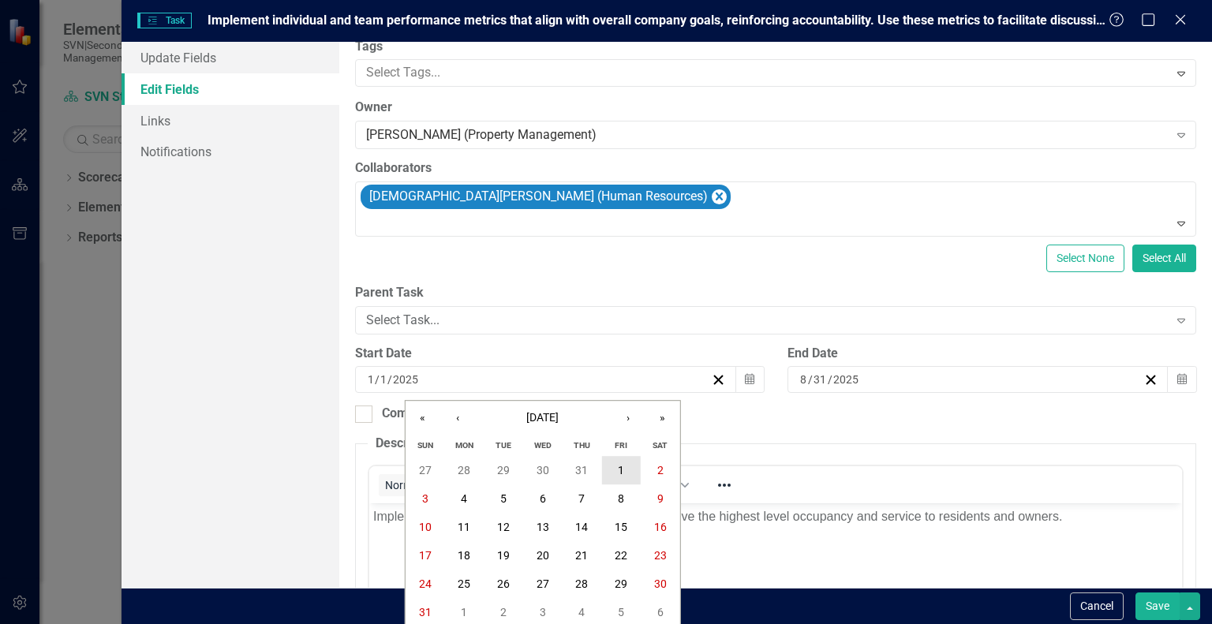
click at [620, 468] on abbr "1" at bounding box center [621, 470] width 6 height 13
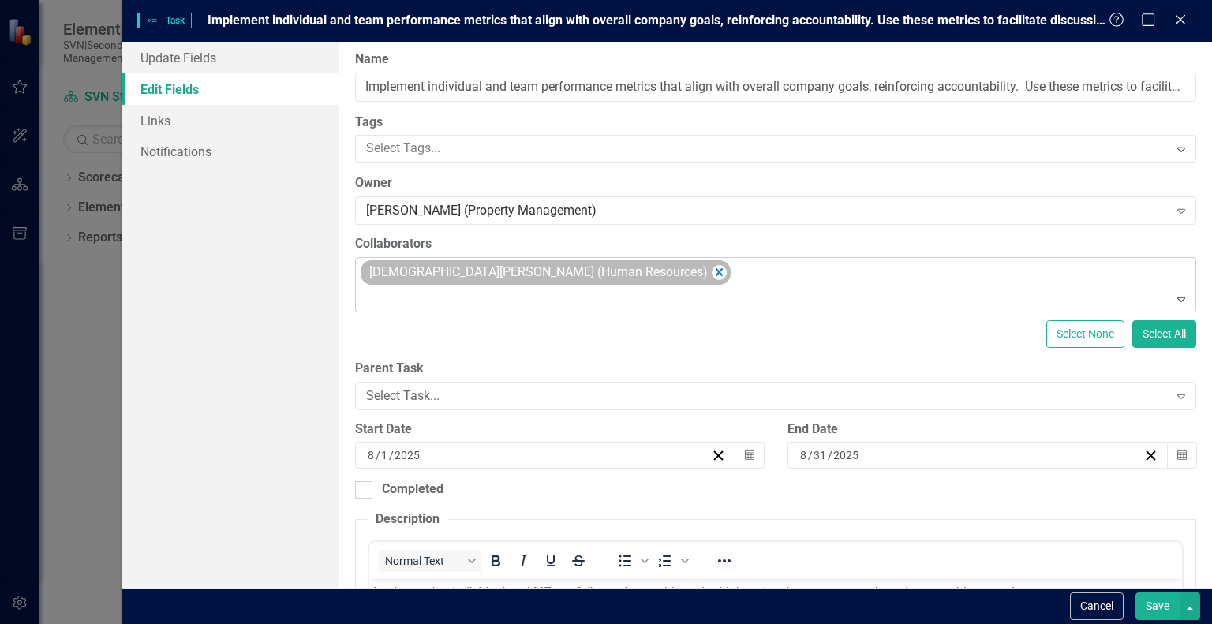
scroll to position [0, 0]
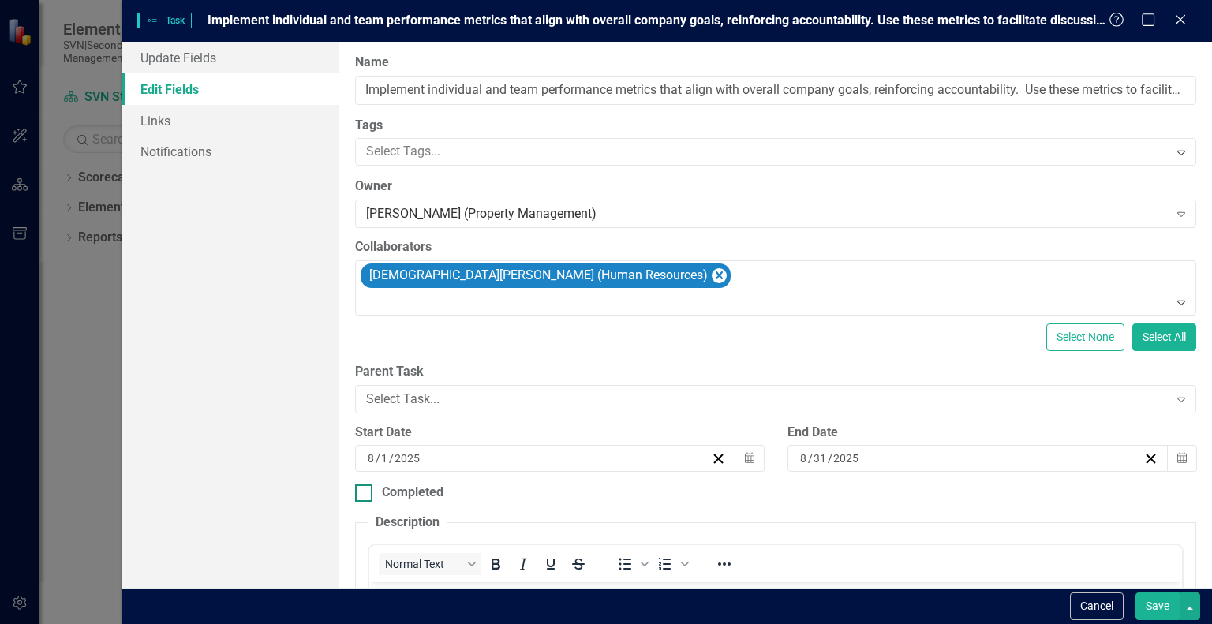
click at [355, 488] on input "Completed" at bounding box center [360, 490] width 10 height 10
checkbox input "true"
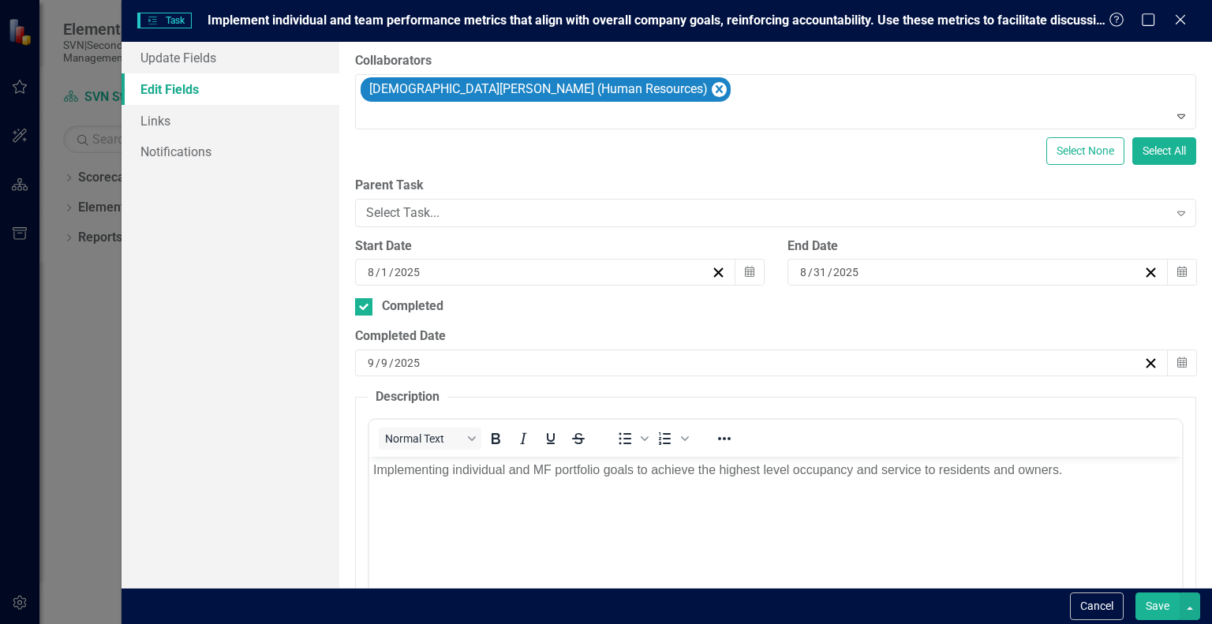
scroll to position [237, 0]
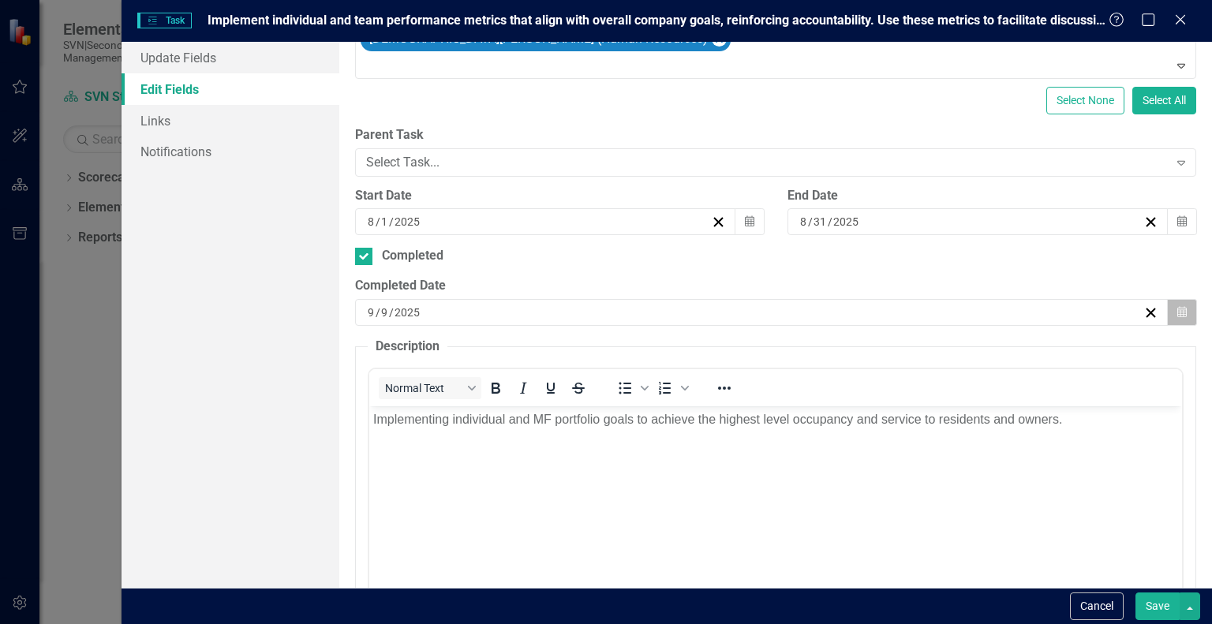
click at [1178, 308] on icon "Calendar" at bounding box center [1182, 312] width 9 height 11
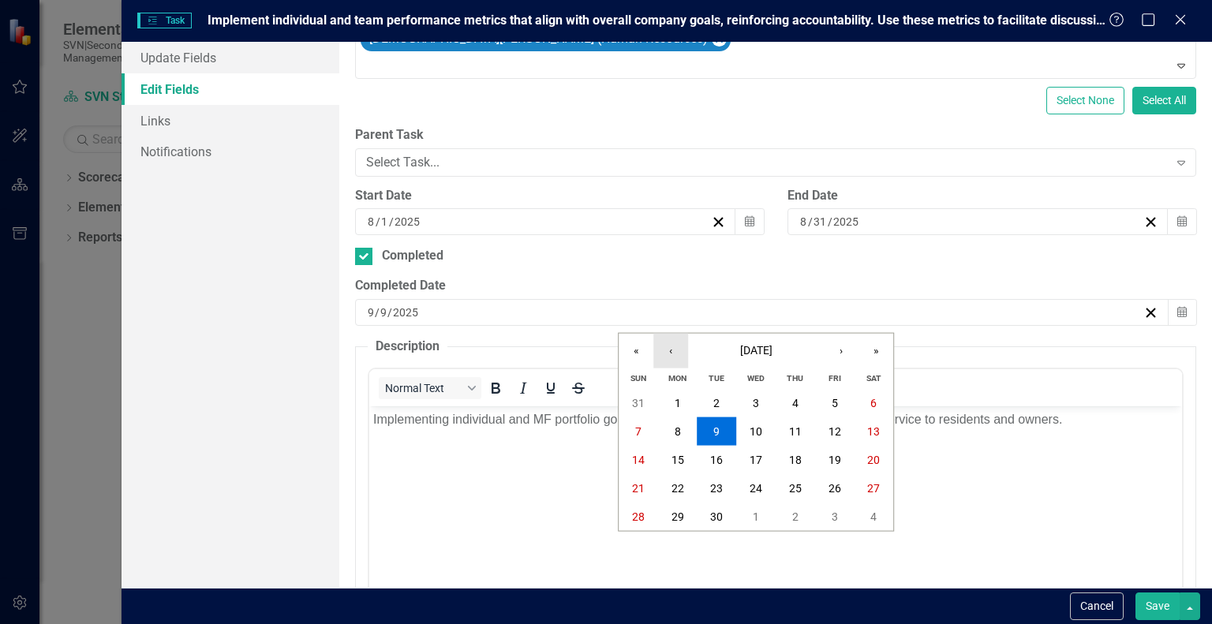
click at [666, 350] on button "‹" at bounding box center [671, 351] width 35 height 35
drag, startPoint x: 631, startPoint y: 544, endPoint x: 215, endPoint y: 126, distance: 588.8
click at [631, 544] on button "31" at bounding box center [638, 545] width 39 height 28
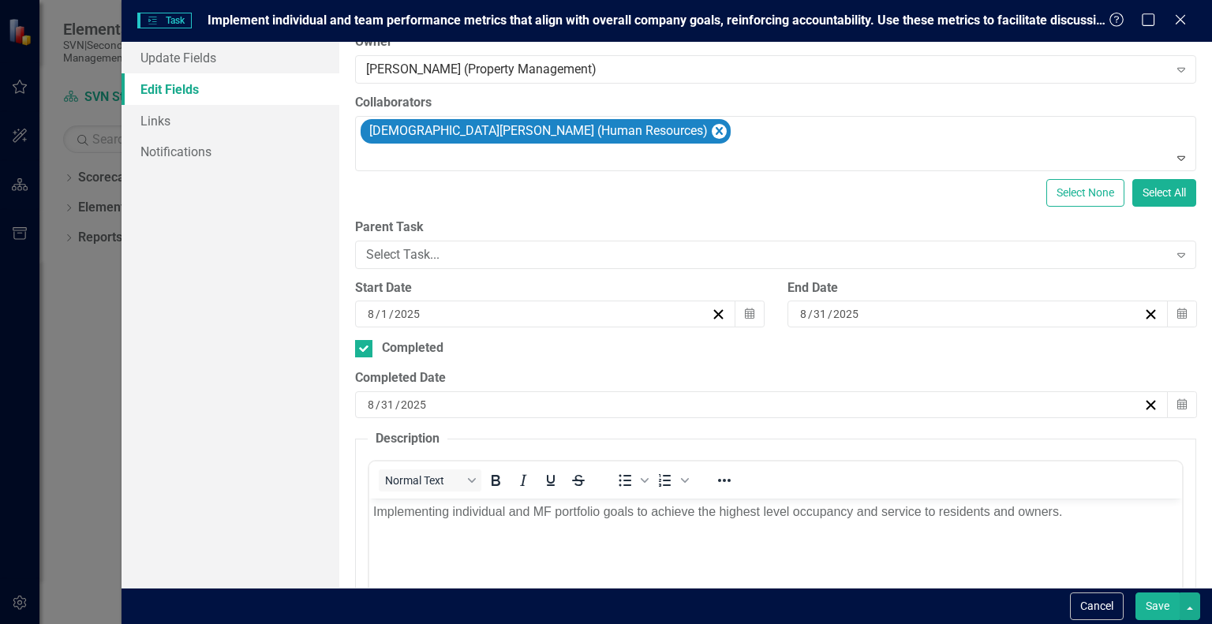
scroll to position [0, 0]
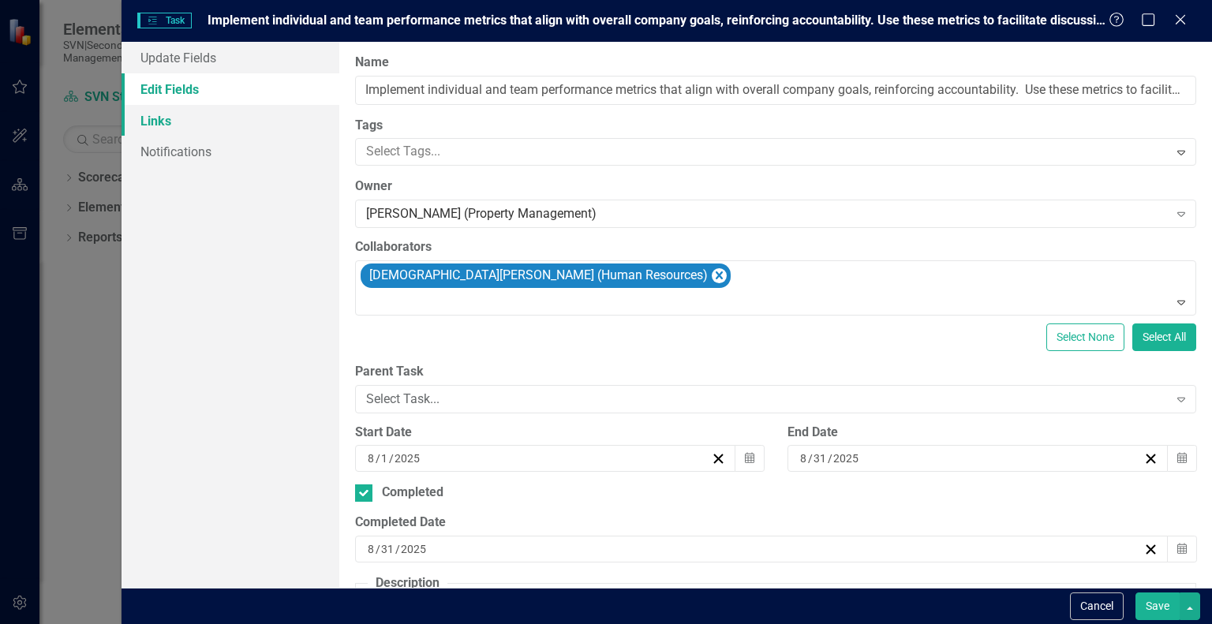
click at [163, 118] on link "Links" at bounding box center [231, 121] width 218 height 32
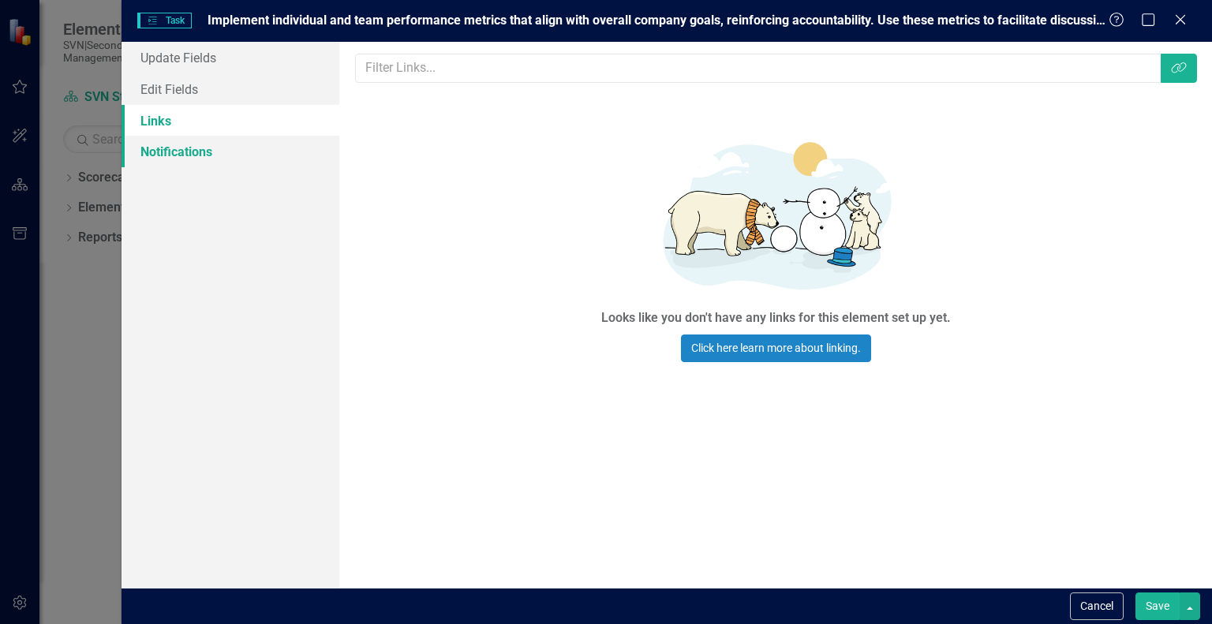
click at [185, 151] on link "Notifications" at bounding box center [231, 152] width 218 height 32
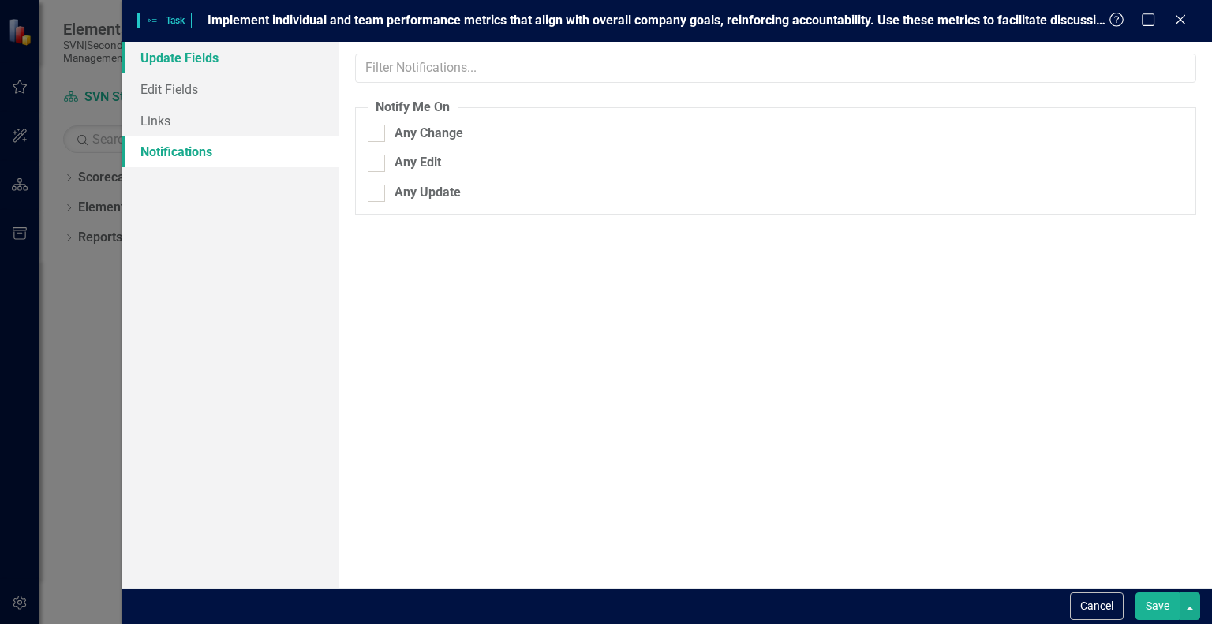
click at [182, 56] on link "Update Fields" at bounding box center [231, 58] width 218 height 32
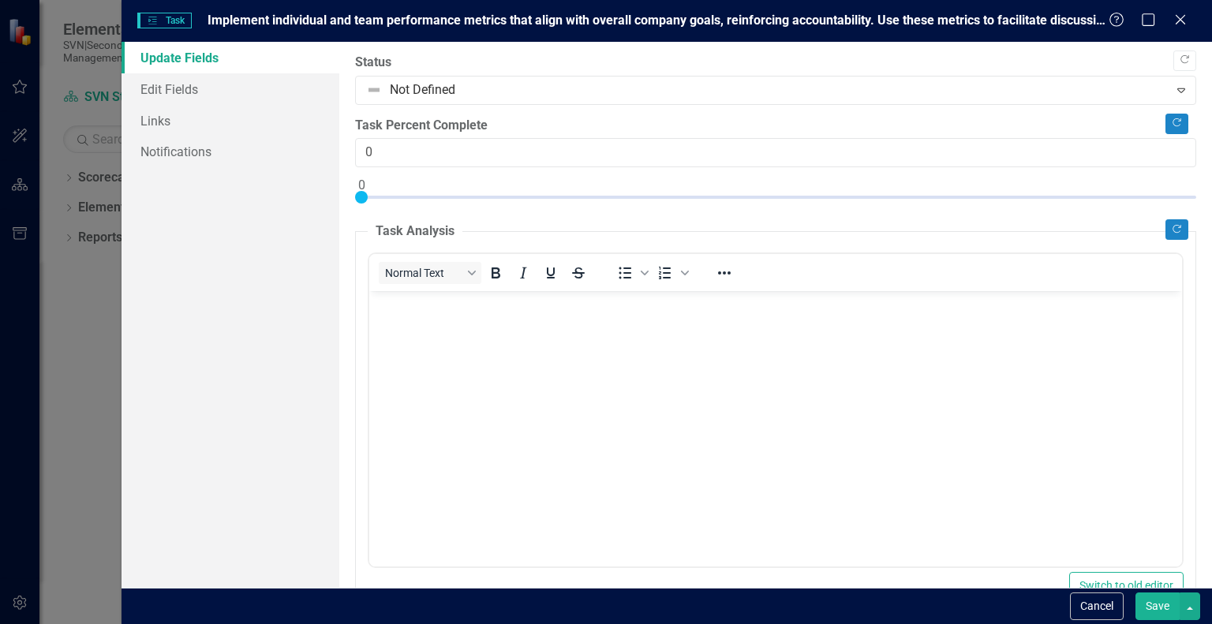
drag, startPoint x: 354, startPoint y: 189, endPoint x: 628, endPoint y: 195, distance: 273.9
click at [628, 195] on div "Task Percent Complete 0" at bounding box center [775, 164] width 841 height 95
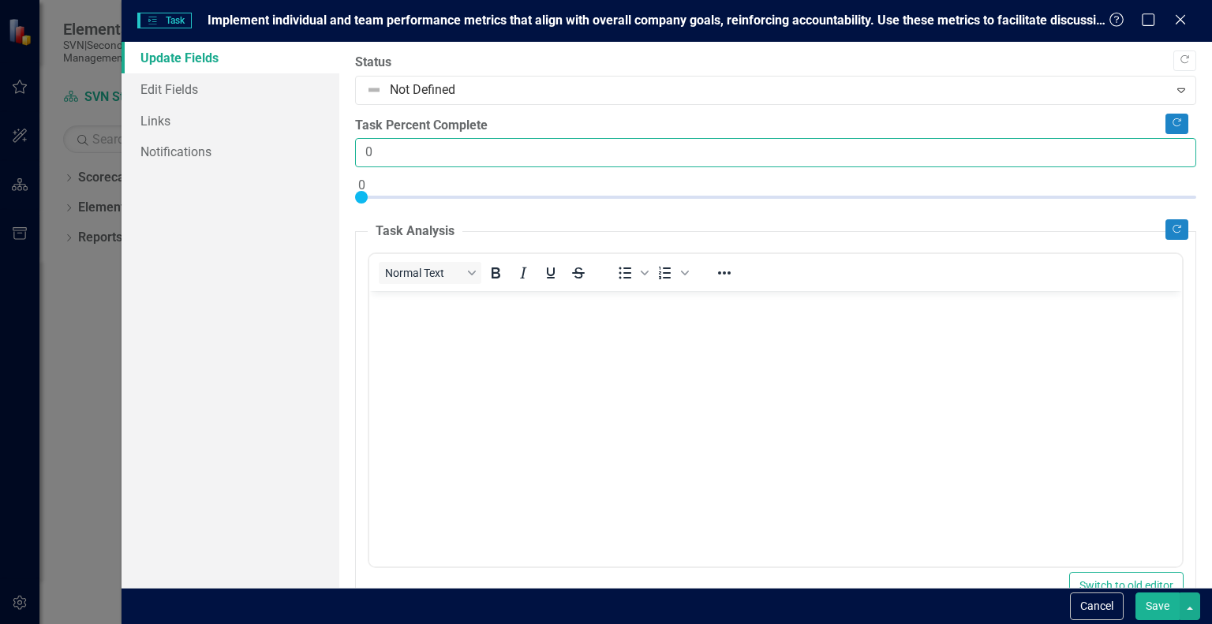
click at [420, 155] on input "0" at bounding box center [775, 152] width 841 height 29
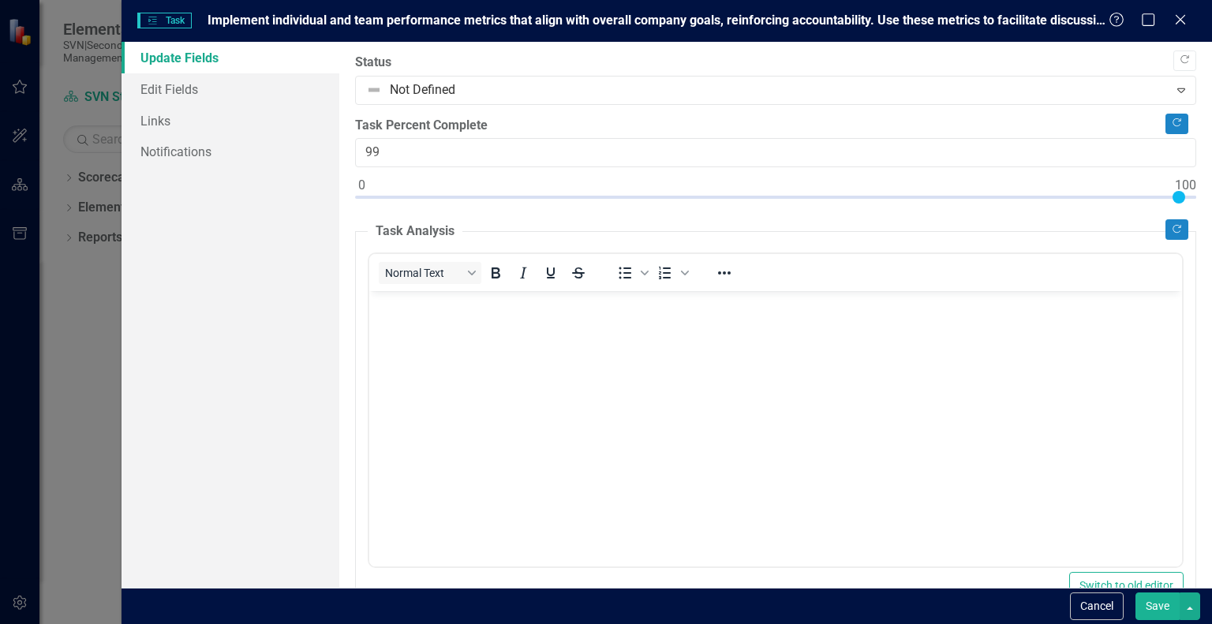
type input "100"
drag, startPoint x: 360, startPoint y: 195, endPoint x: 1178, endPoint y: 170, distance: 818.9
click at [1178, 170] on div "Task Percent Complete 100" at bounding box center [775, 164] width 841 height 95
click at [175, 92] on link "Edit Fields" at bounding box center [231, 89] width 218 height 32
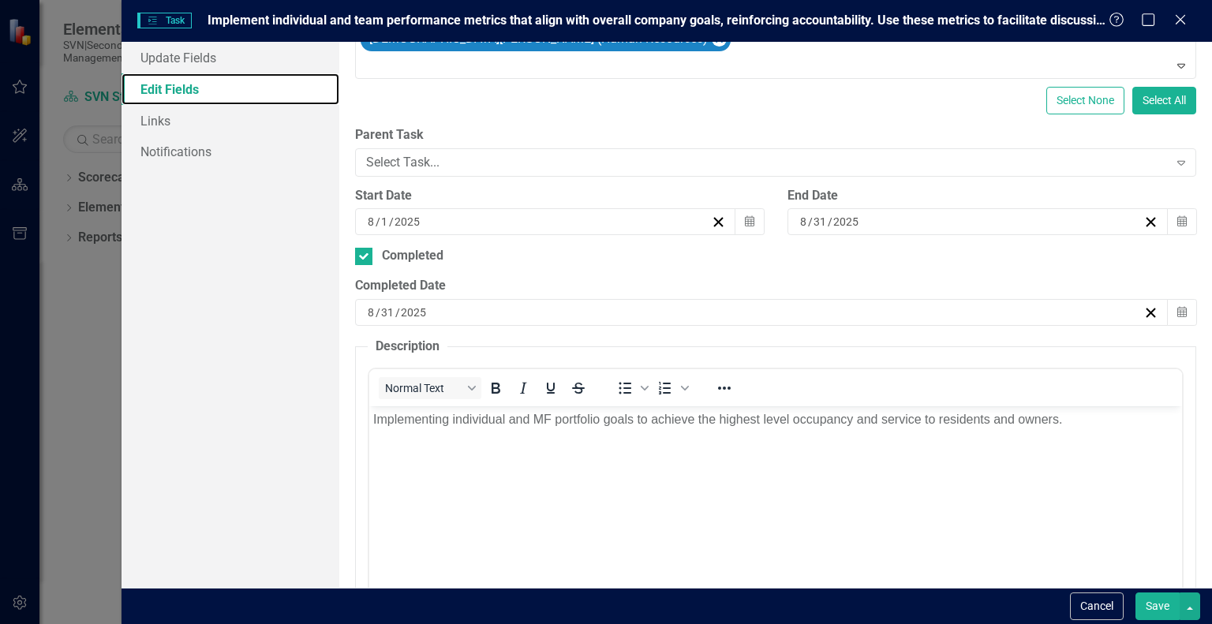
scroll to position [394, 0]
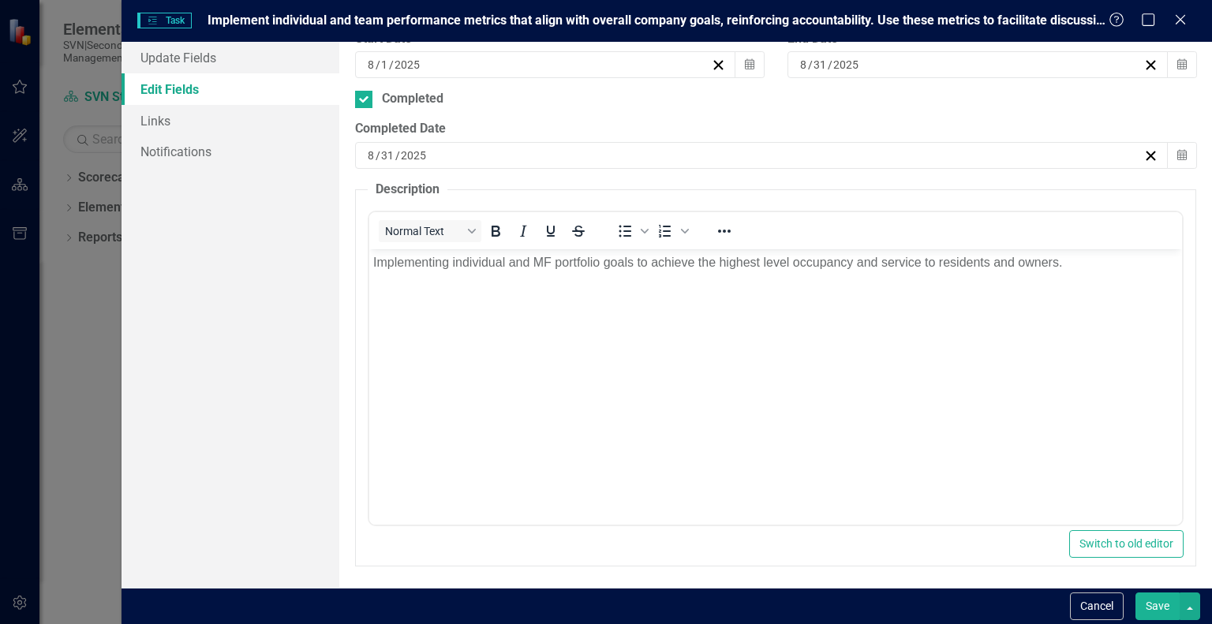
click at [1165, 602] on button "Save" at bounding box center [1158, 607] width 44 height 28
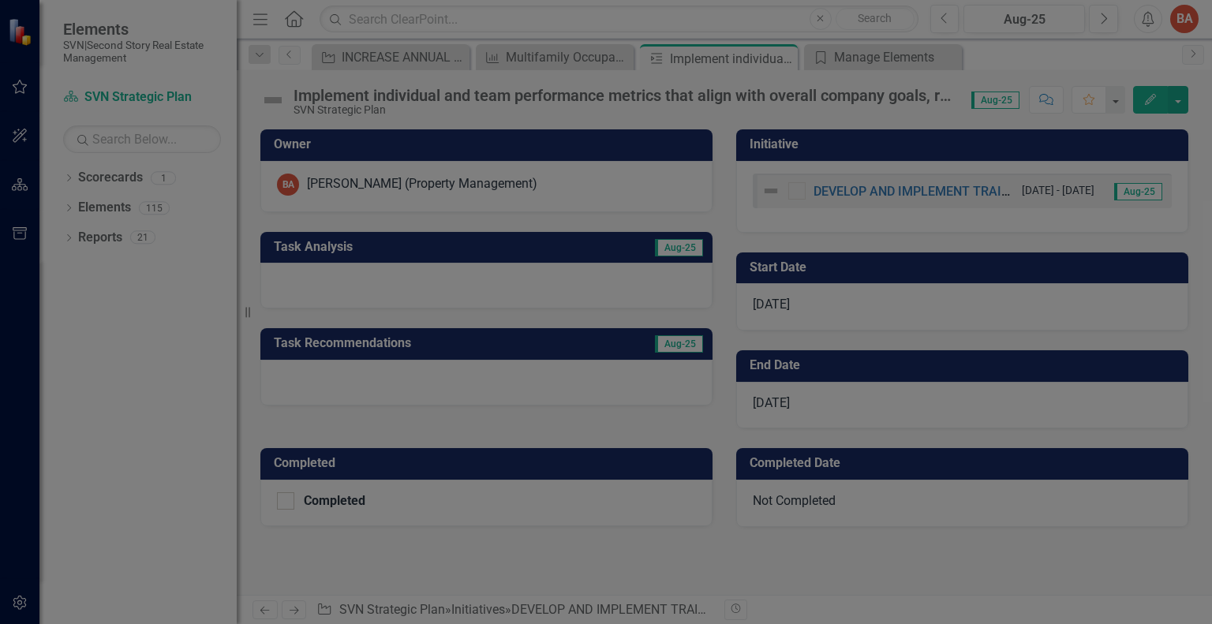
checkbox input "true"
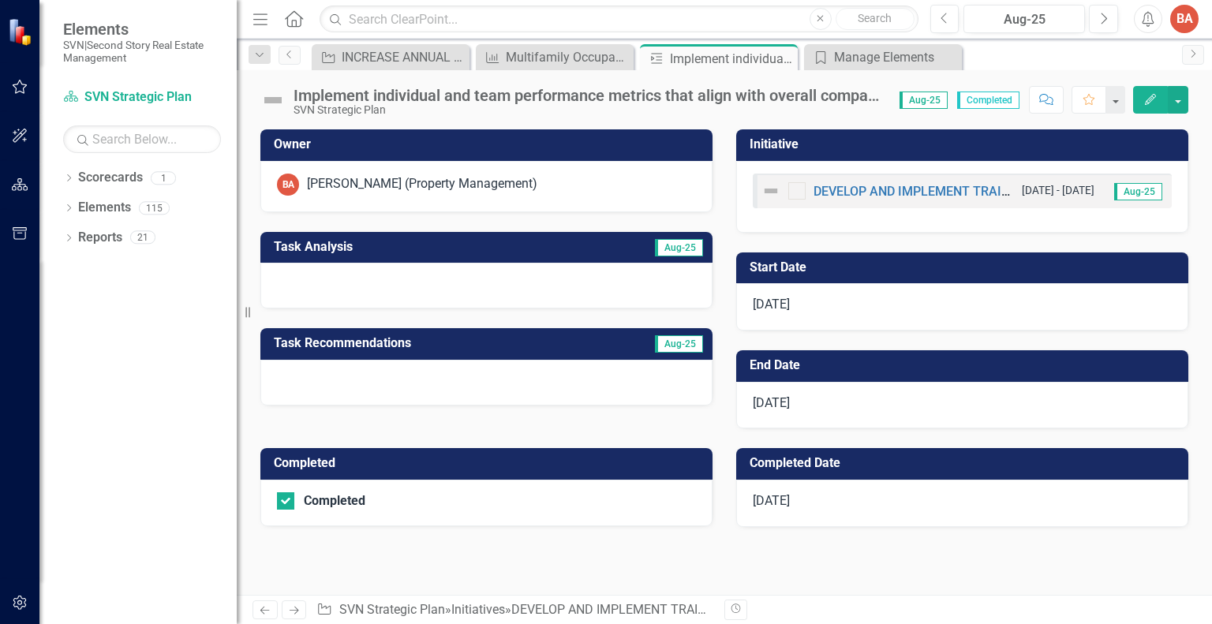
click at [1155, 96] on icon "Edit" at bounding box center [1151, 99] width 14 height 11
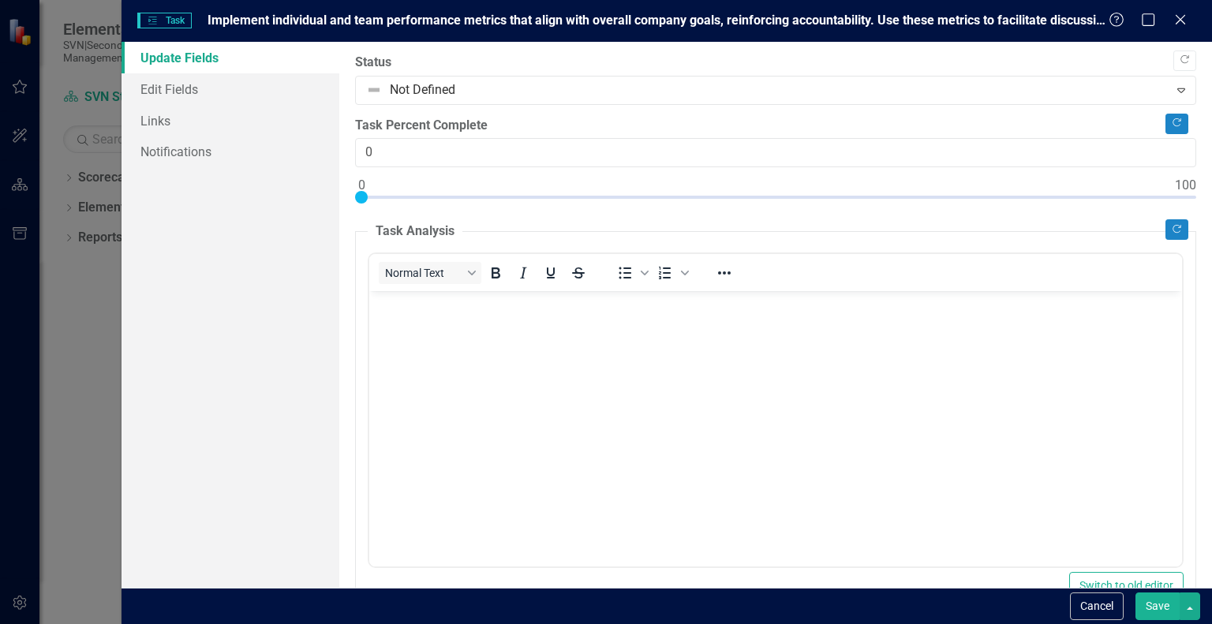
scroll to position [0, 0]
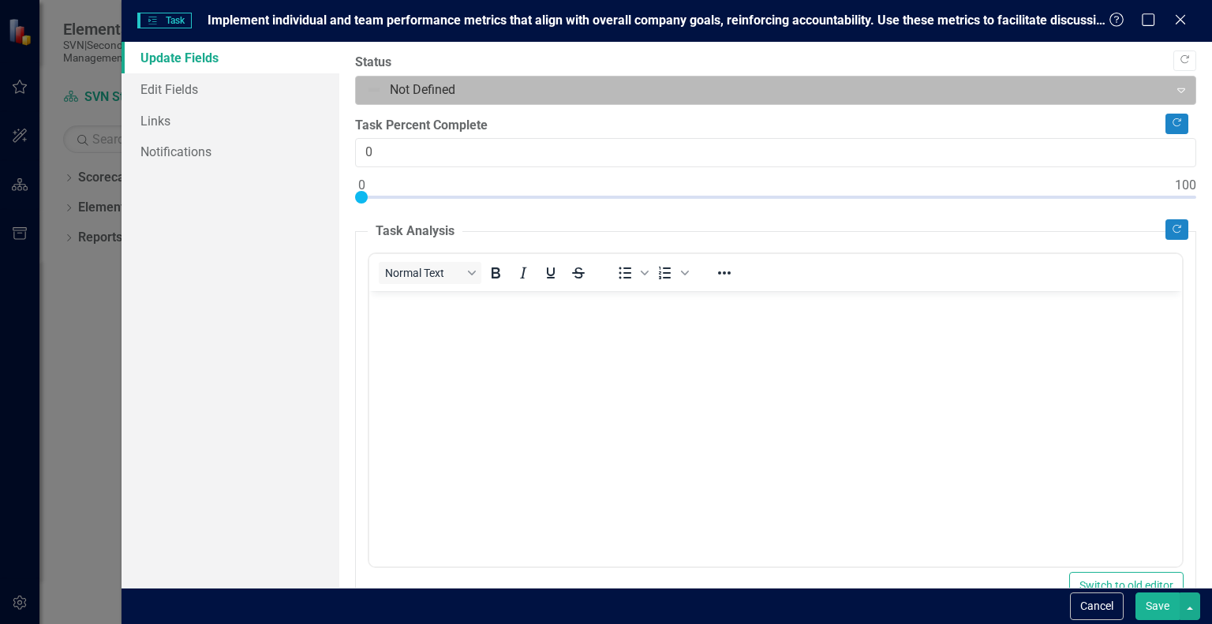
click at [1167, 91] on div "Expand" at bounding box center [1181, 89] width 28 height 25
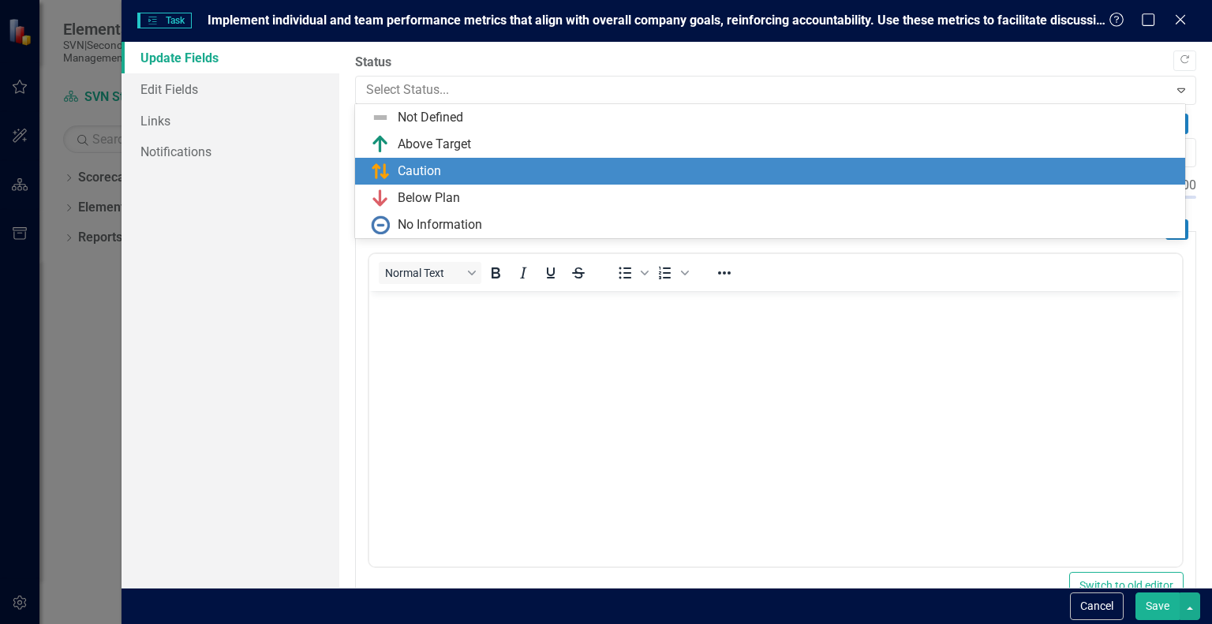
click at [785, 182] on div "Caution" at bounding box center [770, 171] width 830 height 27
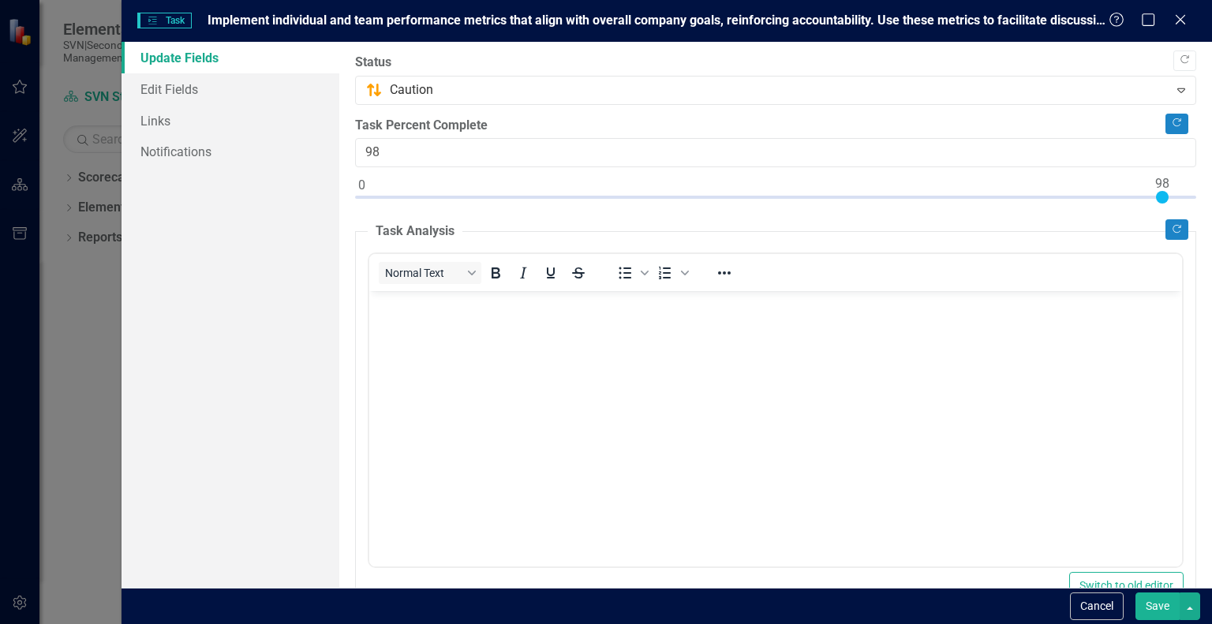
type input "100"
drag, startPoint x: 362, startPoint y: 196, endPoint x: 1212, endPoint y: 189, distance: 849.3
click at [1212, 189] on div ""Update" fields in ClearPoint are the fields that change from reporting period …" at bounding box center [775, 315] width 873 height 546
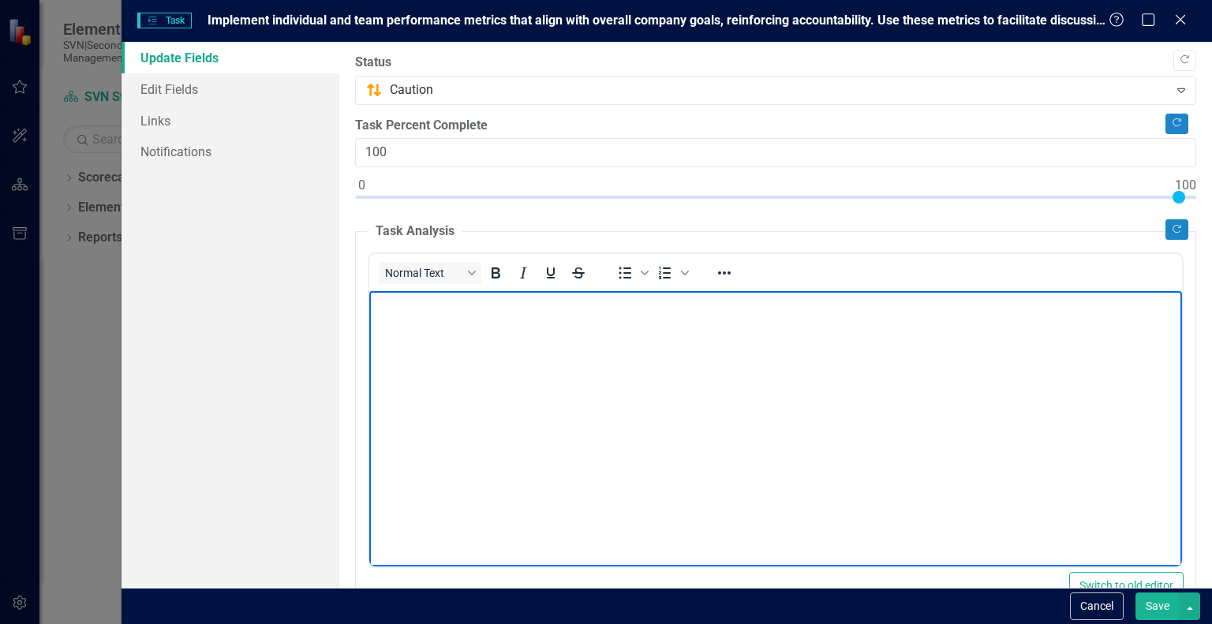
click at [405, 311] on p "Rich Text Area. Press ALT-0 for help." at bounding box center [775, 304] width 805 height 19
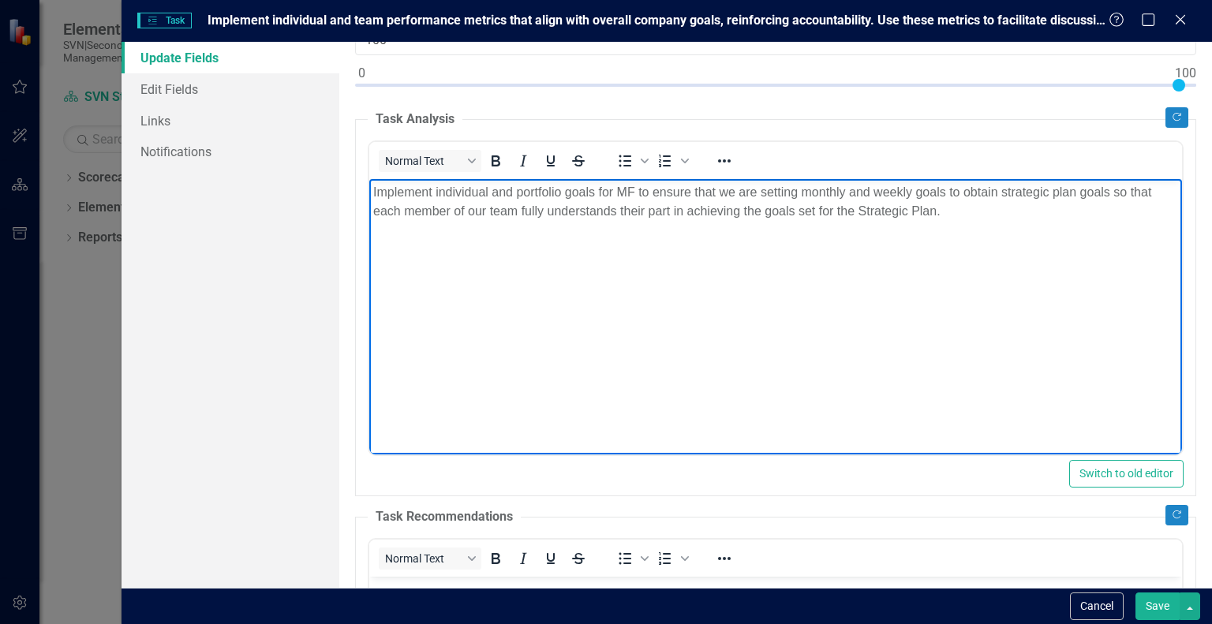
scroll to position [316, 0]
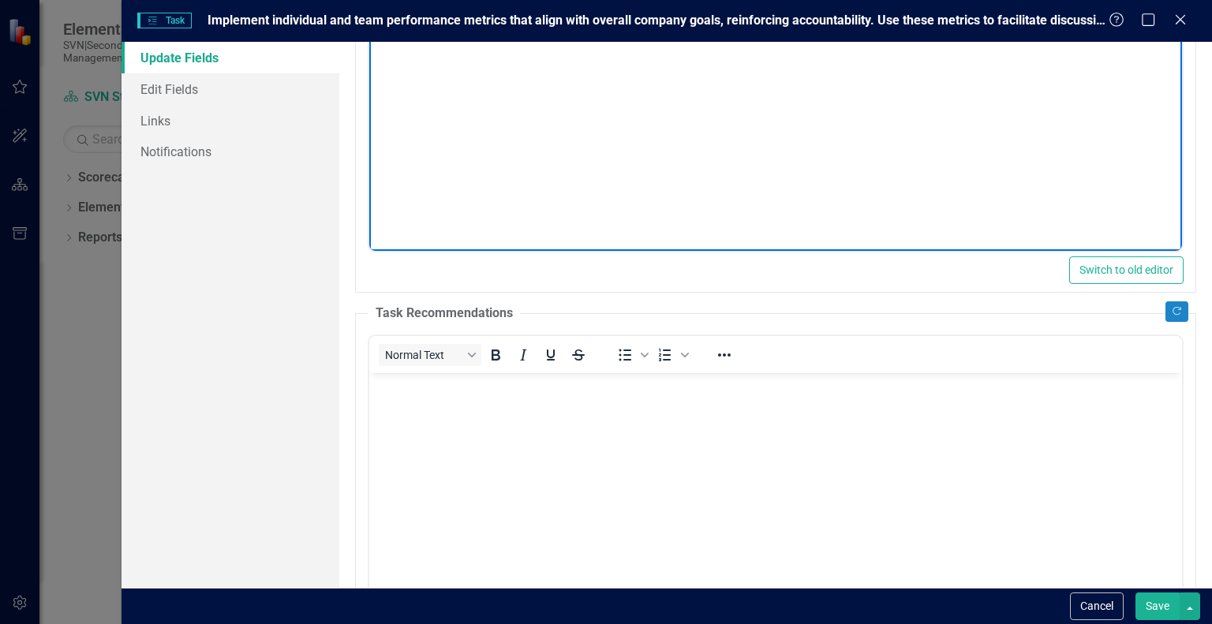
click at [390, 392] on p "Rich Text Area. Press ALT-0 for help." at bounding box center [775, 385] width 805 height 19
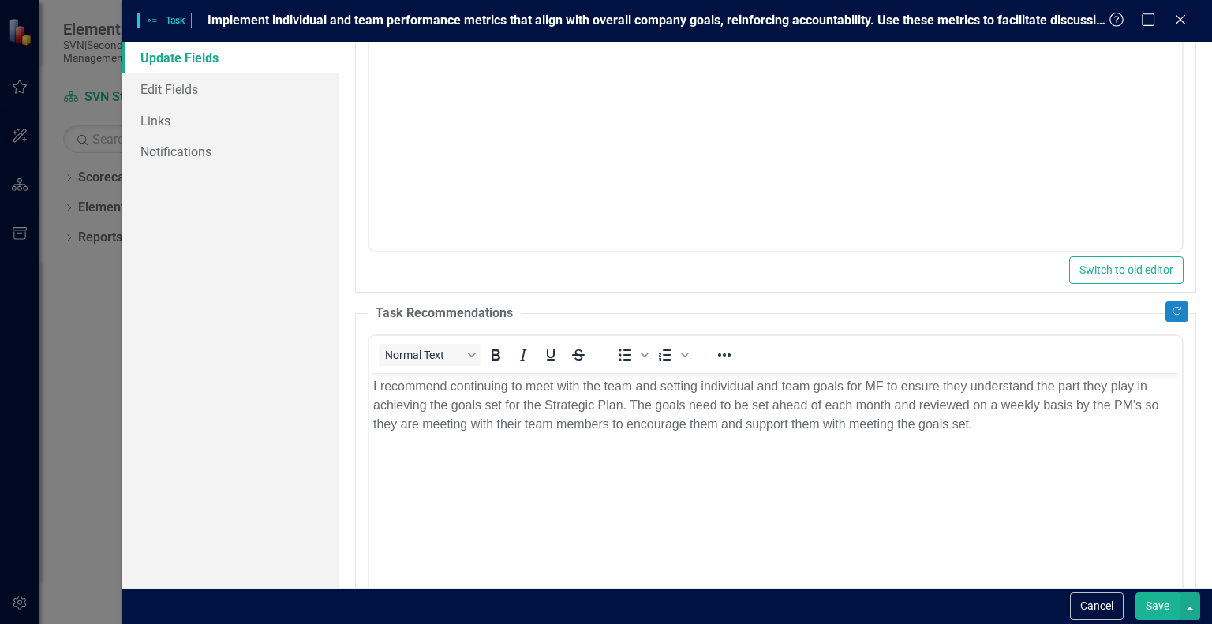
click at [1159, 611] on button "Save" at bounding box center [1158, 607] width 44 height 28
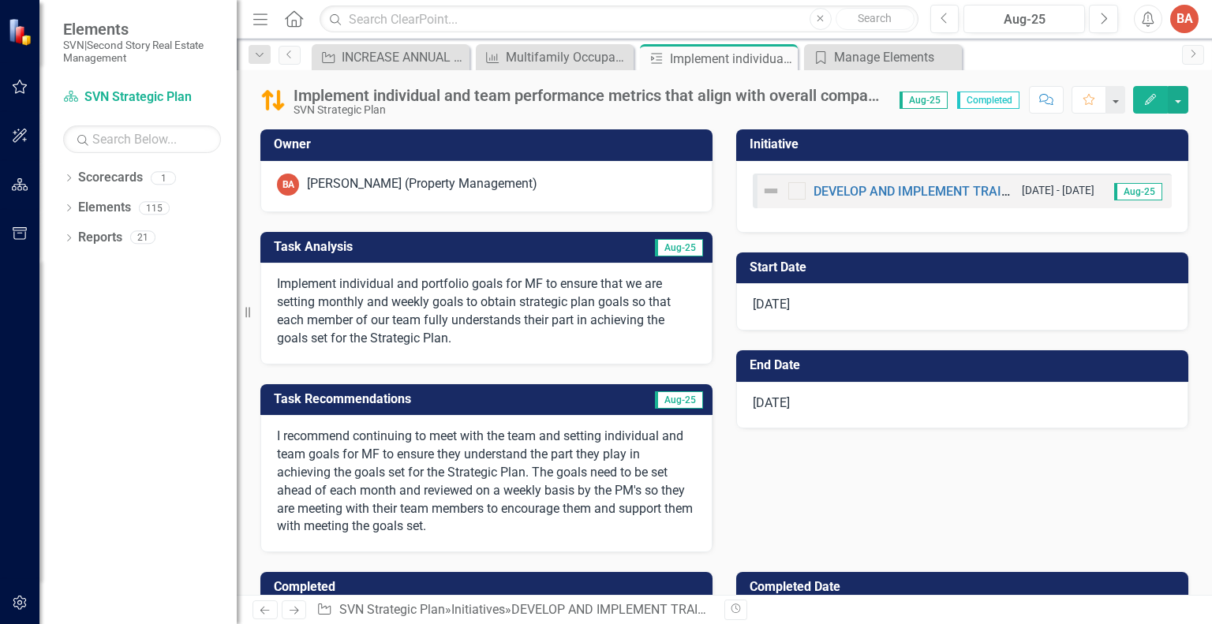
click at [788, 192] on div at bounding box center [796, 190] width 17 height 17
click at [1159, 102] on button "Edit" at bounding box center [1150, 100] width 35 height 28
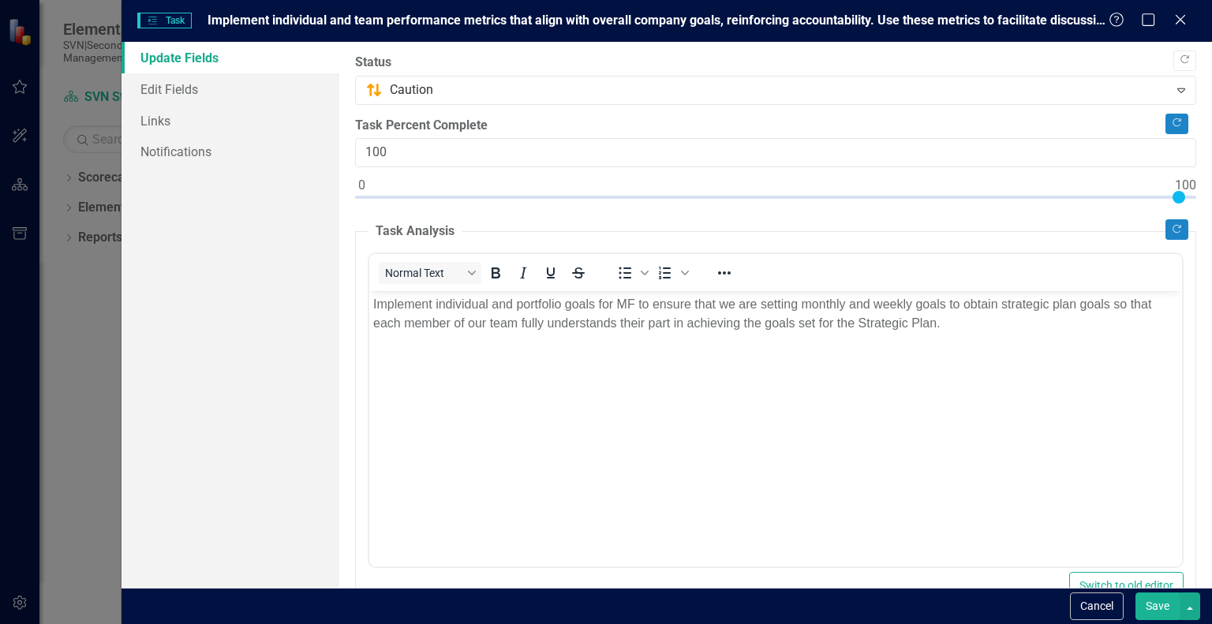
scroll to position [0, 0]
click at [179, 61] on link "Update Fields" at bounding box center [231, 58] width 218 height 32
click at [186, 57] on link "Update Fields" at bounding box center [231, 58] width 218 height 32
click at [180, 88] on link "Edit Fields" at bounding box center [231, 89] width 218 height 32
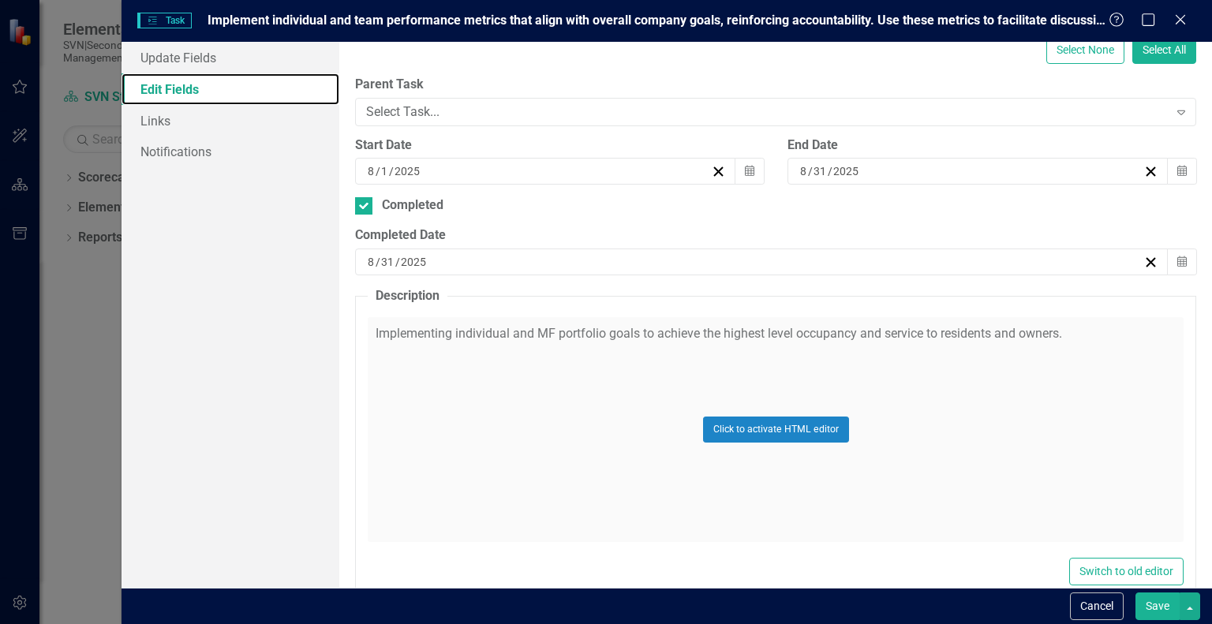
scroll to position [315, 0]
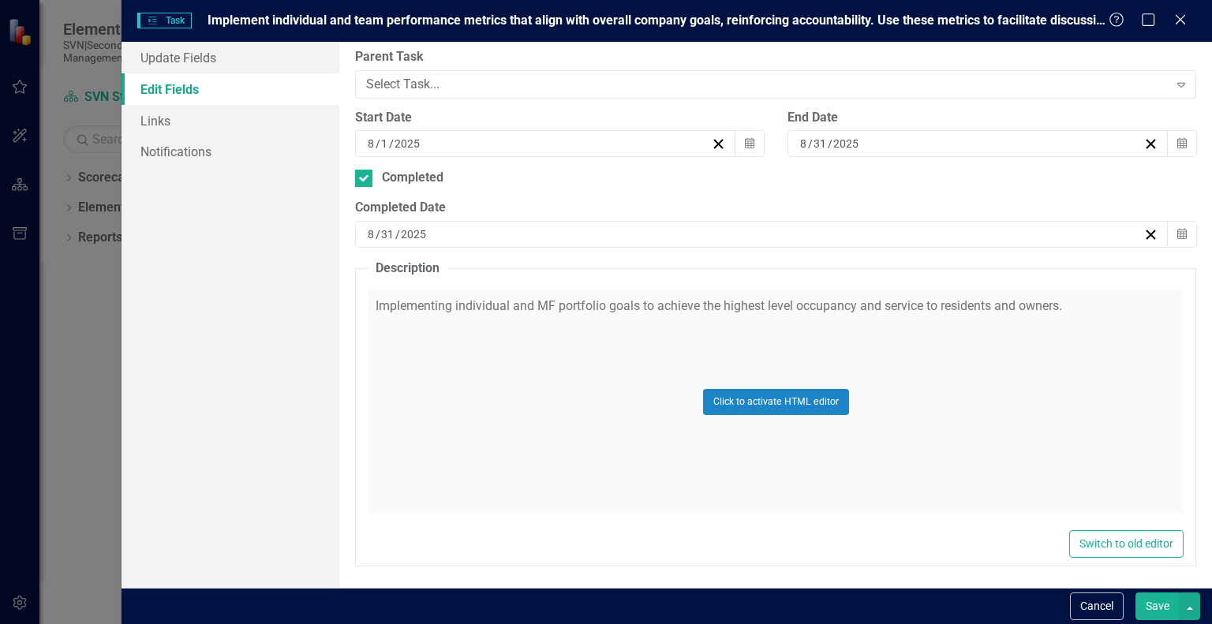
click at [1151, 601] on button "Save" at bounding box center [1158, 607] width 44 height 28
